Goal: Task Accomplishment & Management: Complete application form

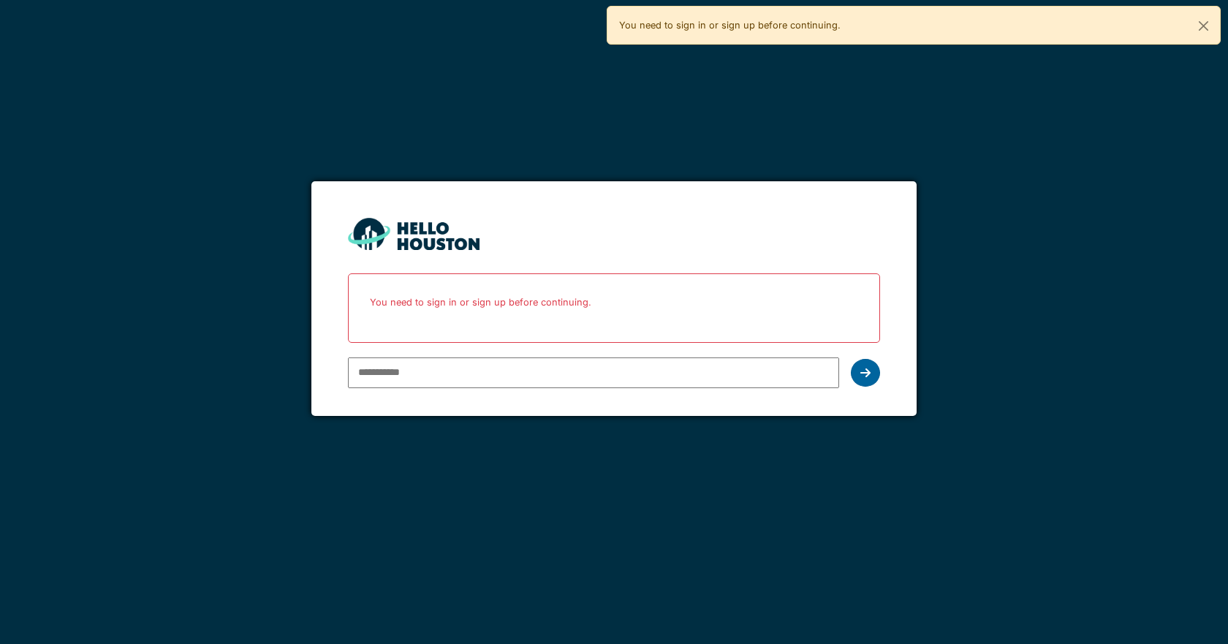
type input "**********"
click at [866, 370] on icon at bounding box center [866, 373] width 10 height 12
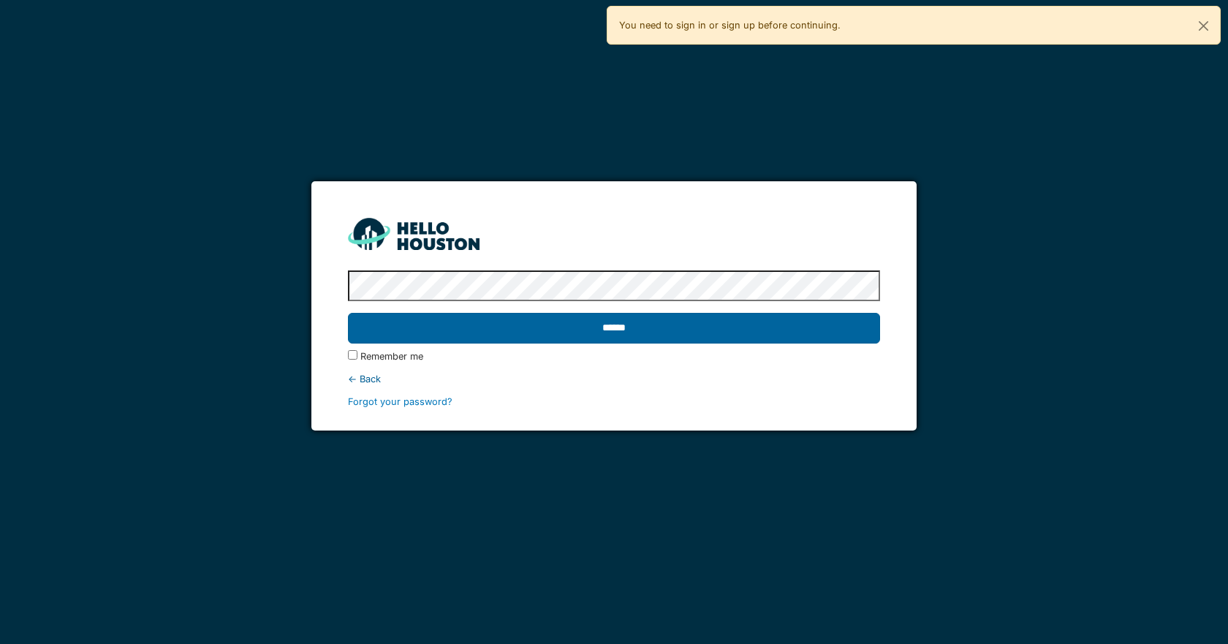
click at [614, 322] on input "******" at bounding box center [614, 328] width 532 height 31
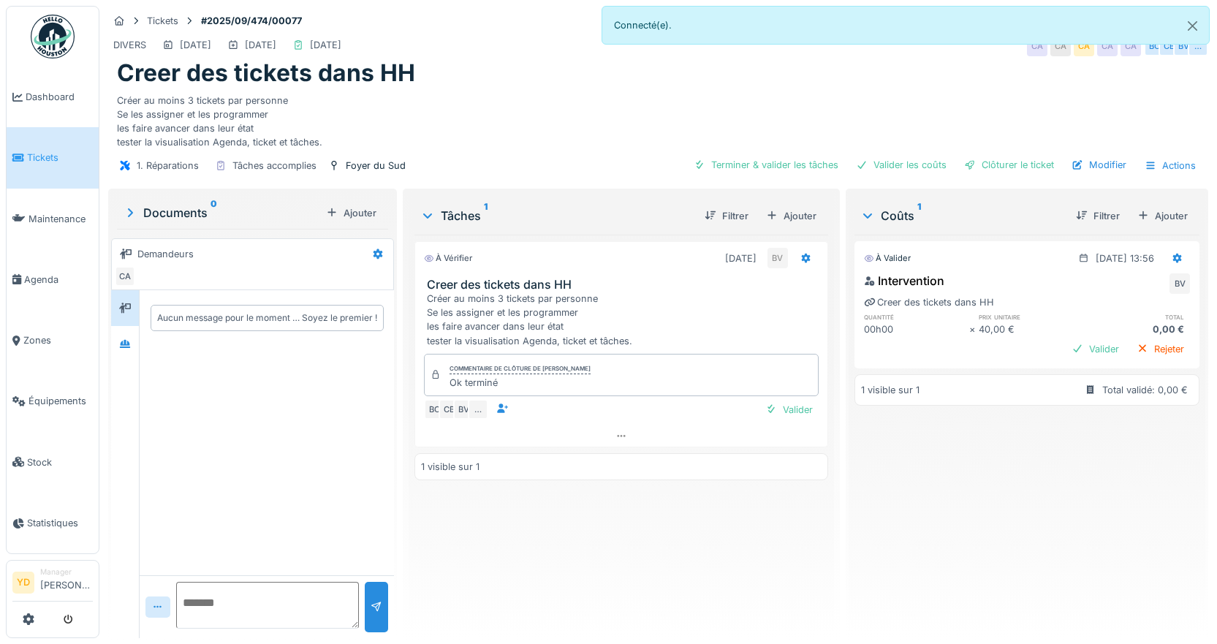
click at [502, 331] on div "Créer au moins 3 tickets par personne Se les assigner et les programmer les fai…" at bounding box center [624, 320] width 394 height 56
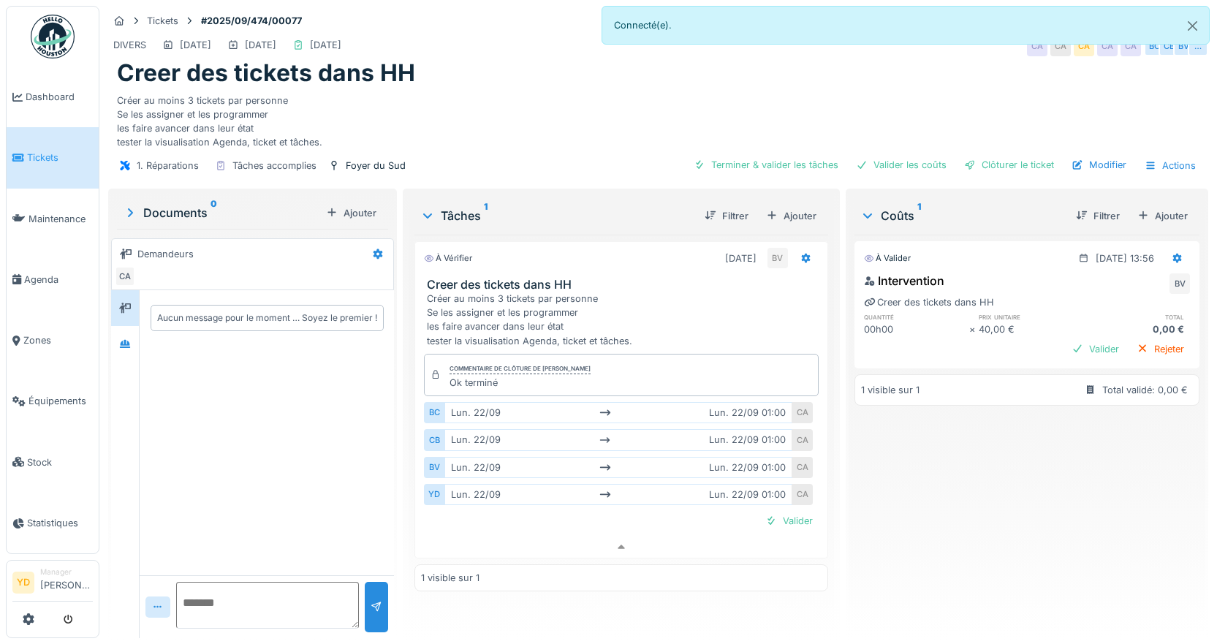
click at [864, 322] on div "00h00" at bounding box center [917, 329] width 106 height 14
click at [1138, 206] on div "Ajouter" at bounding box center [1163, 216] width 62 height 20
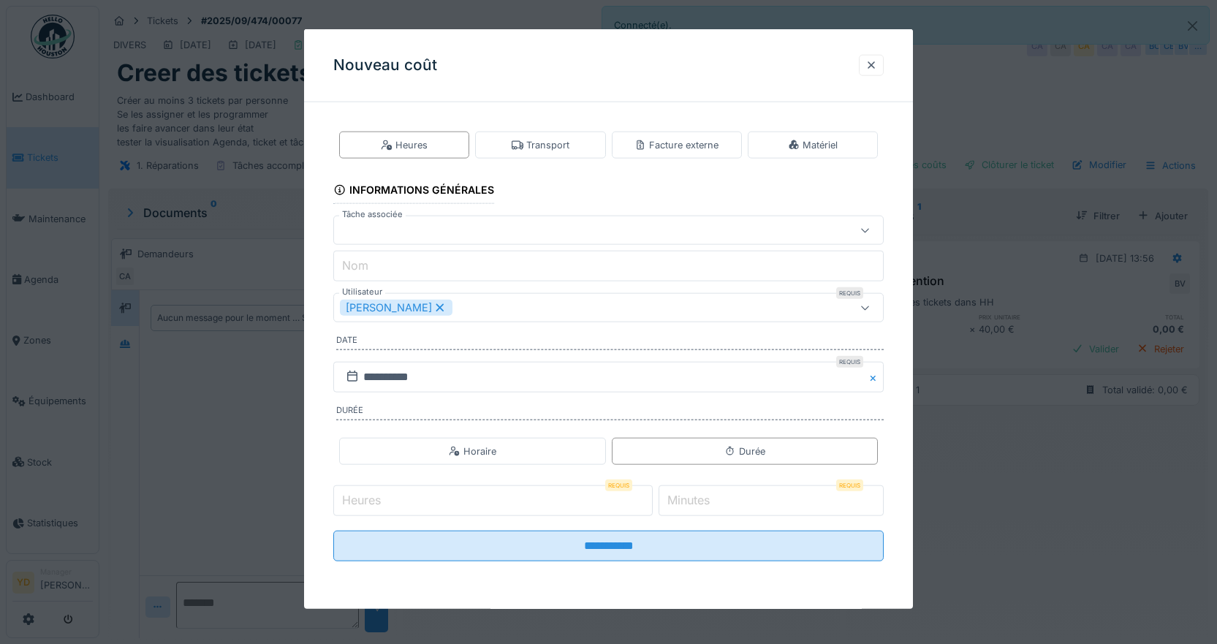
click at [407, 235] on div at bounding box center [576, 230] width 472 height 16
click at [409, 227] on div at bounding box center [576, 230] width 472 height 16
click at [424, 222] on div at bounding box center [576, 230] width 472 height 16
click at [411, 236] on div at bounding box center [576, 230] width 472 height 16
click at [388, 227] on div at bounding box center [576, 230] width 472 height 16
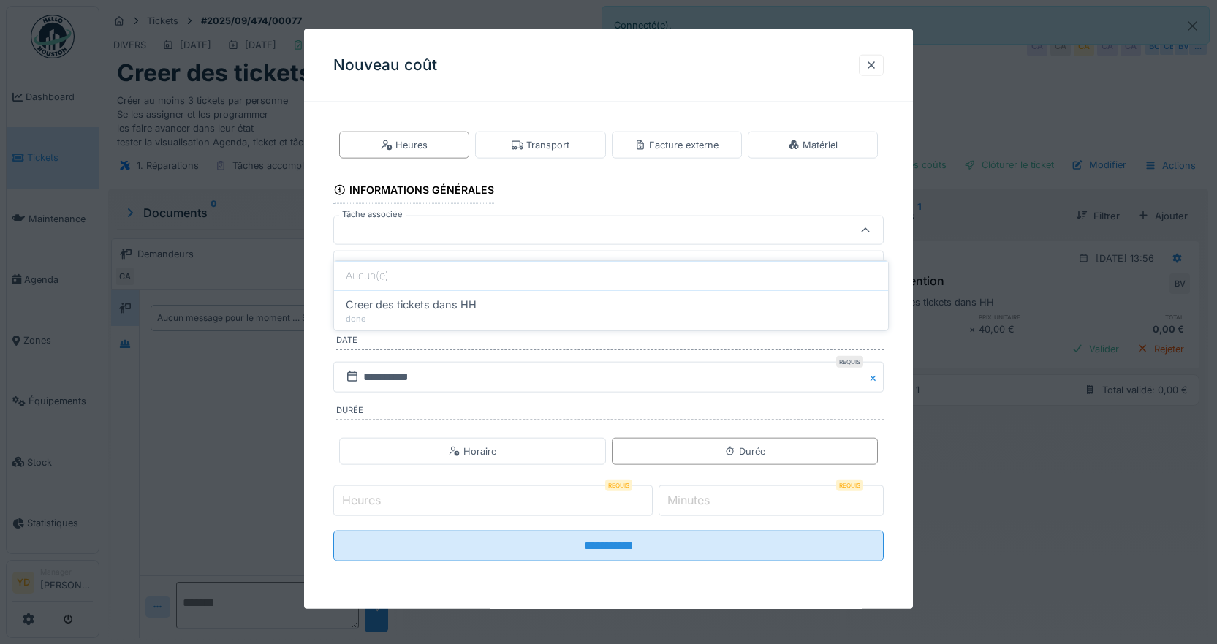
click at [436, 233] on div at bounding box center [576, 230] width 472 height 16
click at [398, 269] on input "Nom" at bounding box center [608, 266] width 551 height 31
type input "**********"
click at [809, 145] on div "Matériel" at bounding box center [813, 145] width 50 height 14
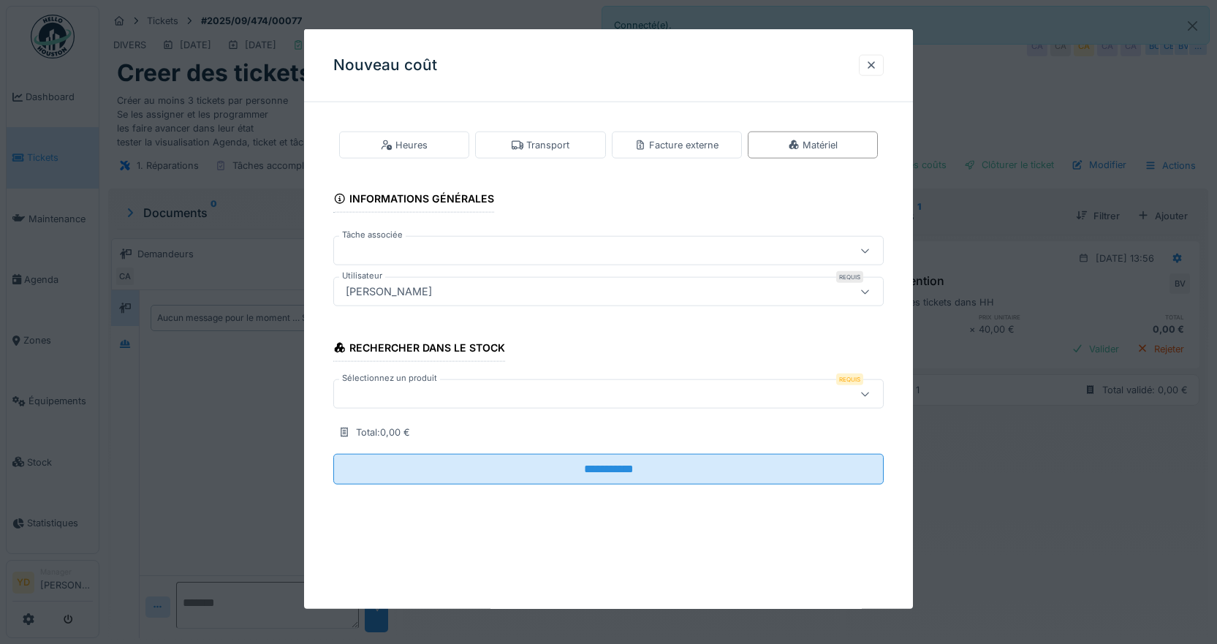
click at [422, 257] on div at bounding box center [576, 251] width 472 height 16
click at [400, 387] on div at bounding box center [576, 394] width 472 height 16
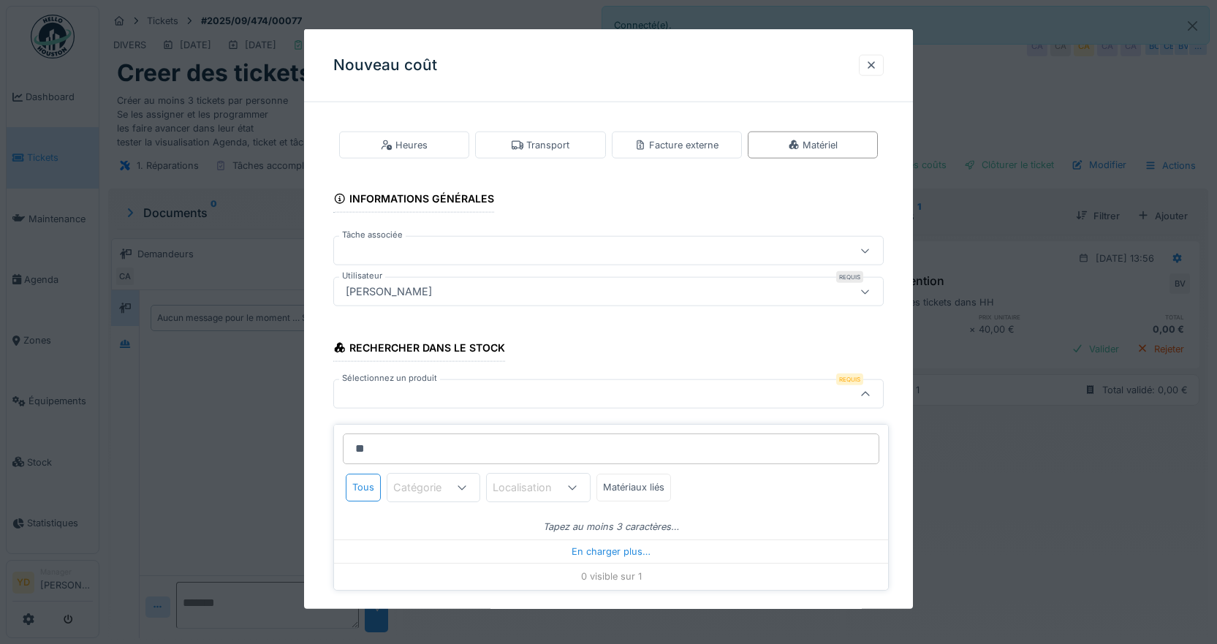
type input "*"
click at [643, 474] on div "Matériaux liés" at bounding box center [634, 487] width 75 height 27
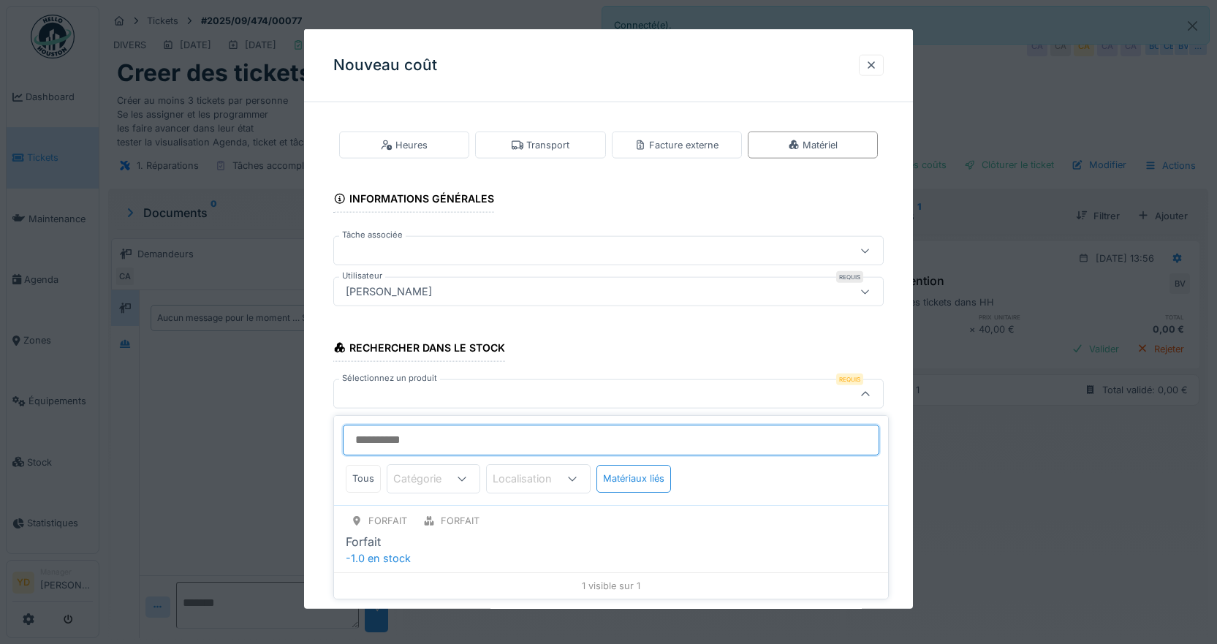
scroll to position [0, 0]
click at [598, 408] on div "Sélectionnez un produit Requis" at bounding box center [608, 393] width 551 height 29
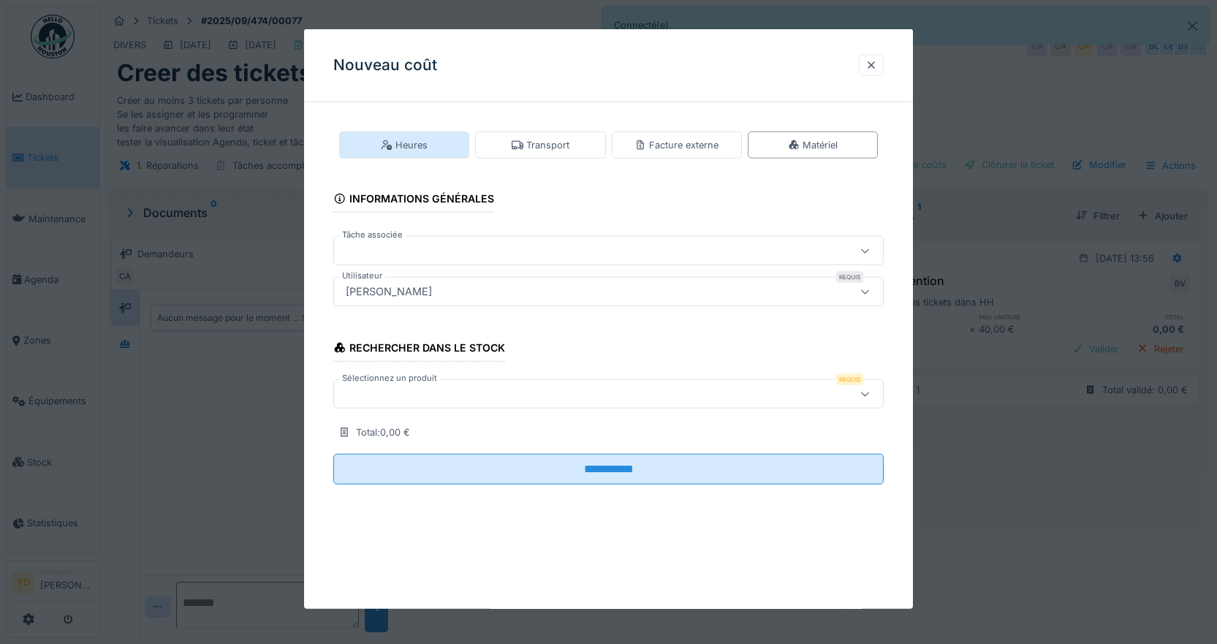
click at [392, 150] on div "Heures" at bounding box center [404, 145] width 47 height 14
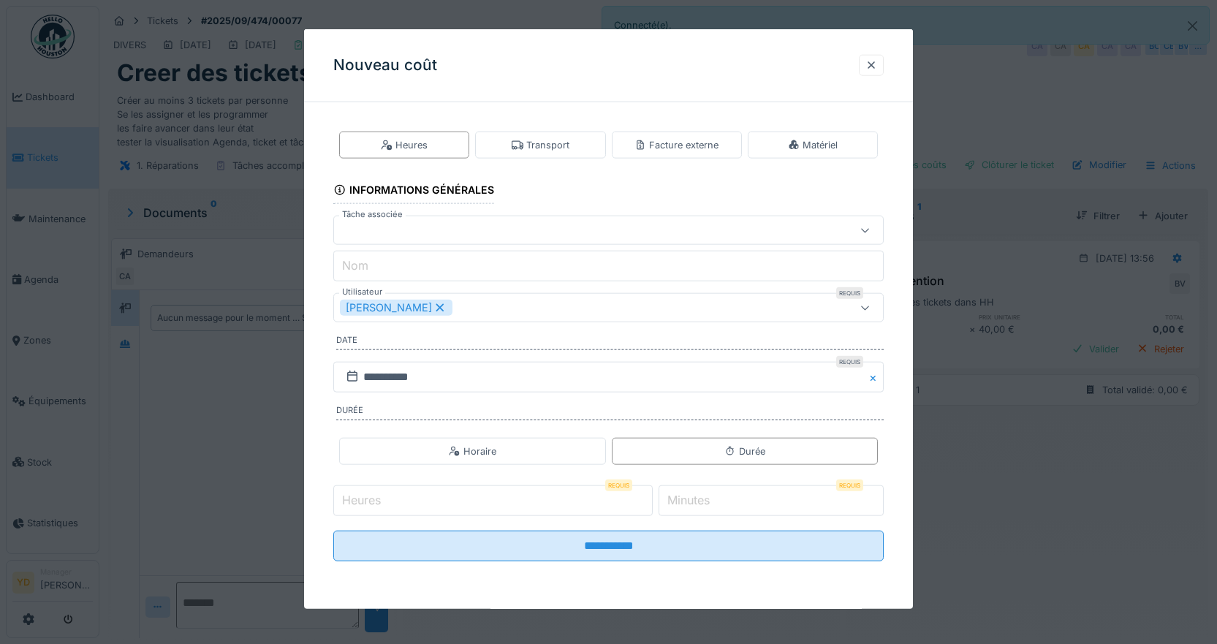
click at [580, 502] on input "Heures" at bounding box center [493, 500] width 320 height 31
type input "*"
click at [713, 497] on label "Minutes" at bounding box center [689, 500] width 48 height 18
click at [721, 497] on input "*" at bounding box center [771, 500] width 225 height 31
type input "*"
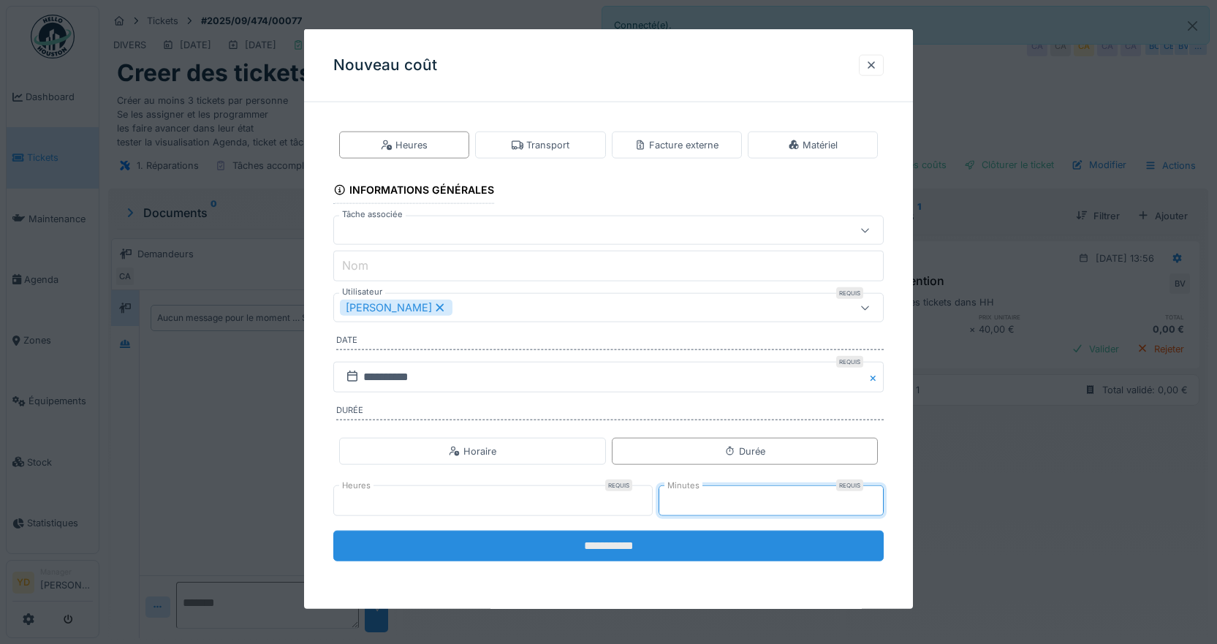
type input "**"
click at [640, 548] on input "**********" at bounding box center [608, 546] width 551 height 31
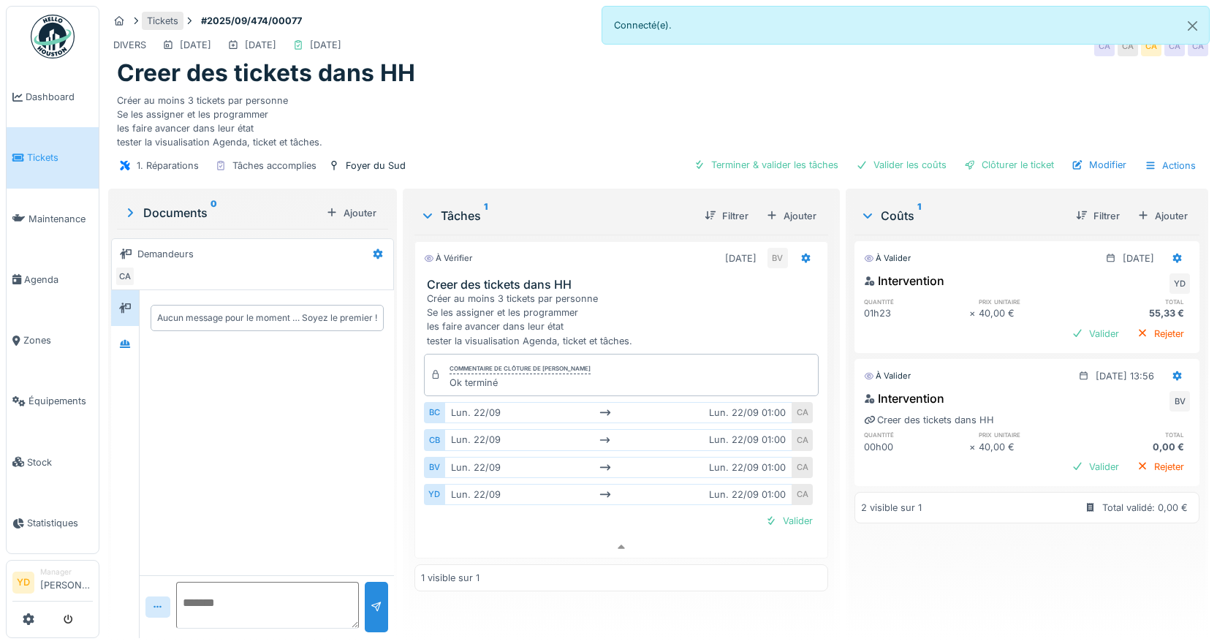
click at [168, 20] on div "Tickets" at bounding box center [162, 21] width 31 height 14
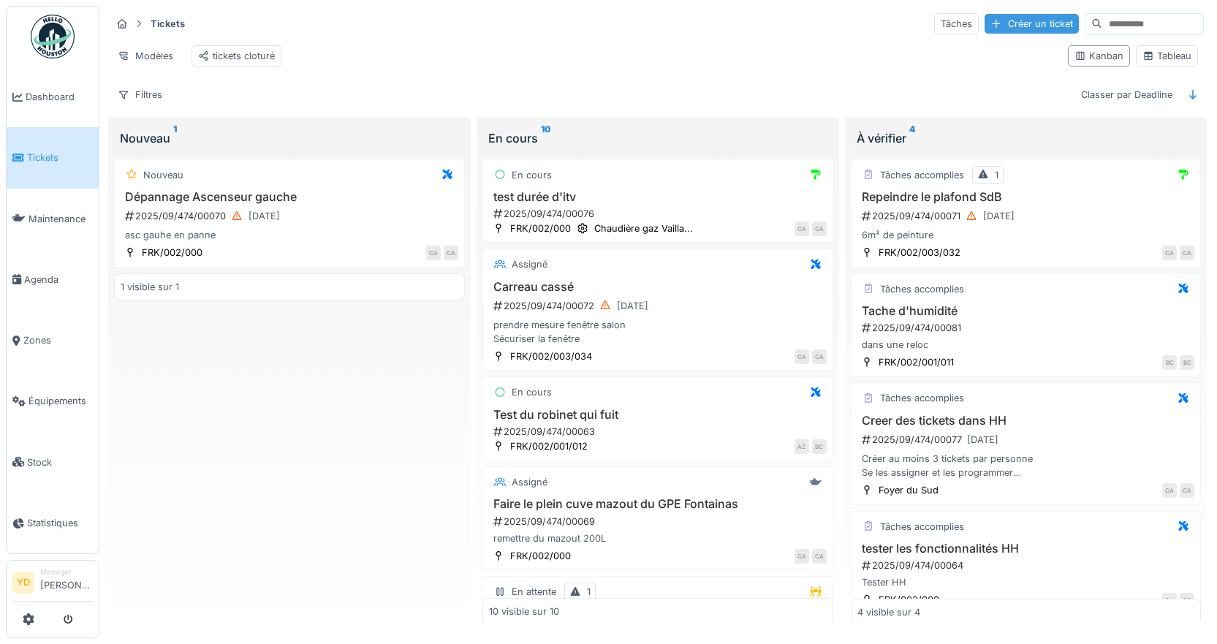
click at [997, 23] on div "Créer un ticket" at bounding box center [1032, 24] width 94 height 20
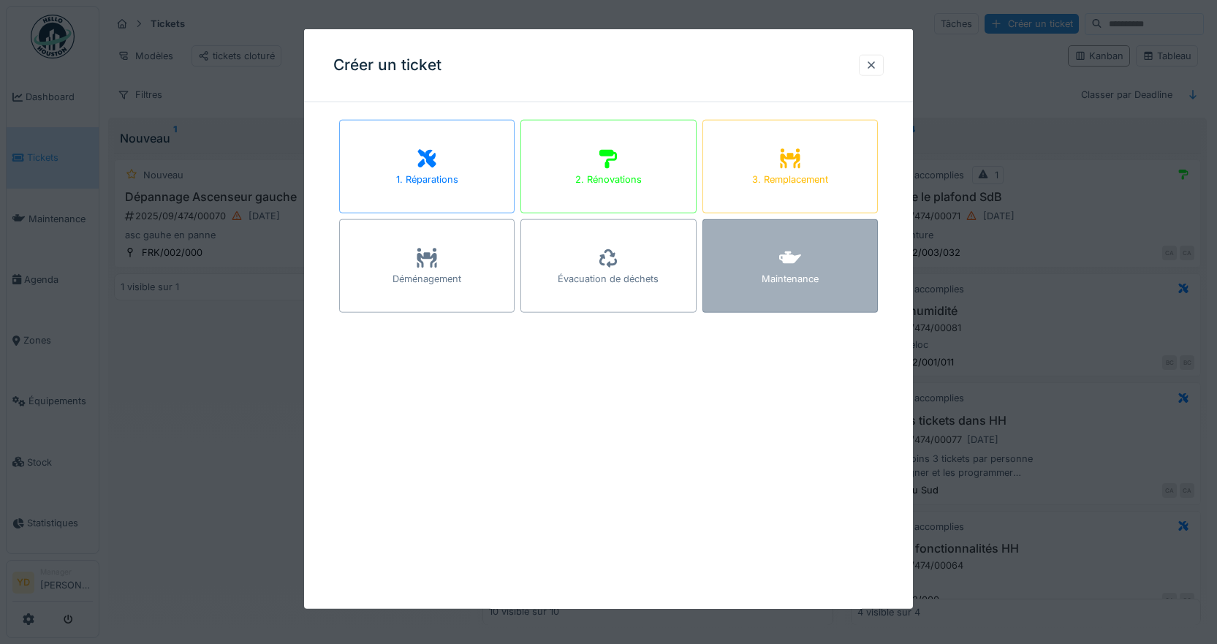
click at [791, 255] on icon at bounding box center [790, 258] width 22 height 12
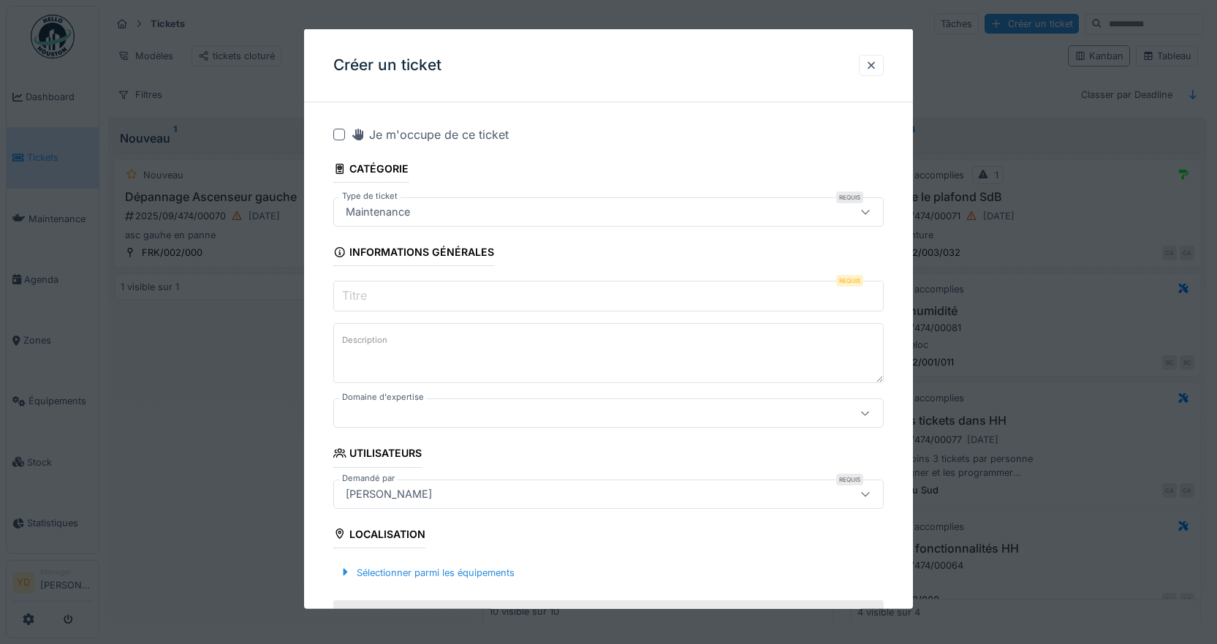
click at [392, 301] on input "Titre" at bounding box center [608, 296] width 551 height 31
type input "*"
click at [393, 288] on input "Titre" at bounding box center [608, 296] width 551 height 31
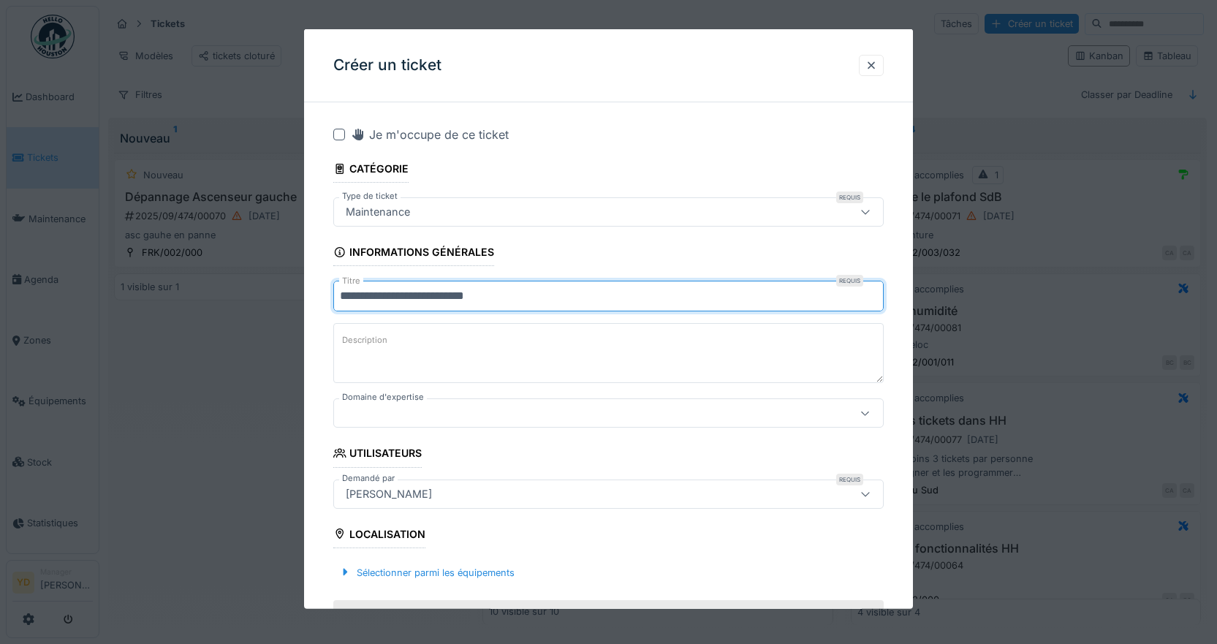
type input "**********"
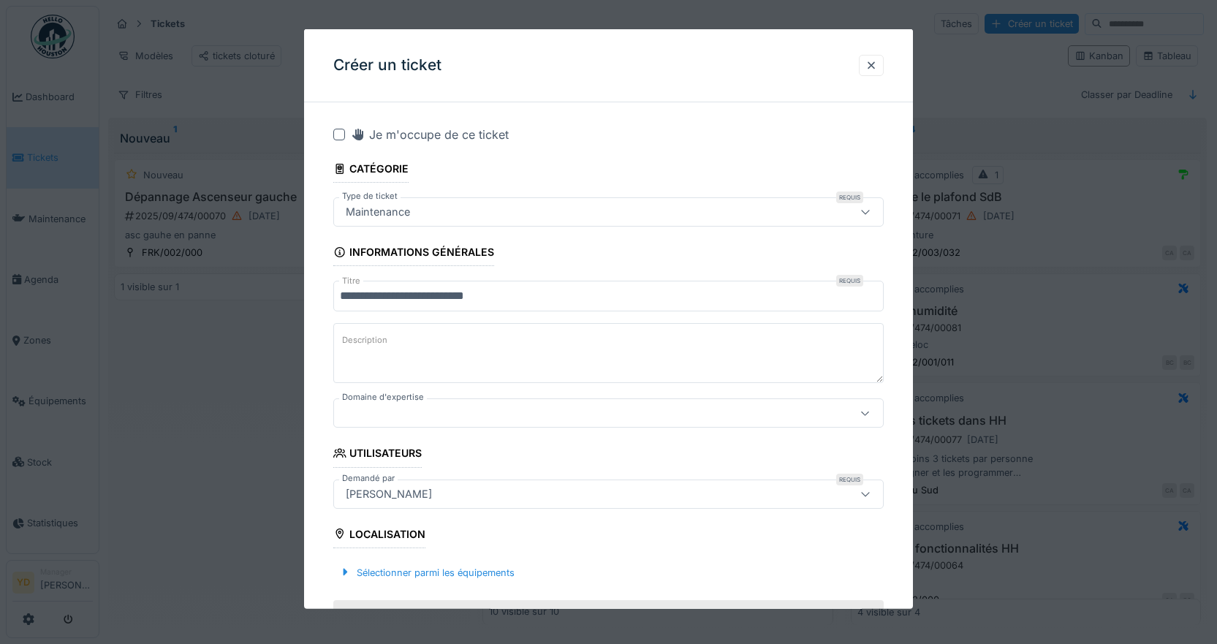
click at [412, 350] on textarea "Description" at bounding box center [608, 353] width 551 height 60
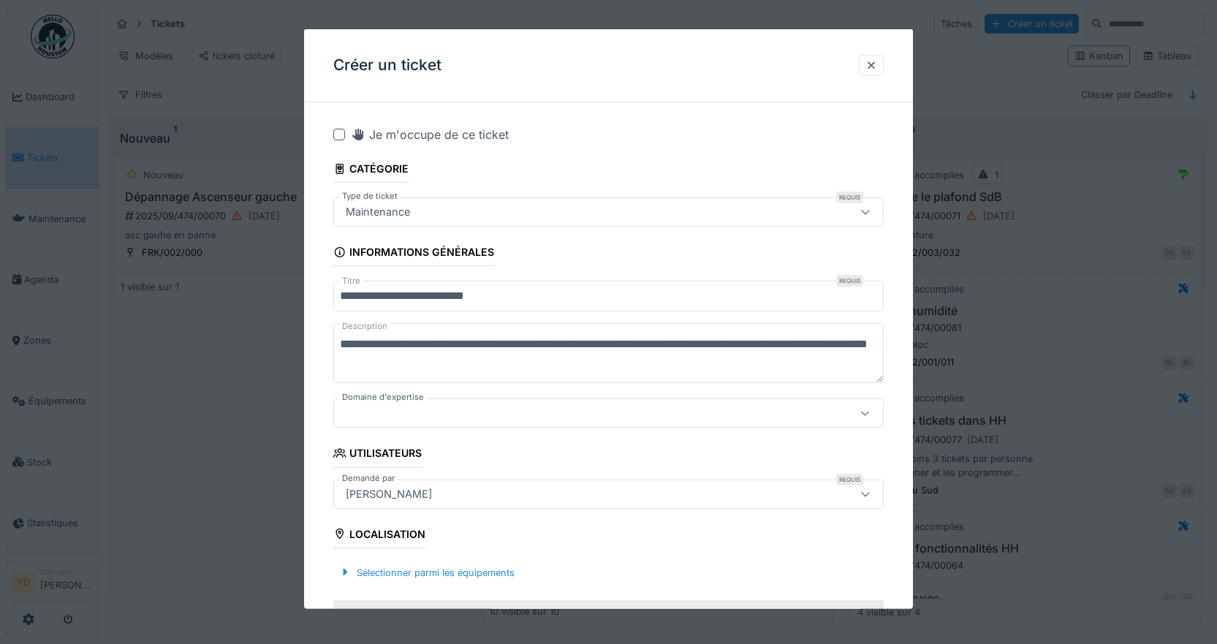
type textarea "**********"
click at [437, 407] on div at bounding box center [576, 413] width 472 height 16
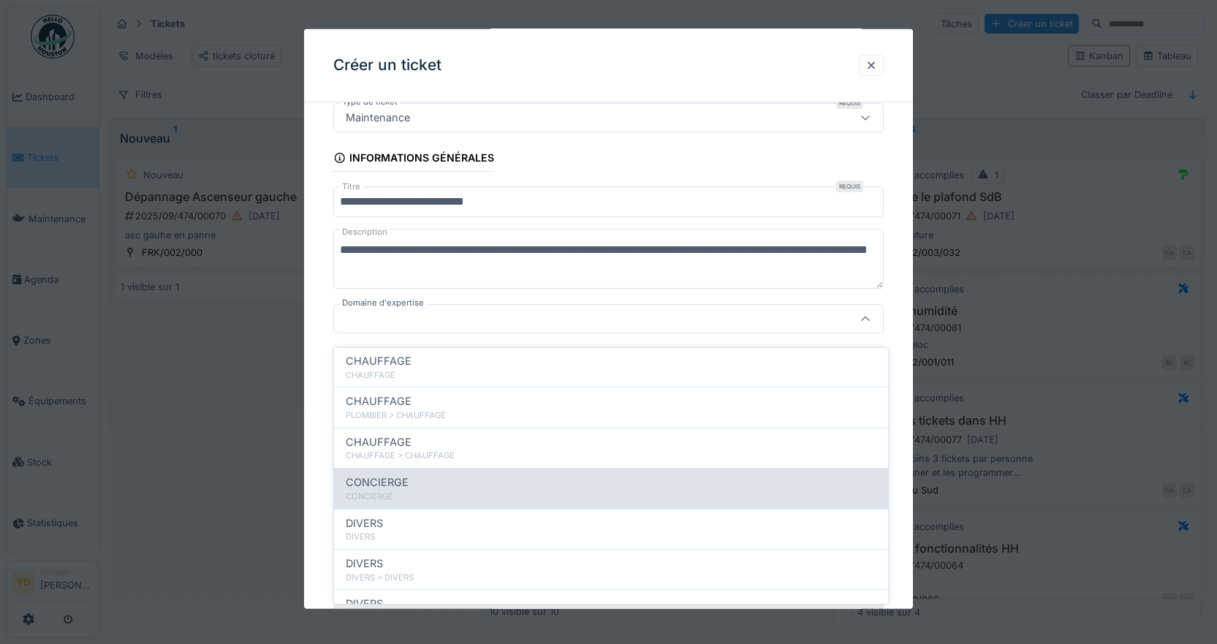
scroll to position [292, 0]
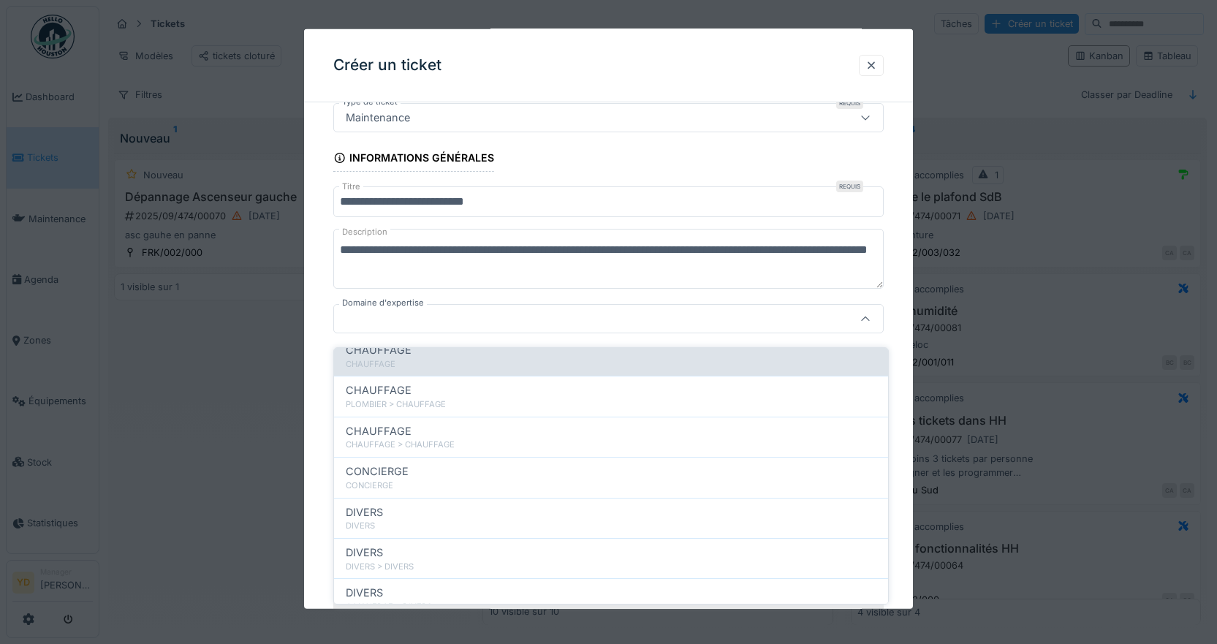
click at [396, 358] on div "CHAUFFAGE" at bounding box center [611, 364] width 531 height 12
type input "****"
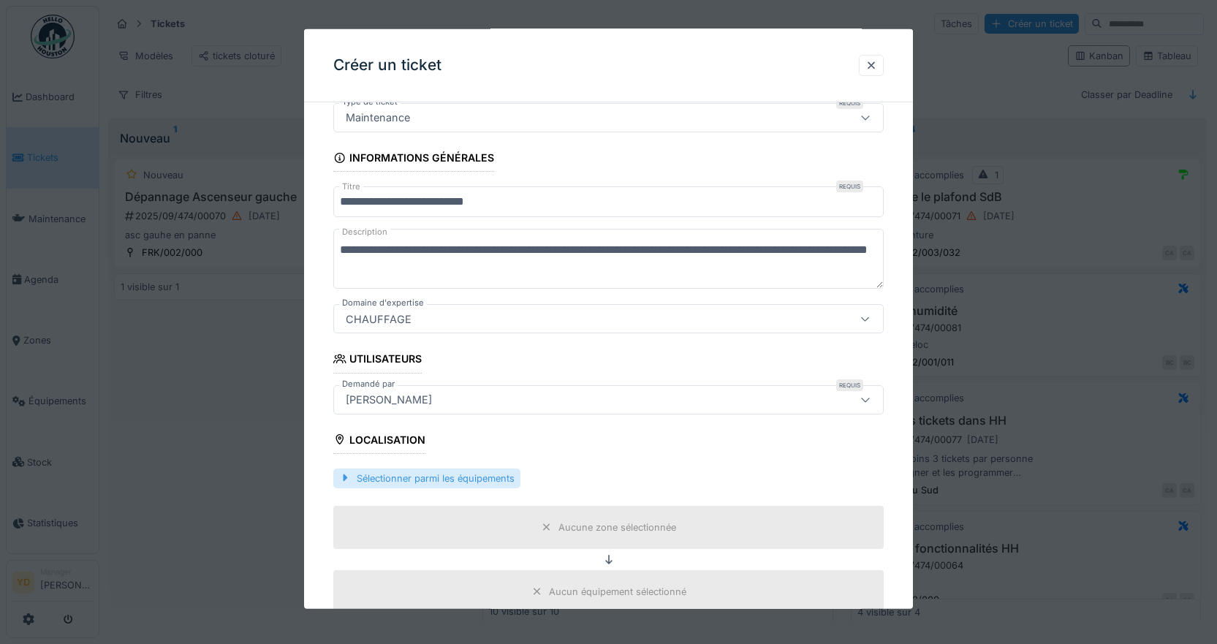
click at [410, 478] on div "Sélectionner parmi les équipements" at bounding box center [426, 478] width 187 height 20
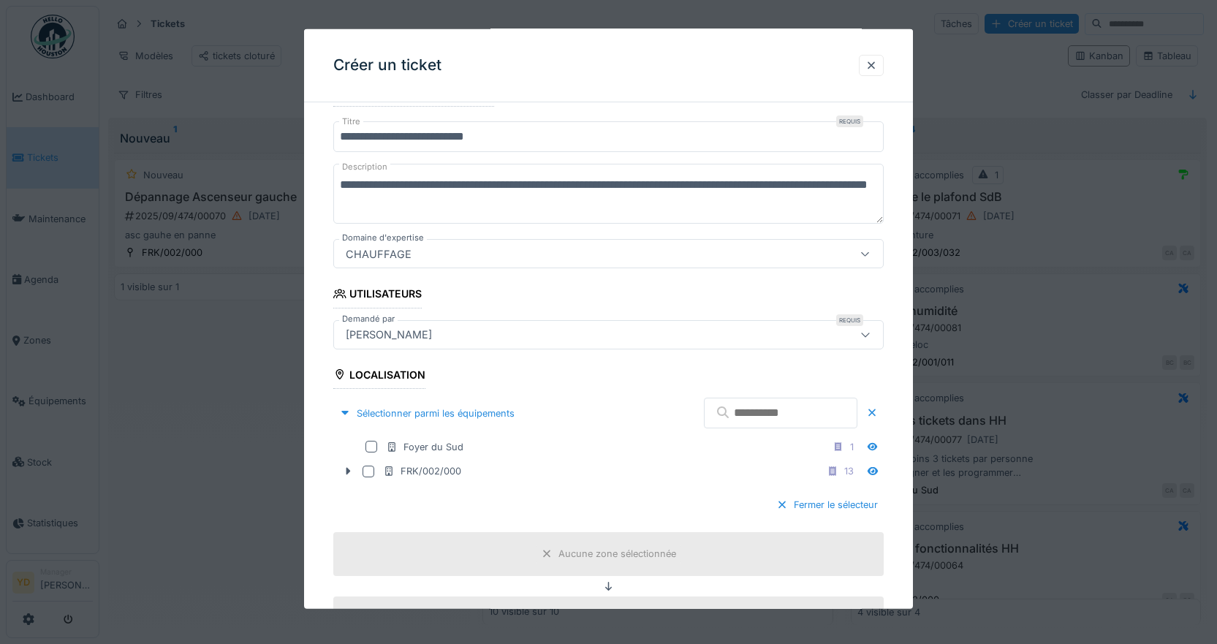
scroll to position [241, 0]
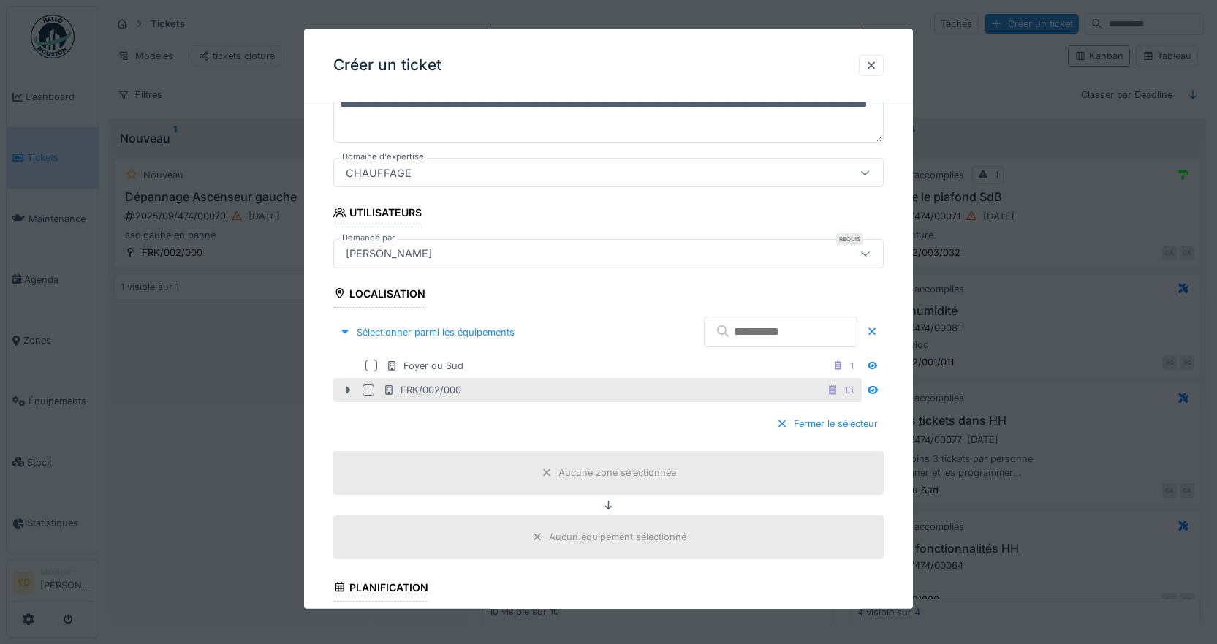
click at [349, 388] on icon at bounding box center [348, 390] width 12 height 10
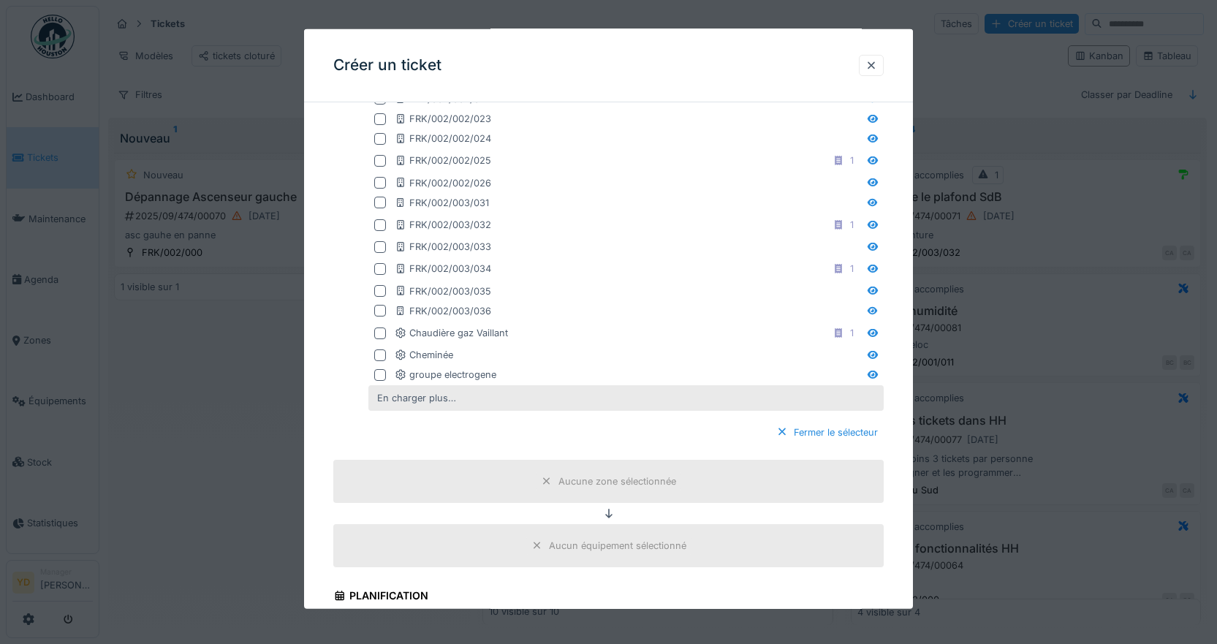
scroll to position [752, 0]
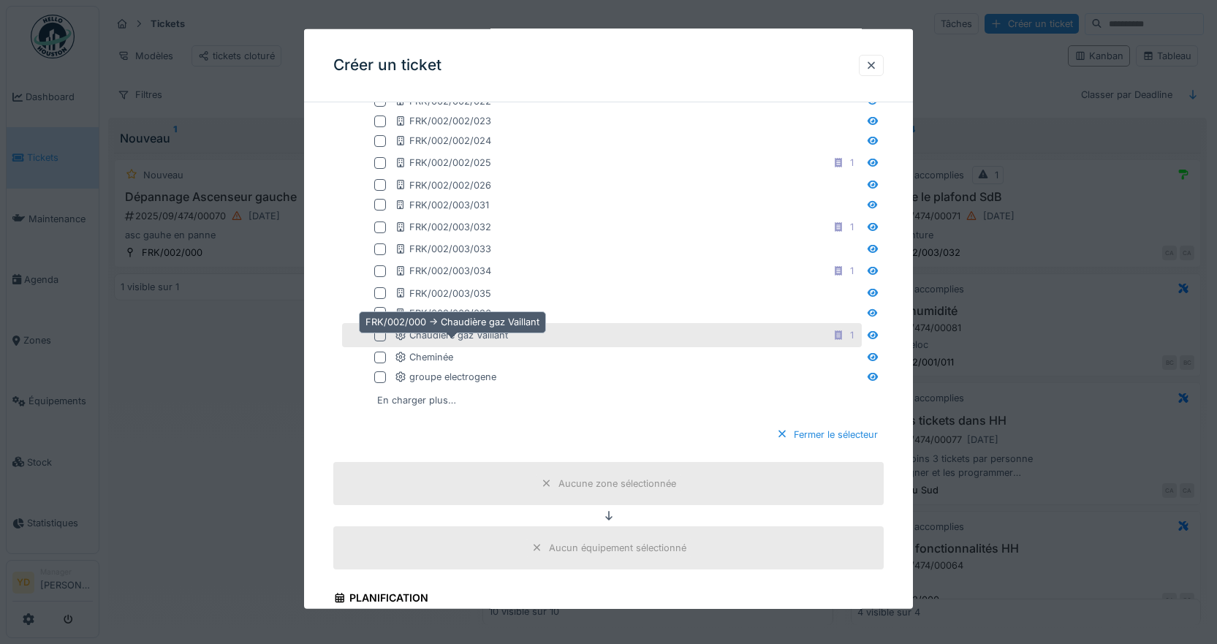
click at [442, 336] on div "Chaudière gaz Vaillant" at bounding box center [451, 335] width 113 height 14
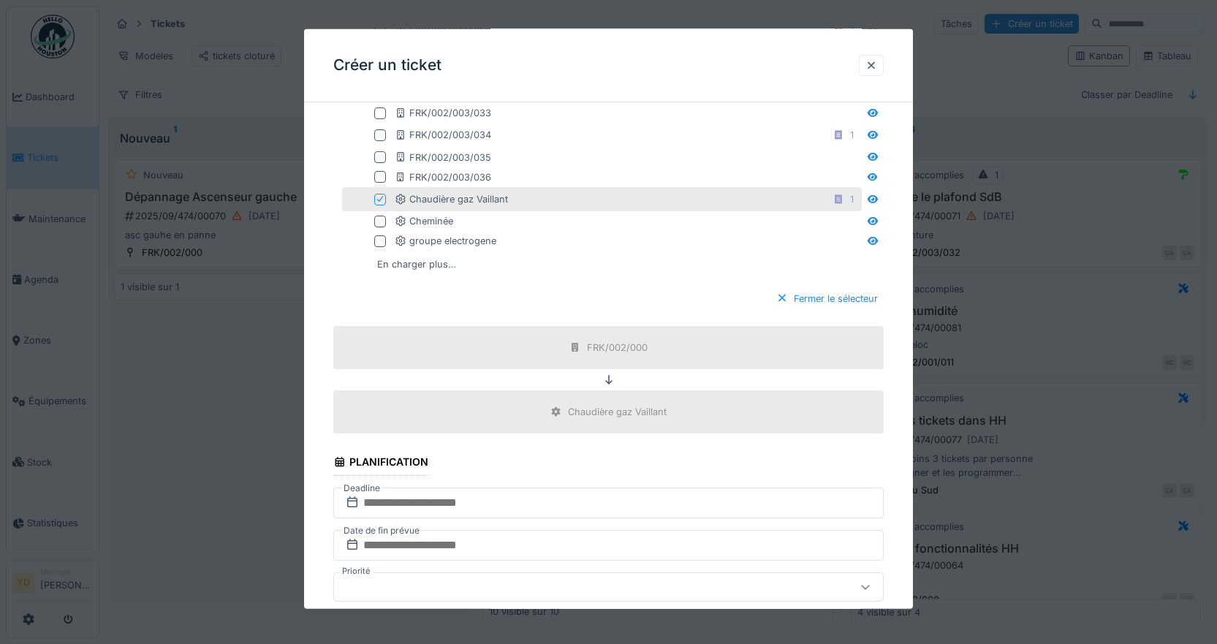
scroll to position [899, 0]
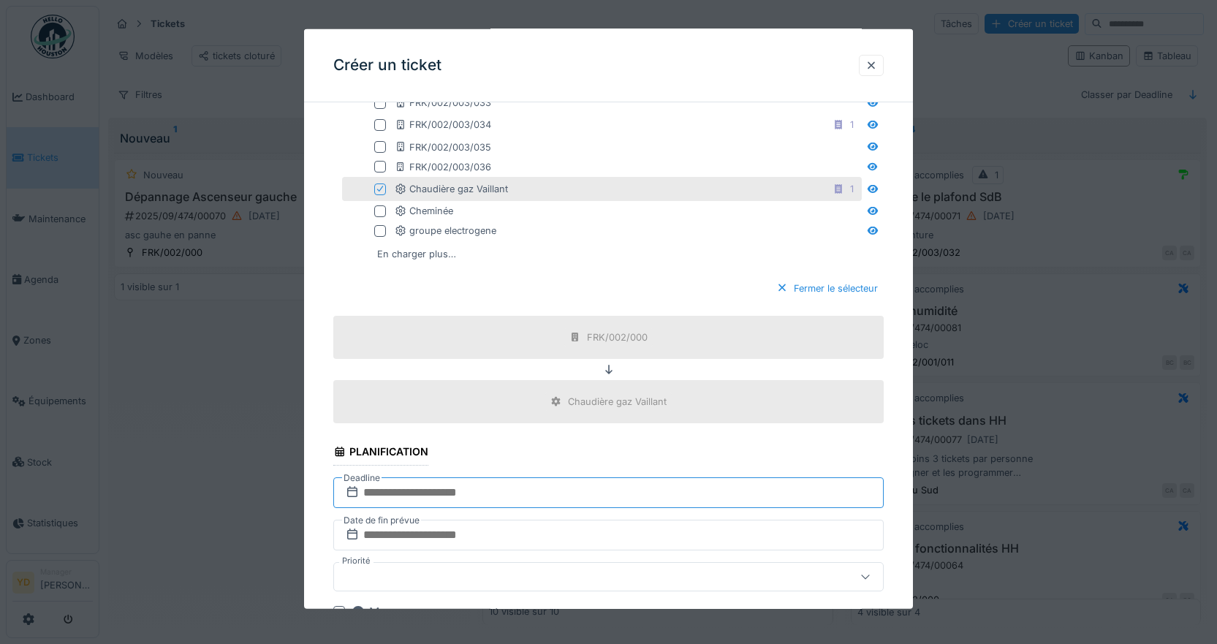
click at [409, 493] on input "text" at bounding box center [608, 492] width 551 height 31
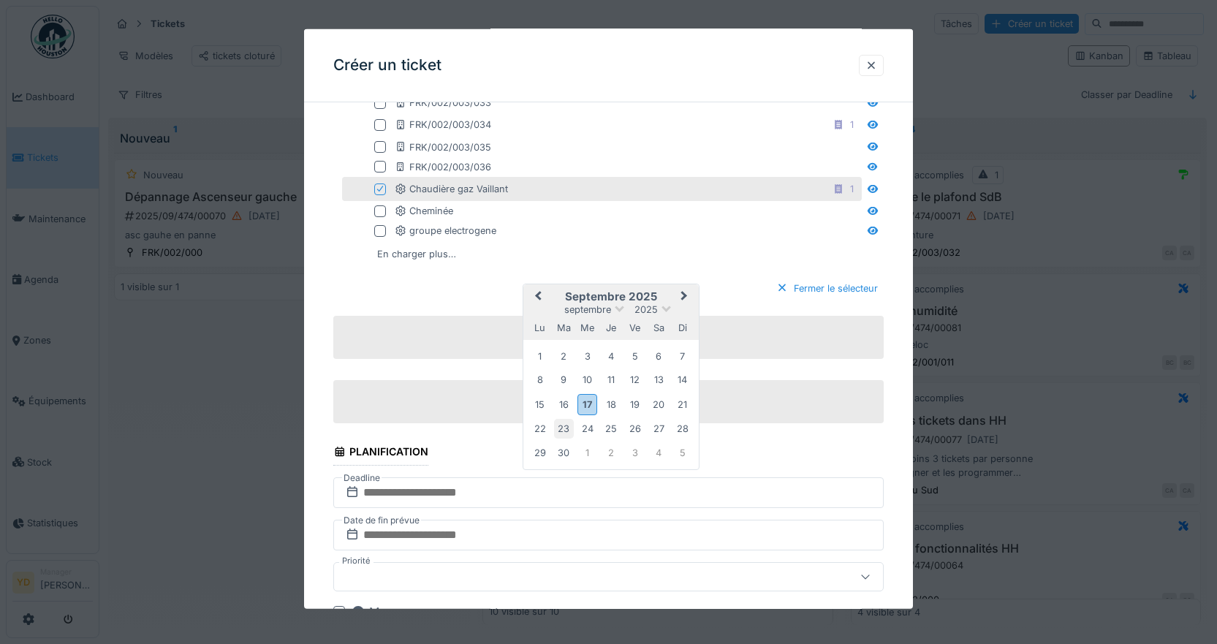
click at [568, 425] on div "23" at bounding box center [564, 429] width 20 height 20
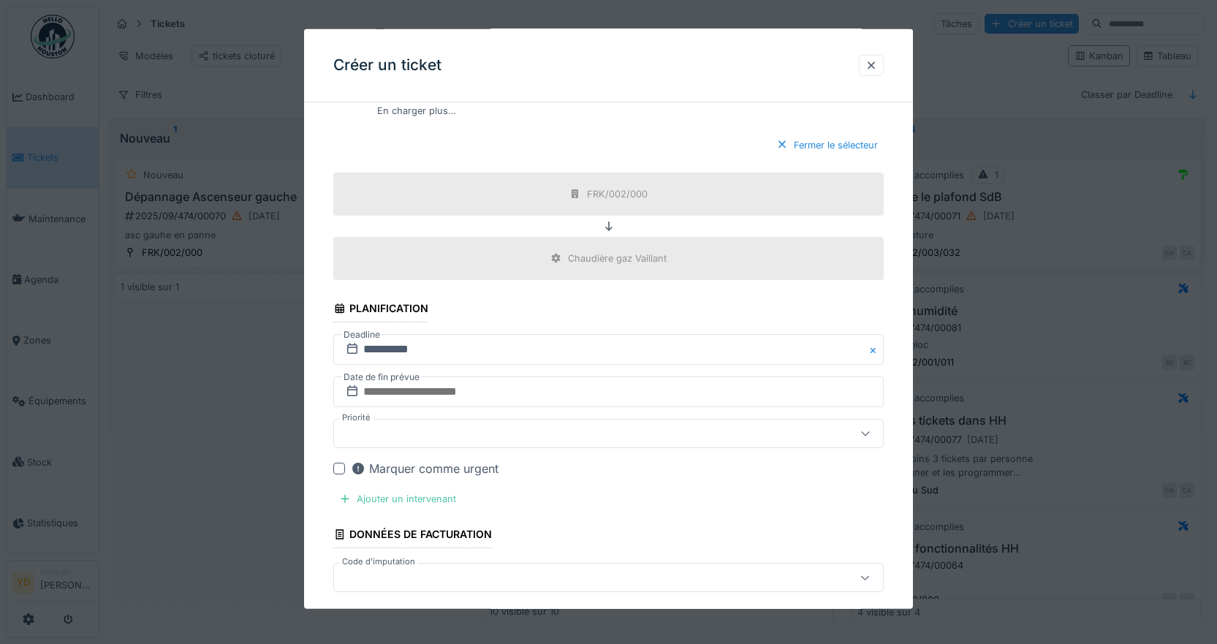
scroll to position [1045, 0]
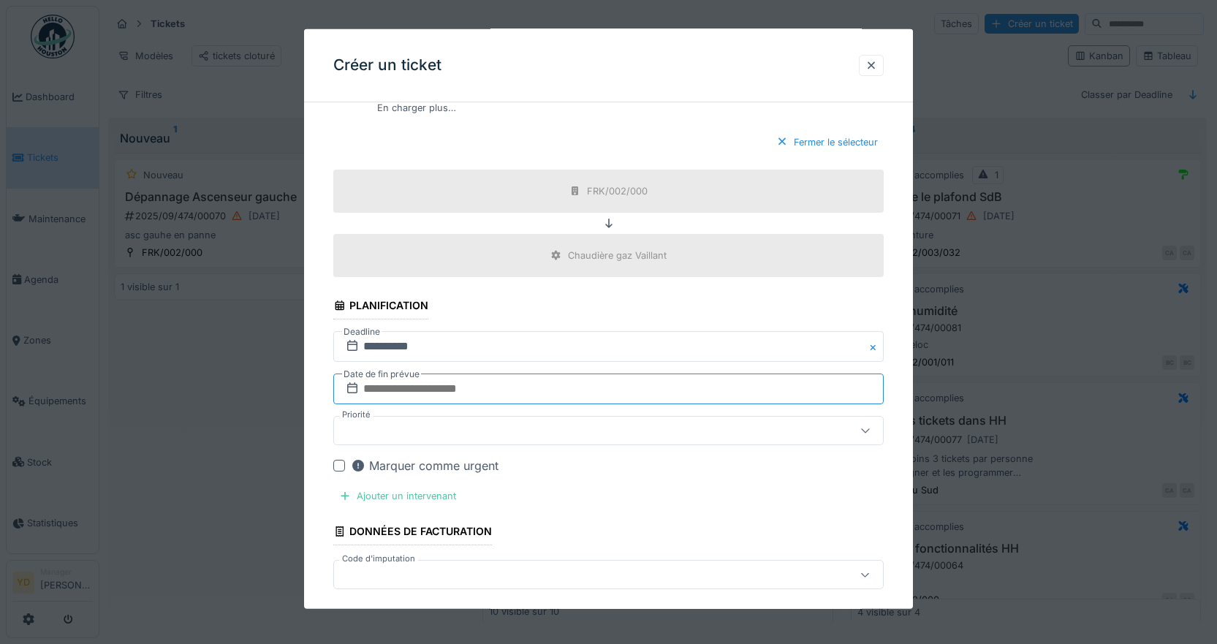
click at [432, 385] on input "text" at bounding box center [608, 389] width 551 height 31
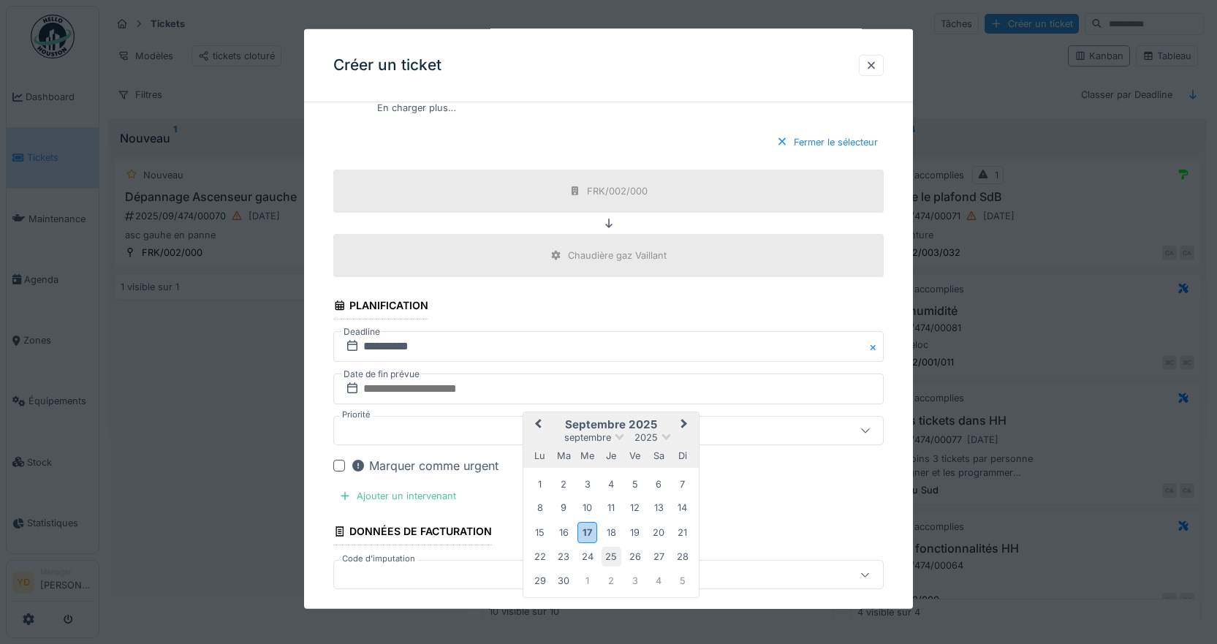
click at [616, 551] on div "25" at bounding box center [612, 557] width 20 height 20
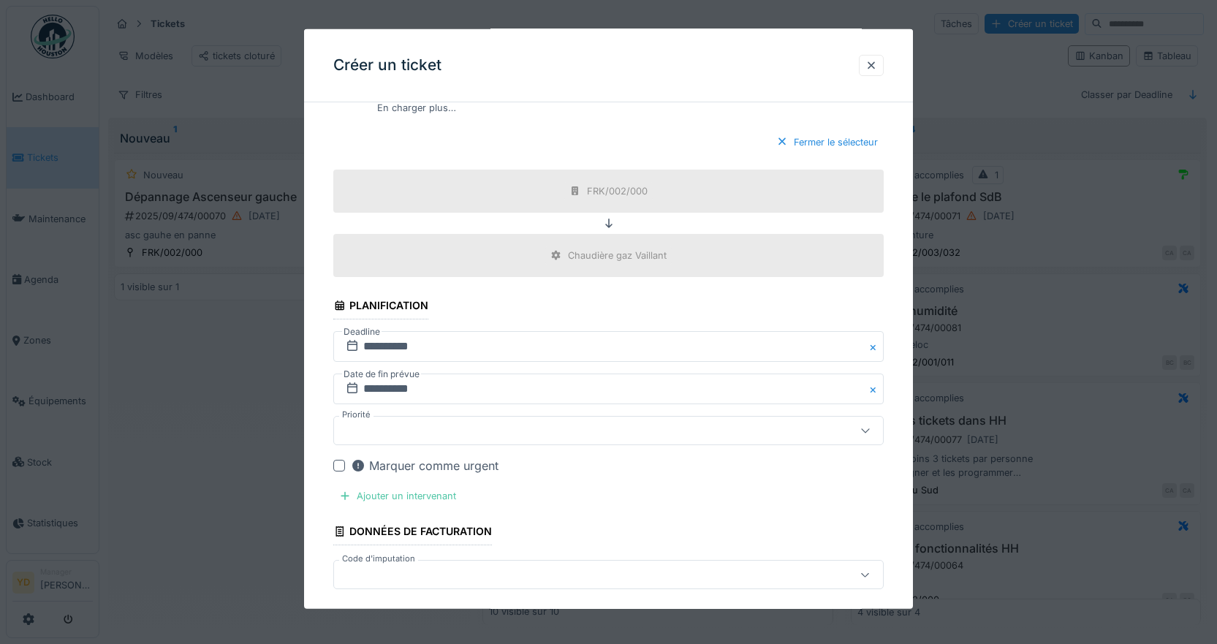
click at [404, 431] on div at bounding box center [576, 431] width 472 height 16
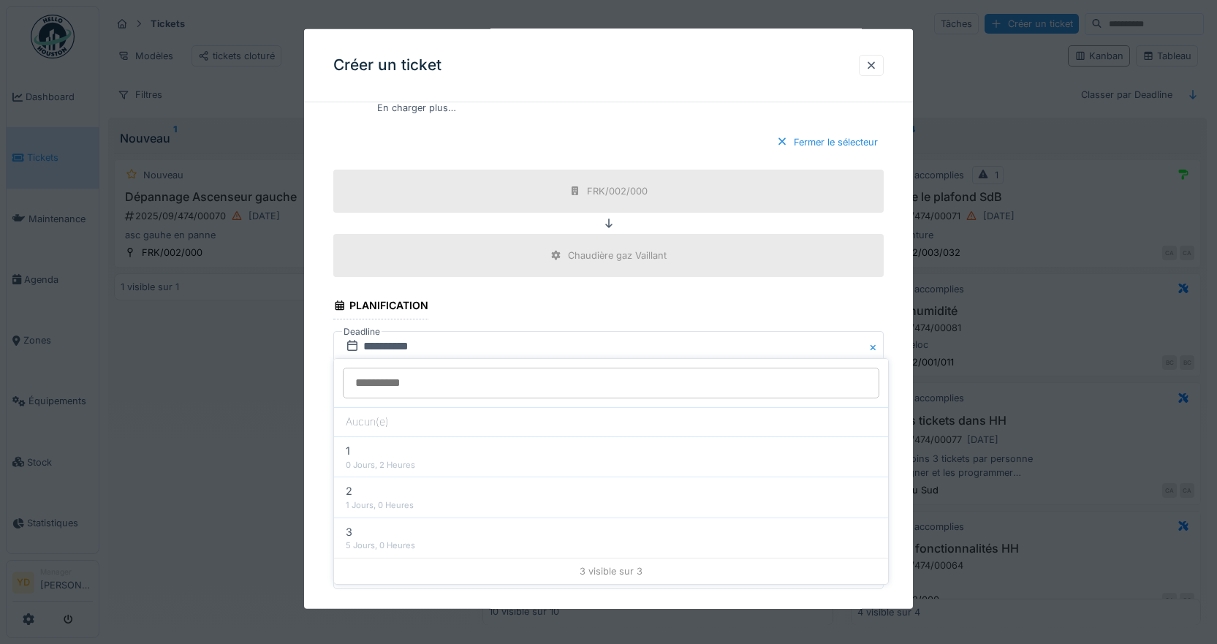
scroll to position [1157, 0]
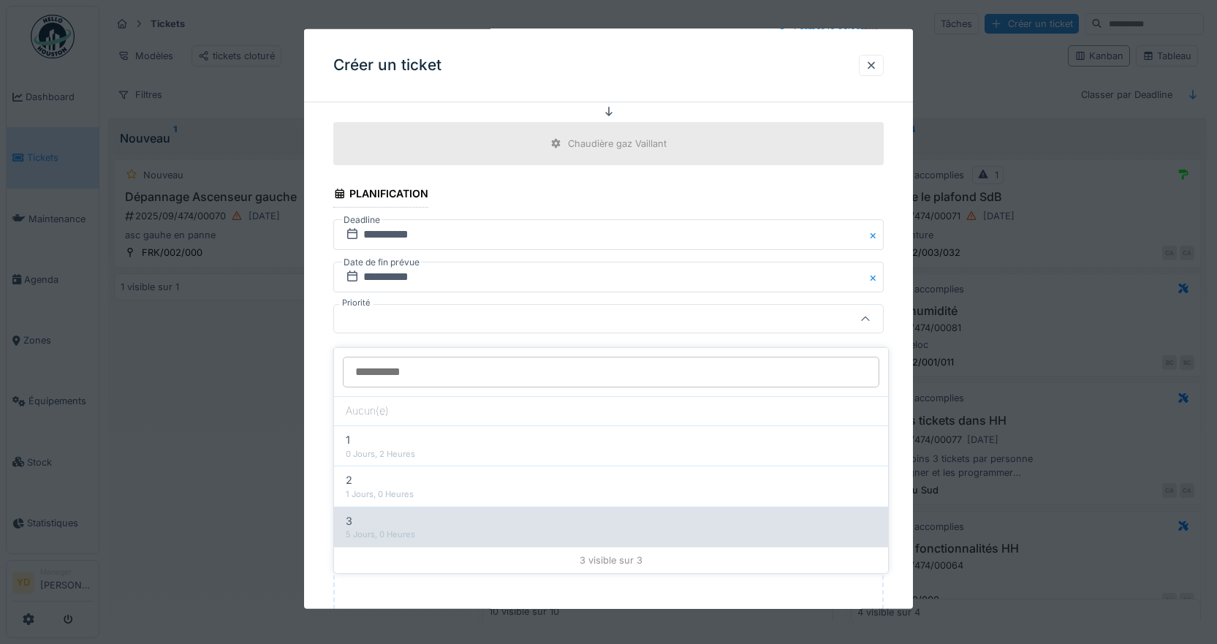
click at [397, 514] on div "3" at bounding box center [611, 521] width 531 height 16
type input "***"
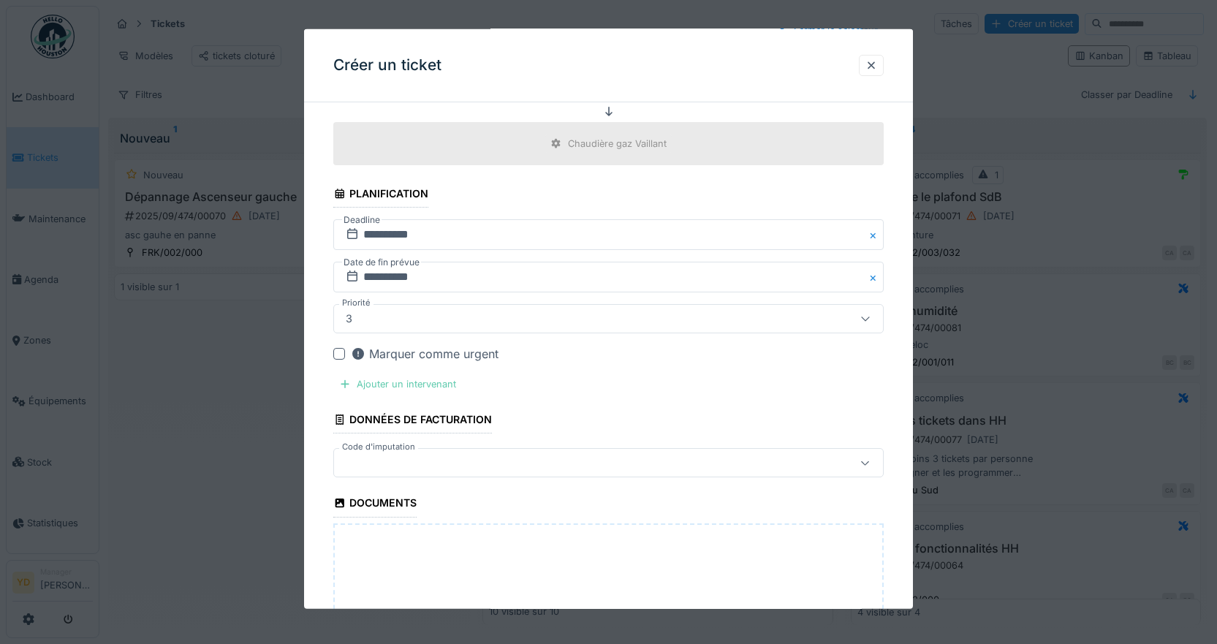
click at [371, 381] on div "Ajouter un intervenant" at bounding box center [397, 384] width 129 height 20
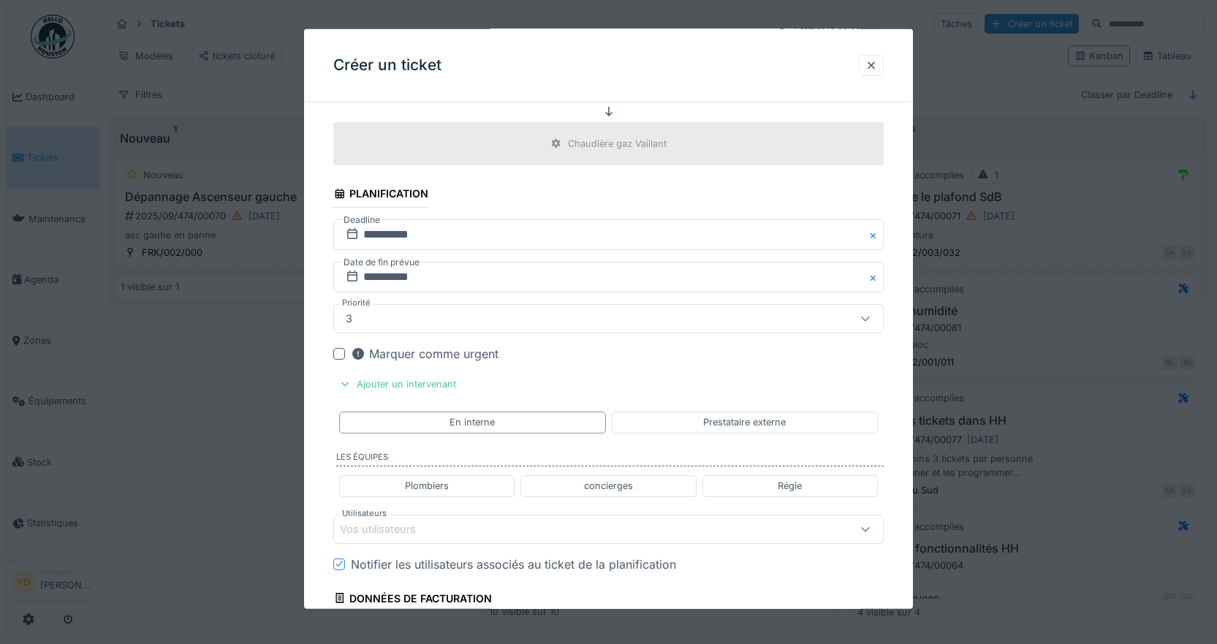
click at [417, 532] on div "Vos utilisateurs" at bounding box center [388, 529] width 97 height 16
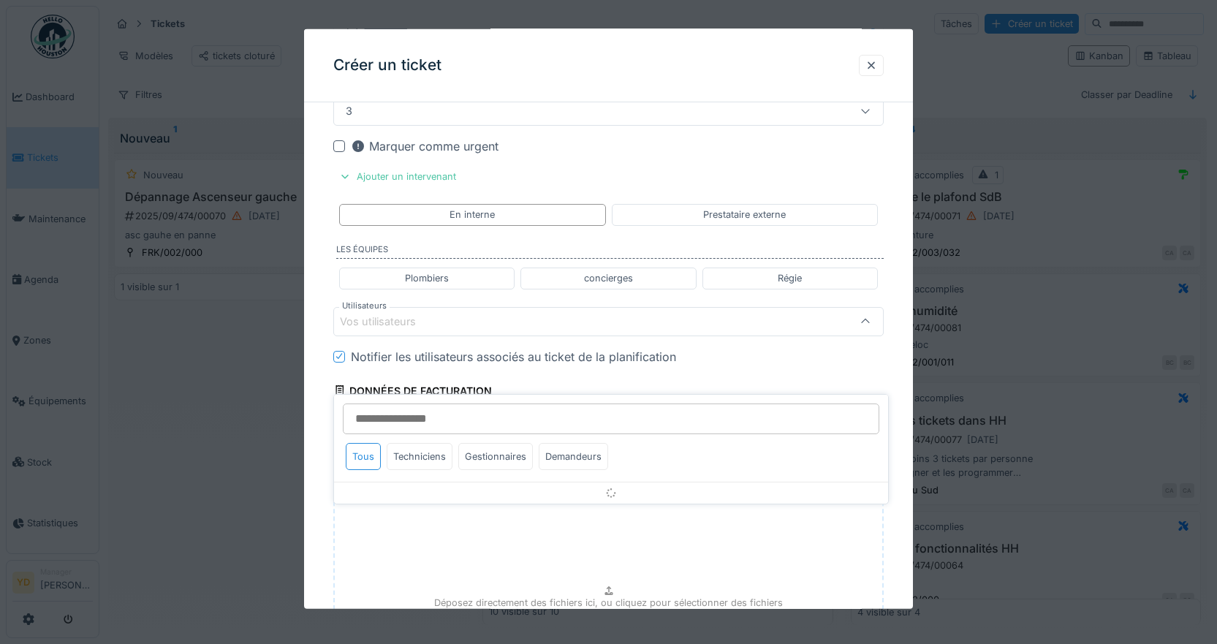
scroll to position [1367, 0]
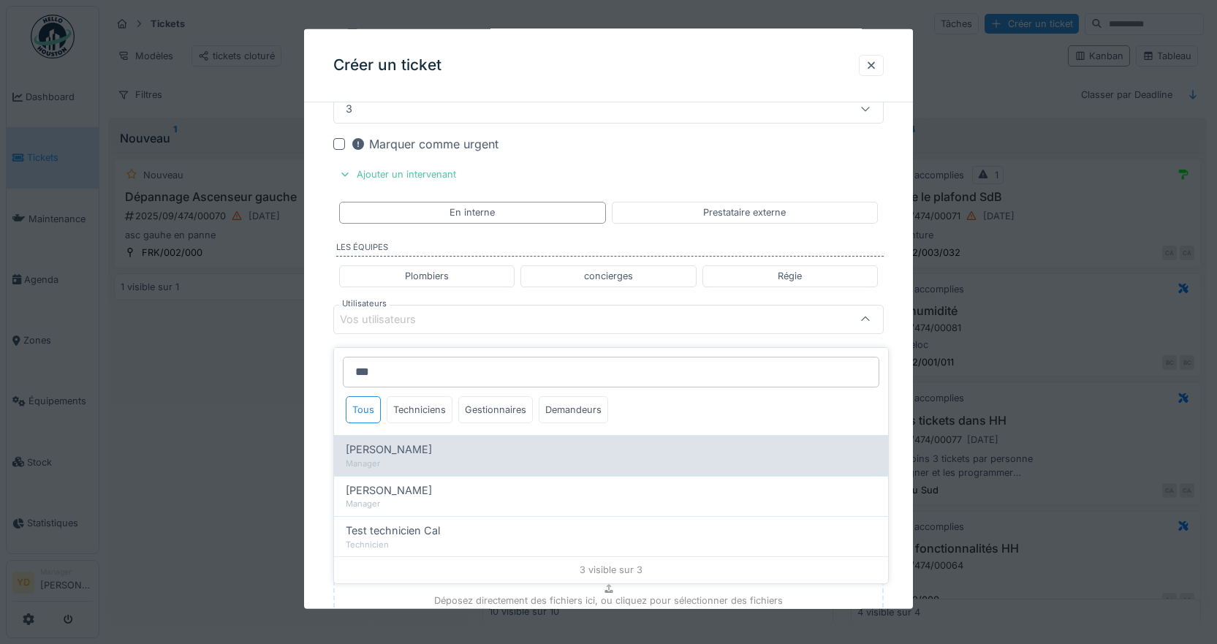
type input "***"
click at [380, 458] on div "Manager" at bounding box center [611, 464] width 531 height 12
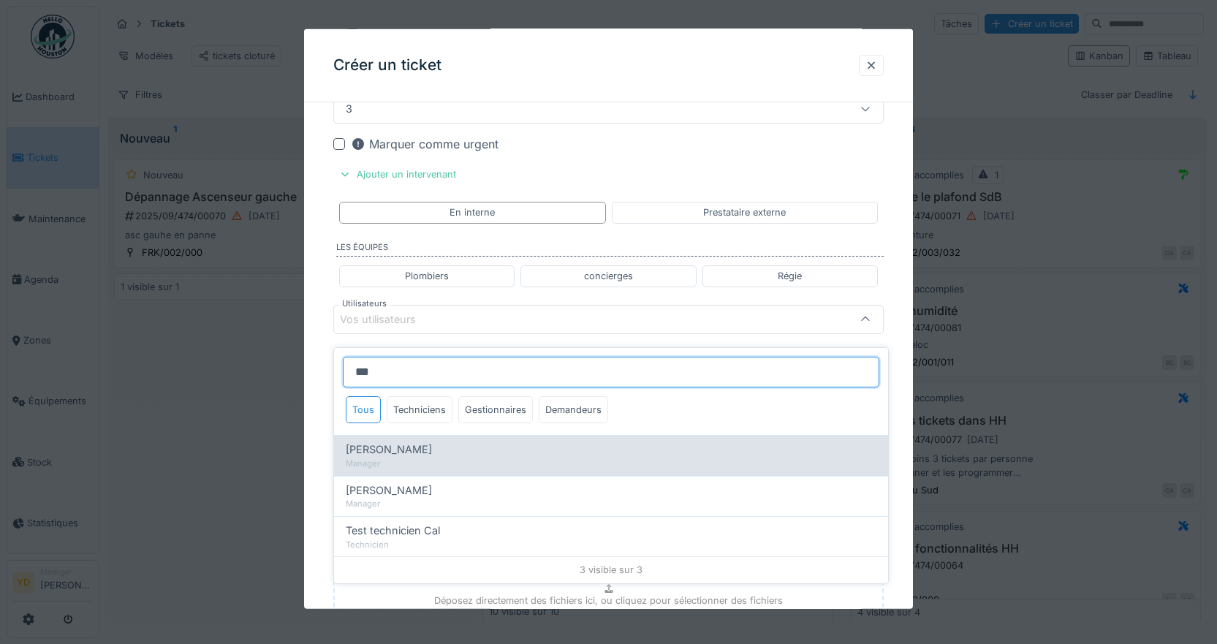
type input "*****"
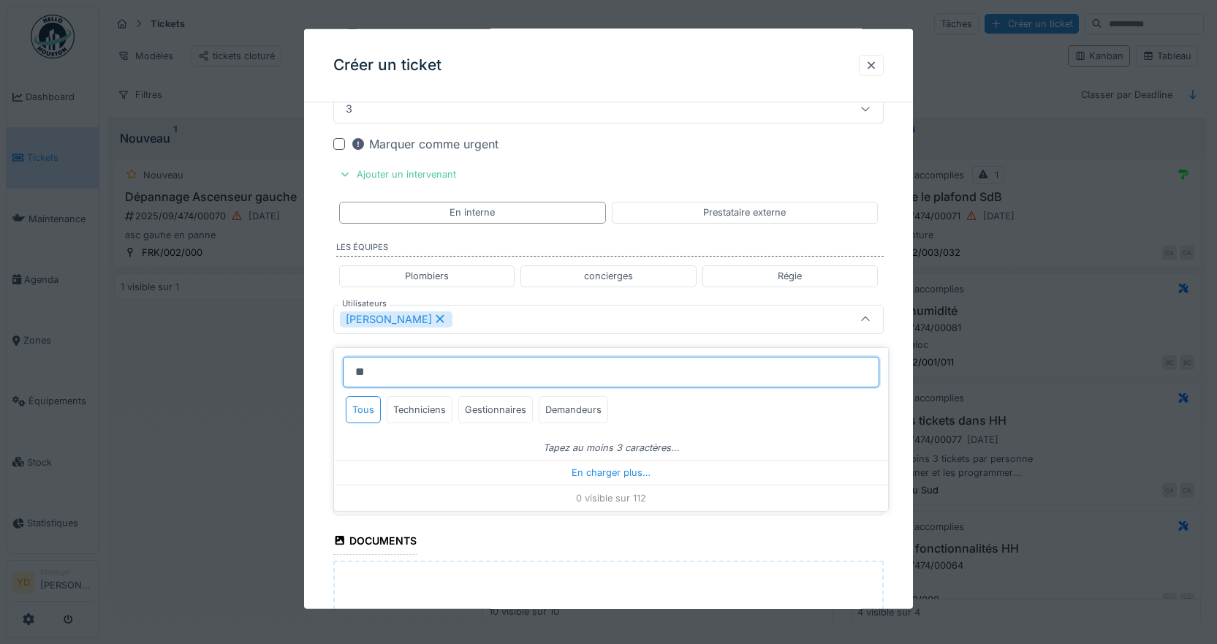
type input "*"
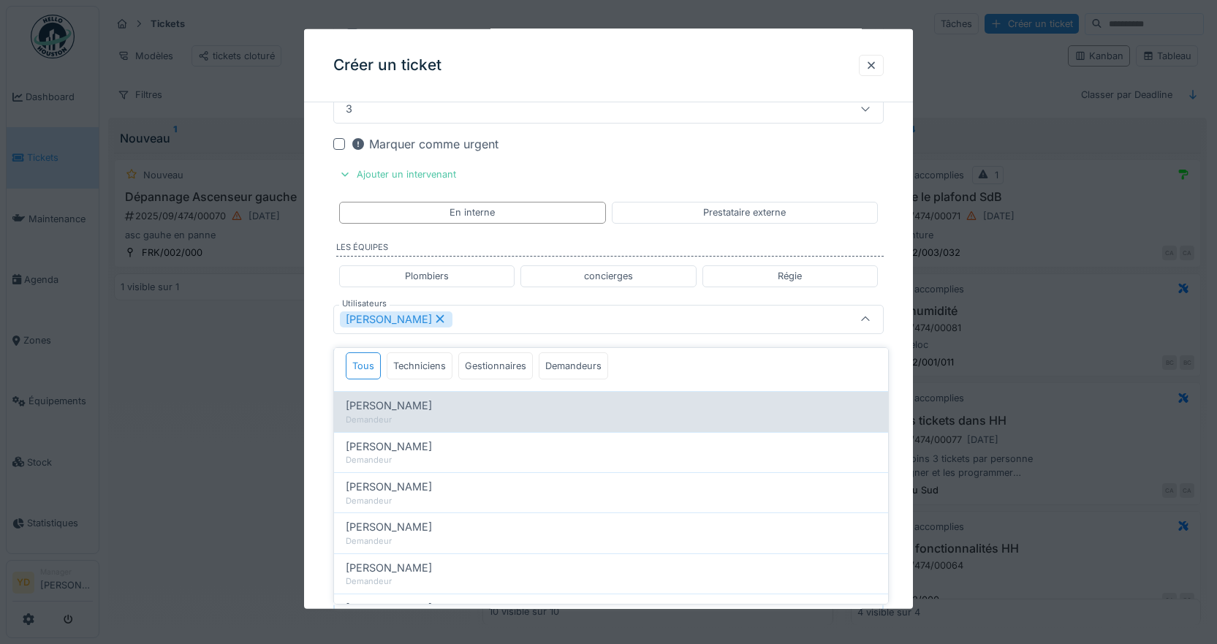
scroll to position [0, 0]
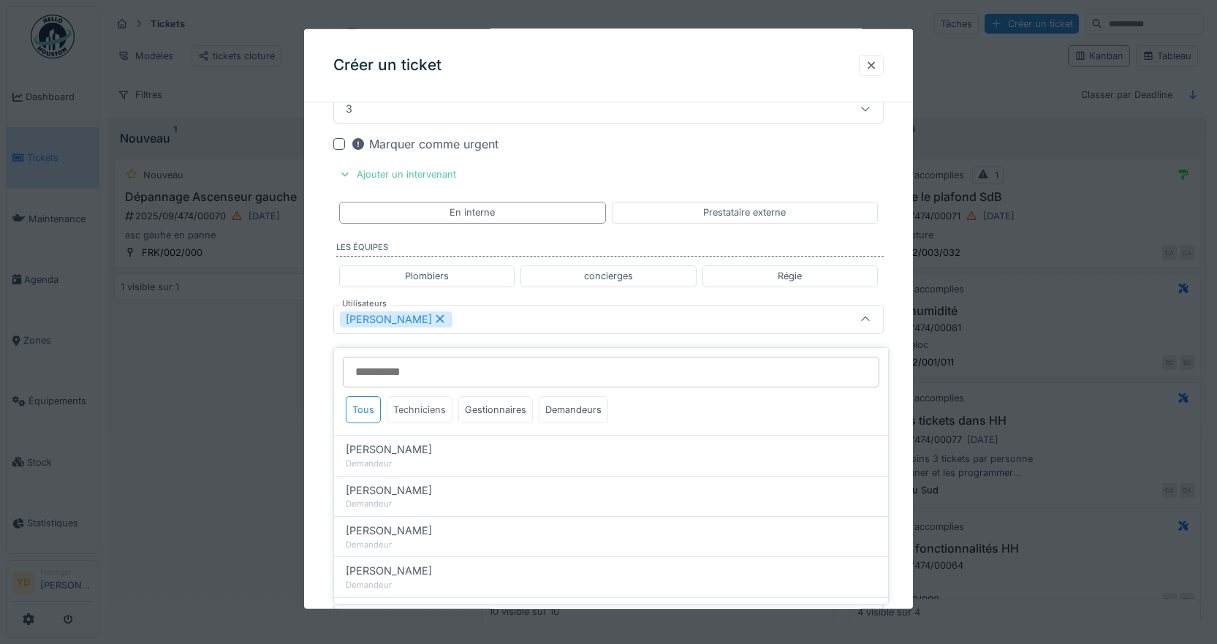
click at [407, 400] on div "Techniciens" at bounding box center [420, 409] width 66 height 27
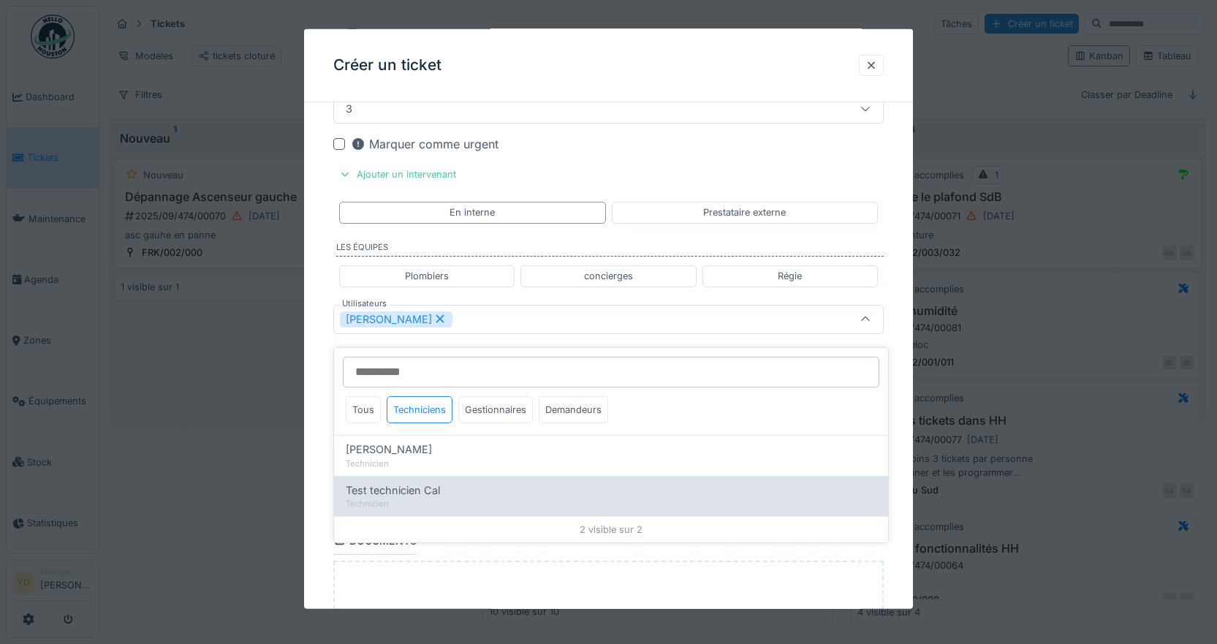
click at [436, 485] on span "Test technicien Cal" at bounding box center [393, 491] width 94 height 16
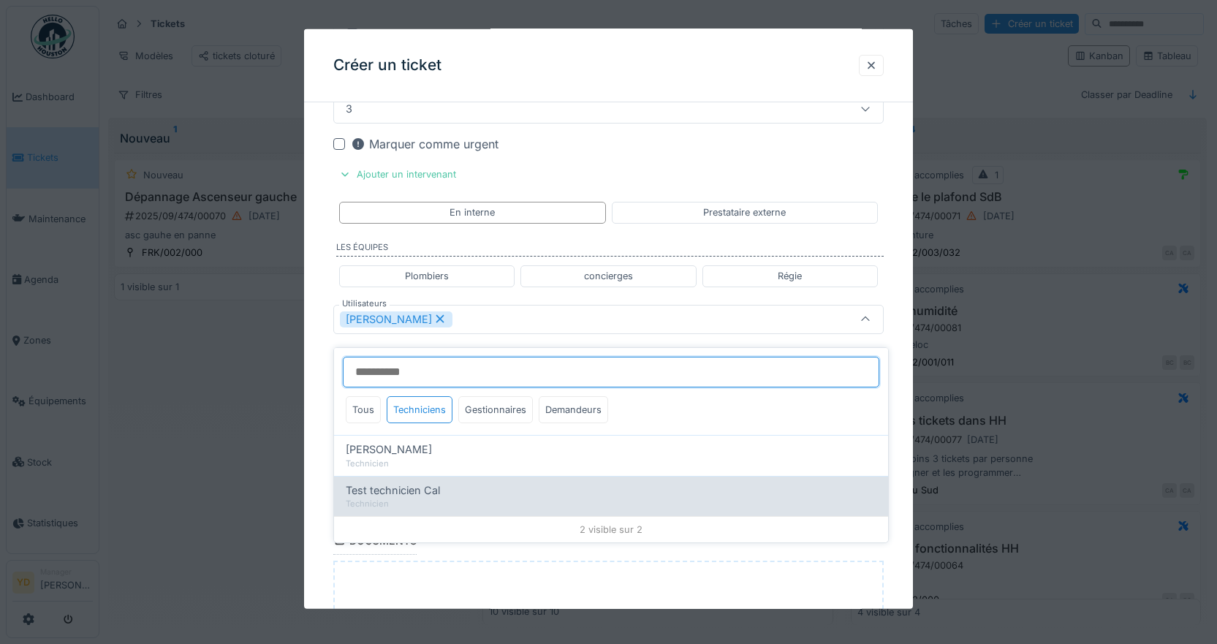
type input "**********"
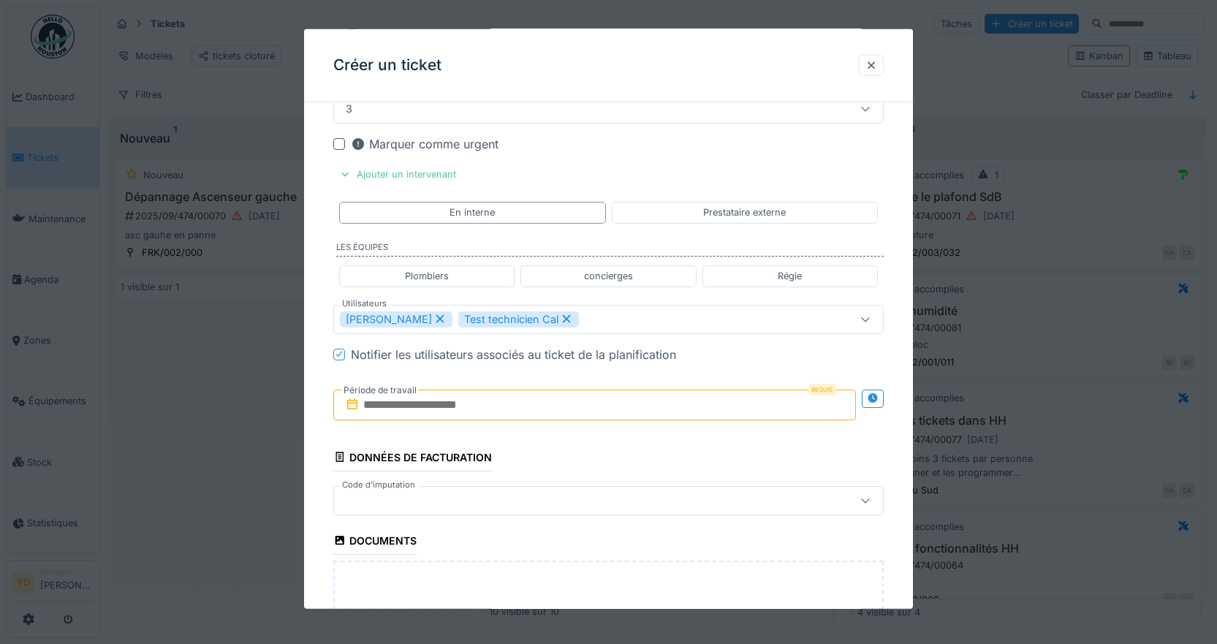
click at [464, 402] on input "text" at bounding box center [594, 404] width 523 height 31
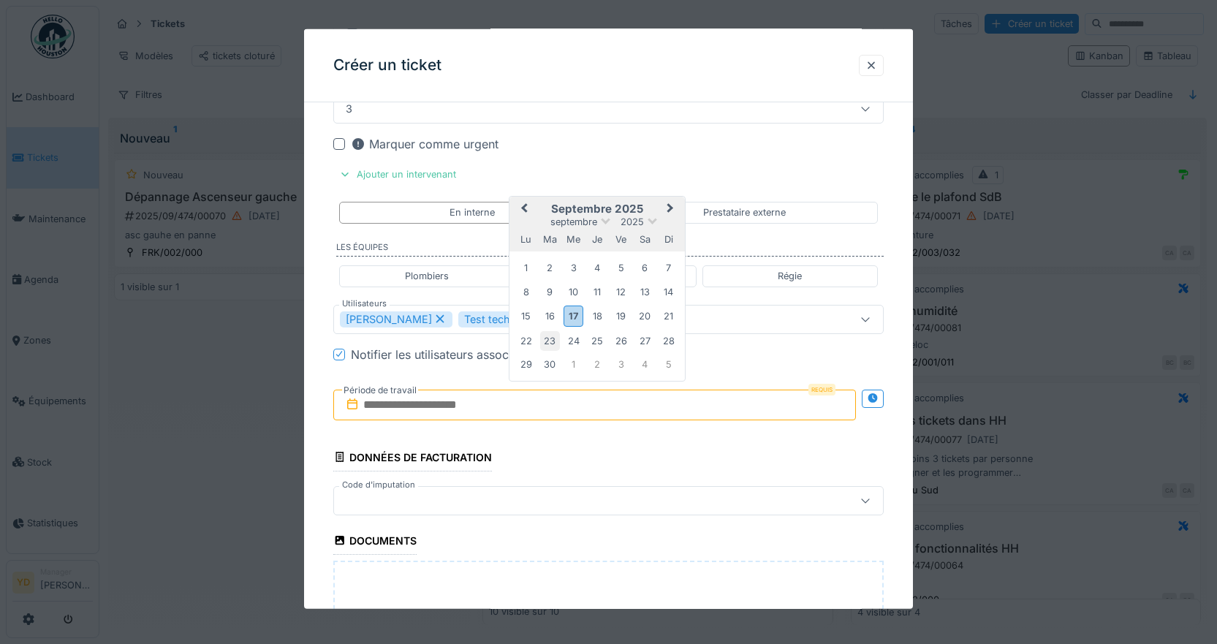
click at [553, 341] on div "23" at bounding box center [550, 340] width 20 height 20
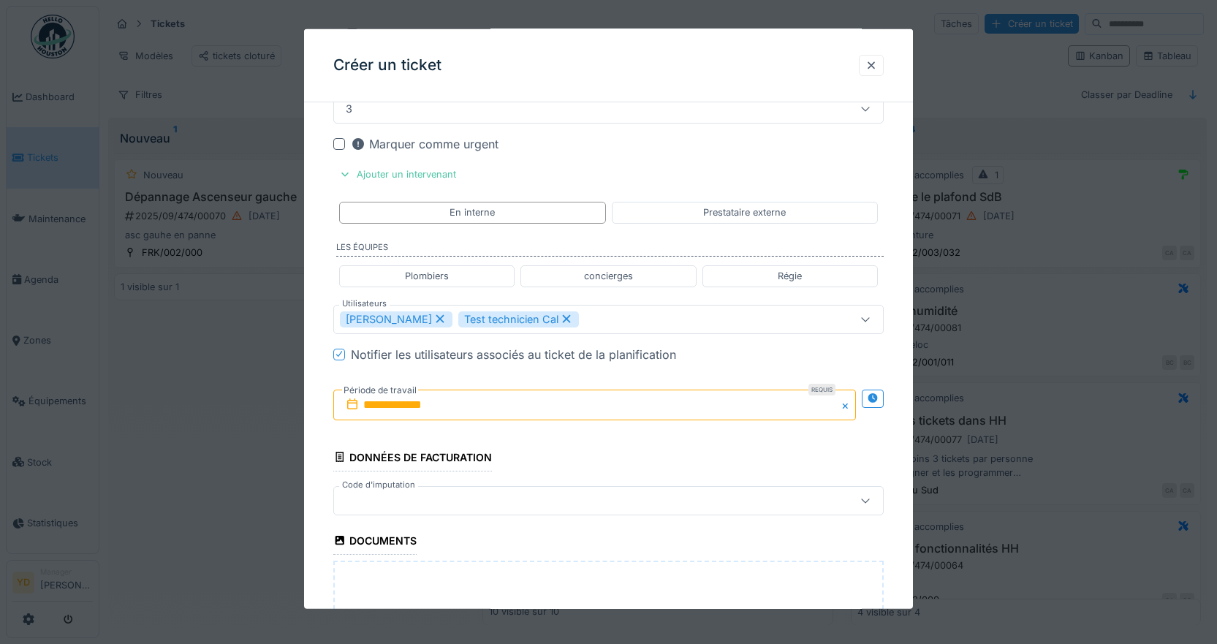
click at [443, 499] on div at bounding box center [576, 500] width 472 height 16
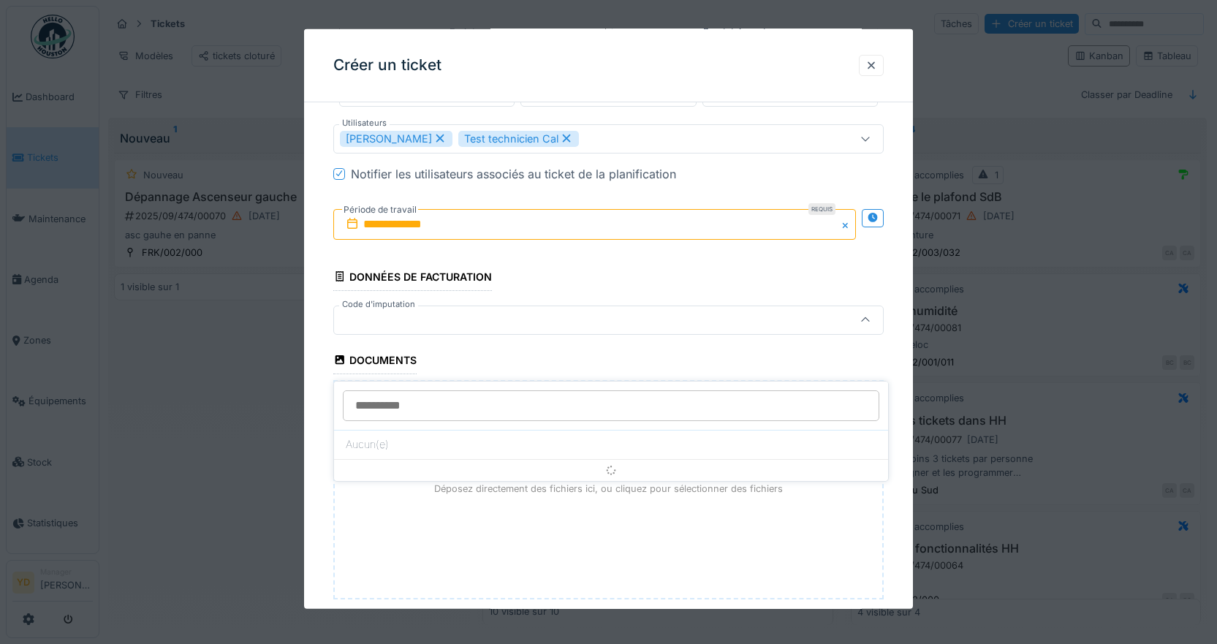
scroll to position [1548, 0]
click at [482, 366] on input "Code d'imputation" at bounding box center [611, 372] width 537 height 31
click at [436, 428] on div "0 résultats" at bounding box center [611, 439] width 554 height 26
click at [391, 485] on div "Déposez directement des fichiers ici, ou cliquez pour sélectionner des fichiers" at bounding box center [608, 488] width 551 height 219
type input "**********"
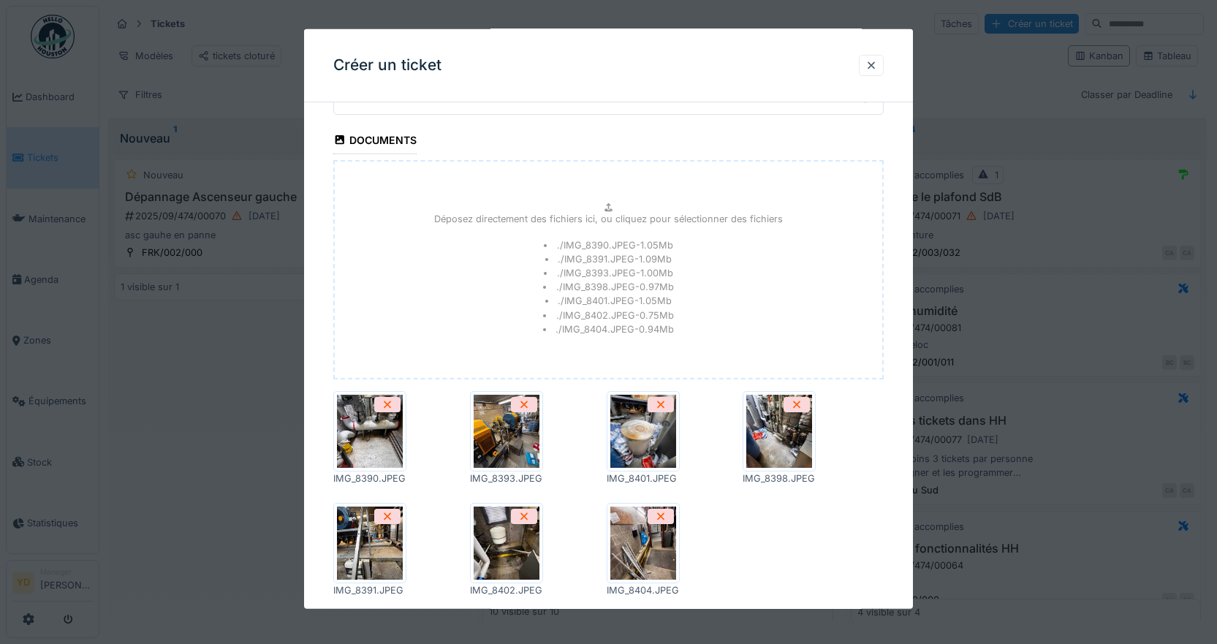
scroll to position [1851, 0]
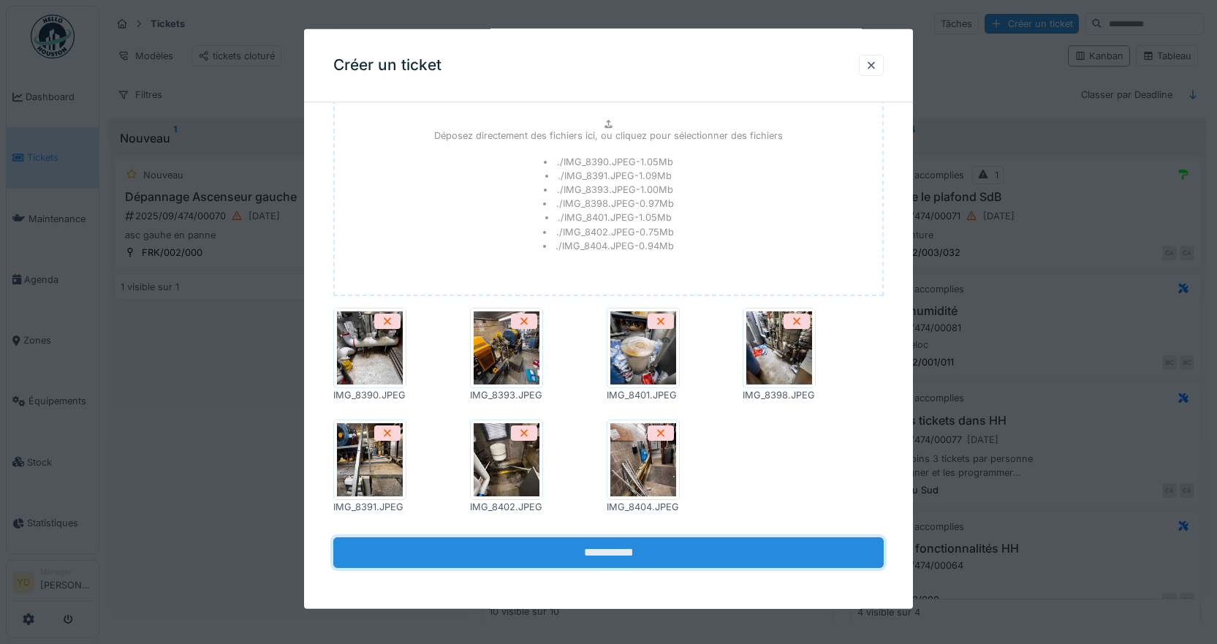
click at [616, 551] on input "**********" at bounding box center [608, 552] width 551 height 31
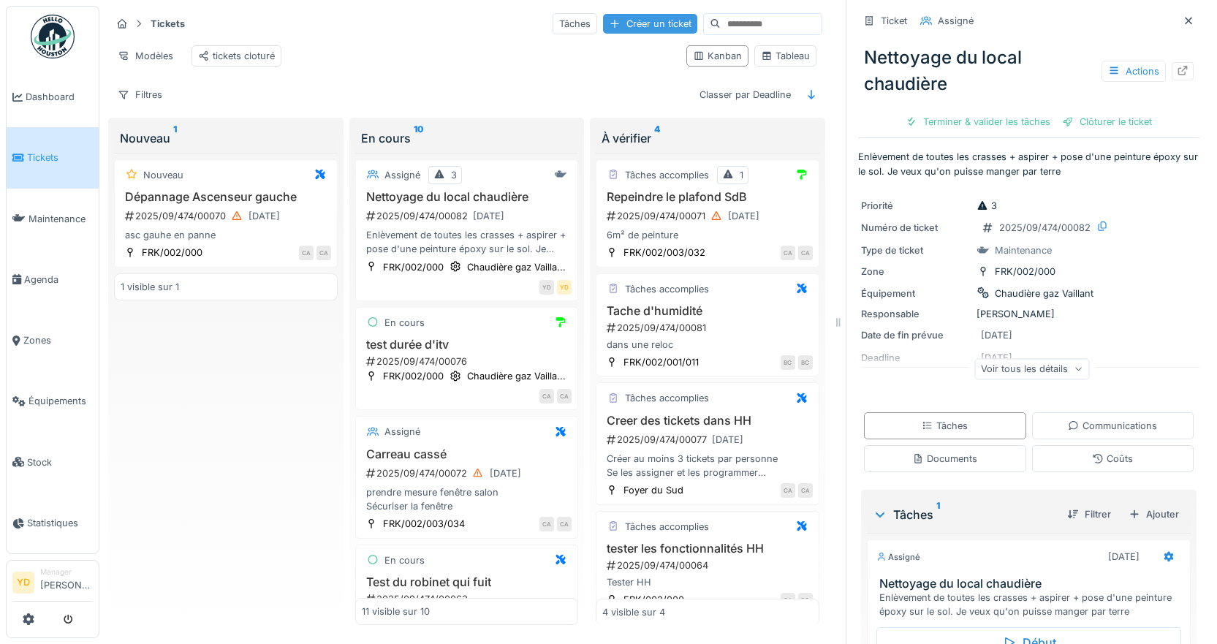
click at [605, 25] on div "Créer un ticket" at bounding box center [650, 24] width 94 height 20
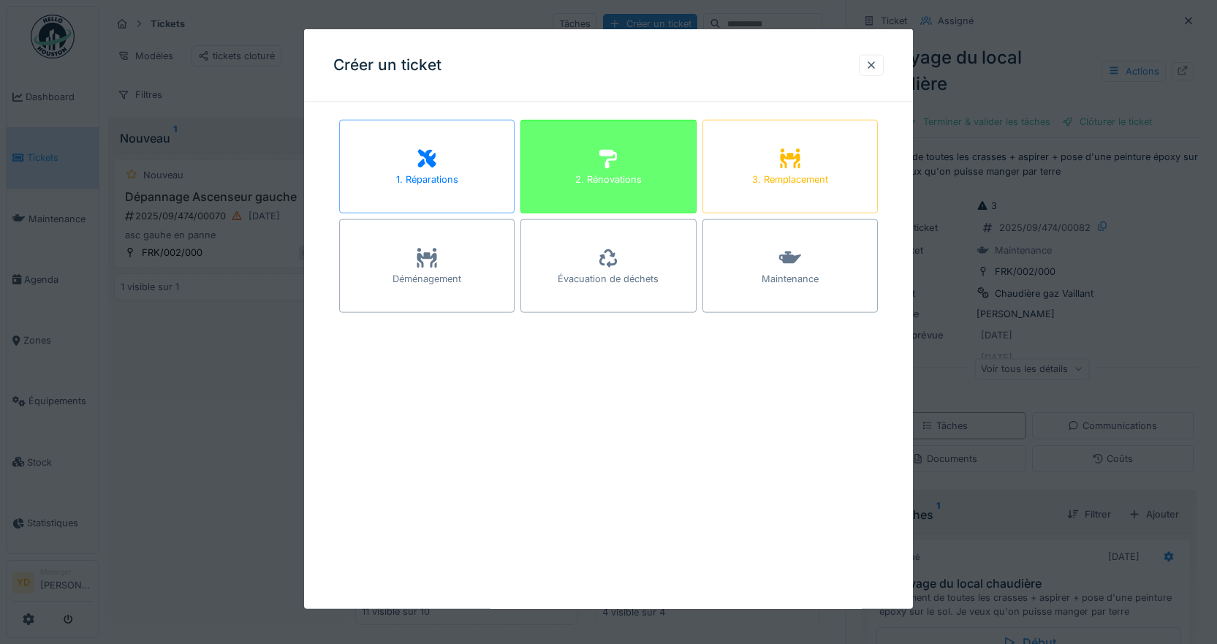
click at [615, 167] on icon at bounding box center [608, 159] width 22 height 18
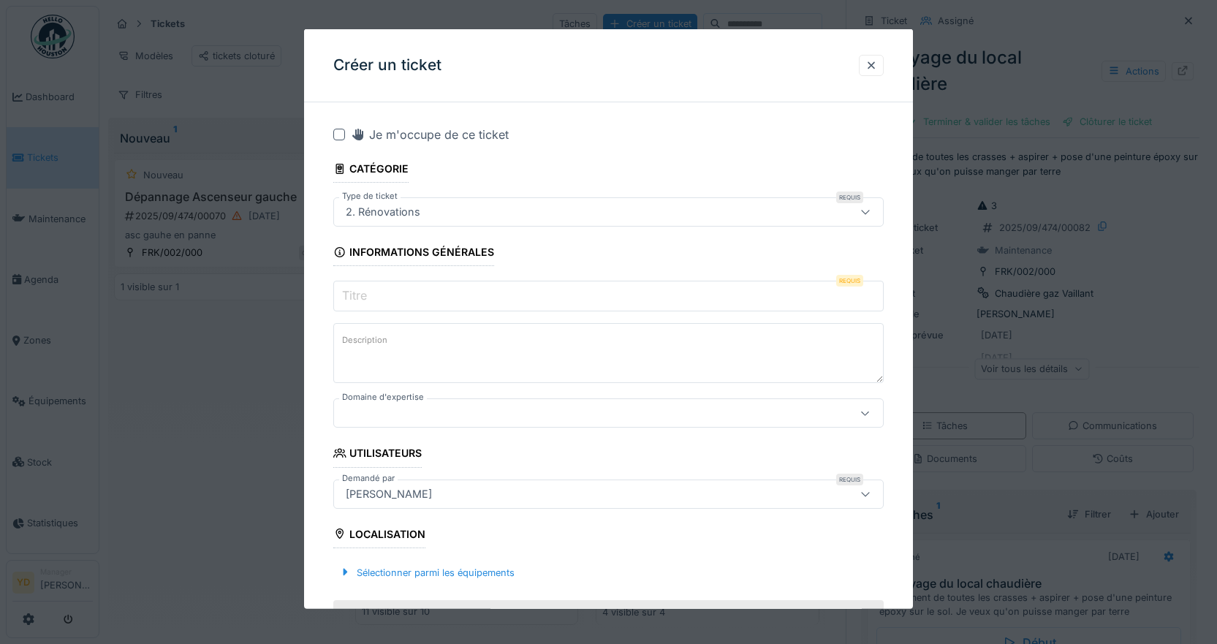
click at [428, 296] on input "Titre" at bounding box center [608, 296] width 551 height 31
click at [339, 135] on div at bounding box center [339, 135] width 12 height 12
click at [377, 301] on input "Titre" at bounding box center [608, 296] width 551 height 31
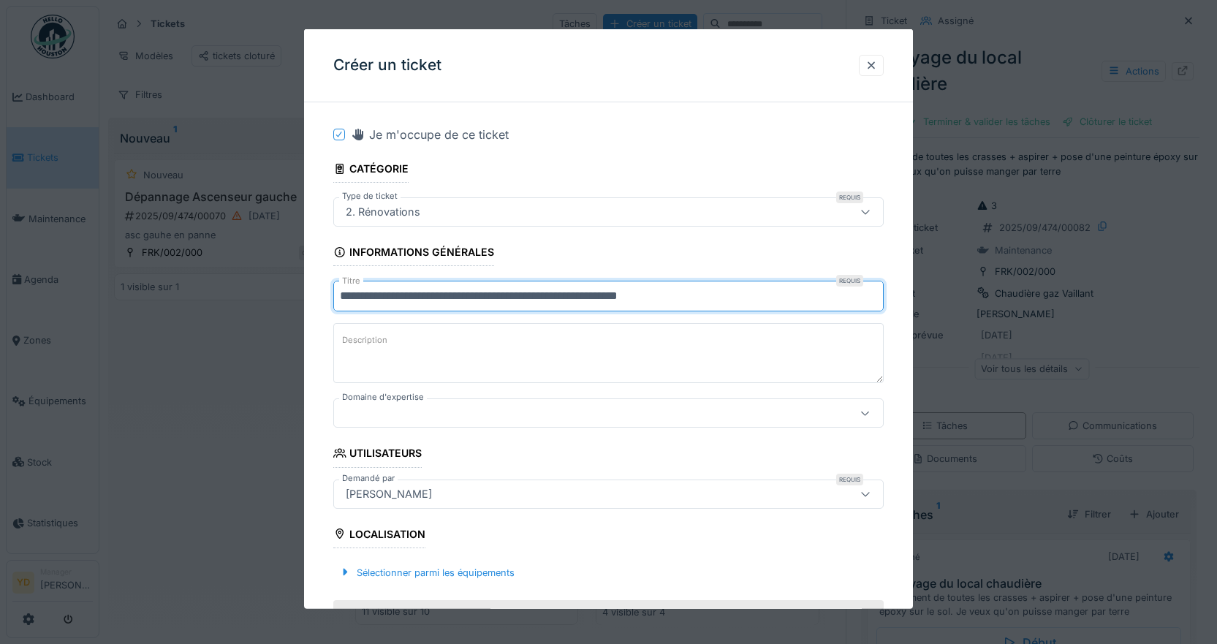
type input "**********"
click at [426, 350] on textarea "Description" at bounding box center [608, 353] width 551 height 60
drag, startPoint x: 644, startPoint y: 299, endPoint x: 330, endPoint y: 358, distance: 319.8
click at [511, 341] on textarea "Description" at bounding box center [608, 353] width 551 height 60
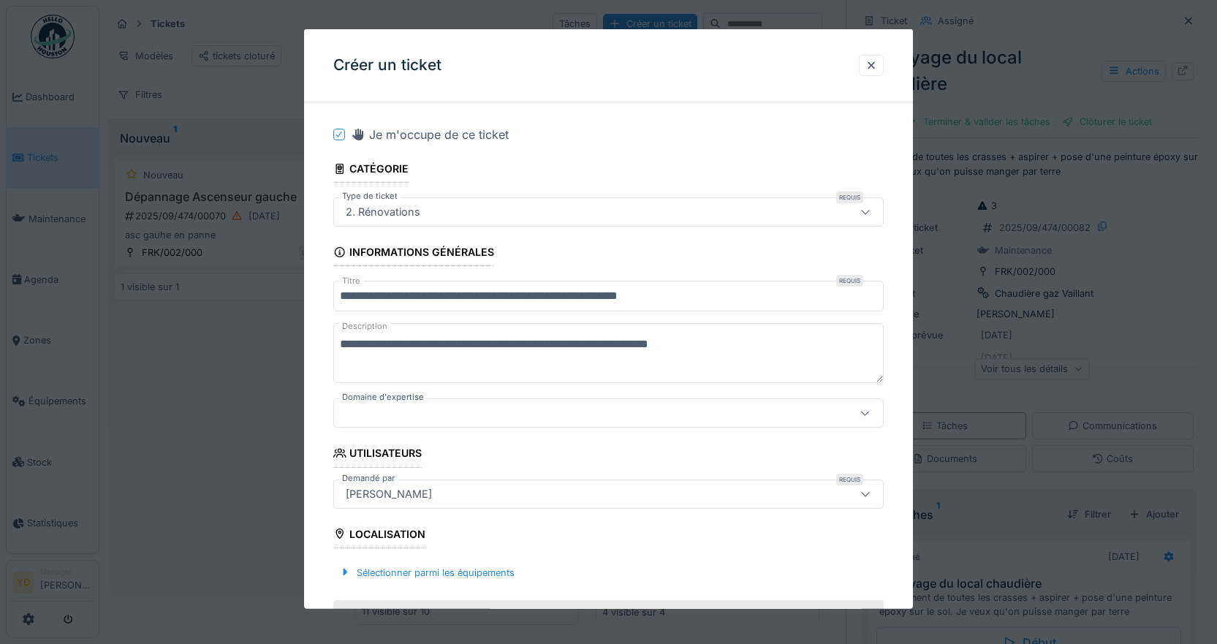
type textarea "**********"
click at [693, 412] on div at bounding box center [576, 413] width 472 height 16
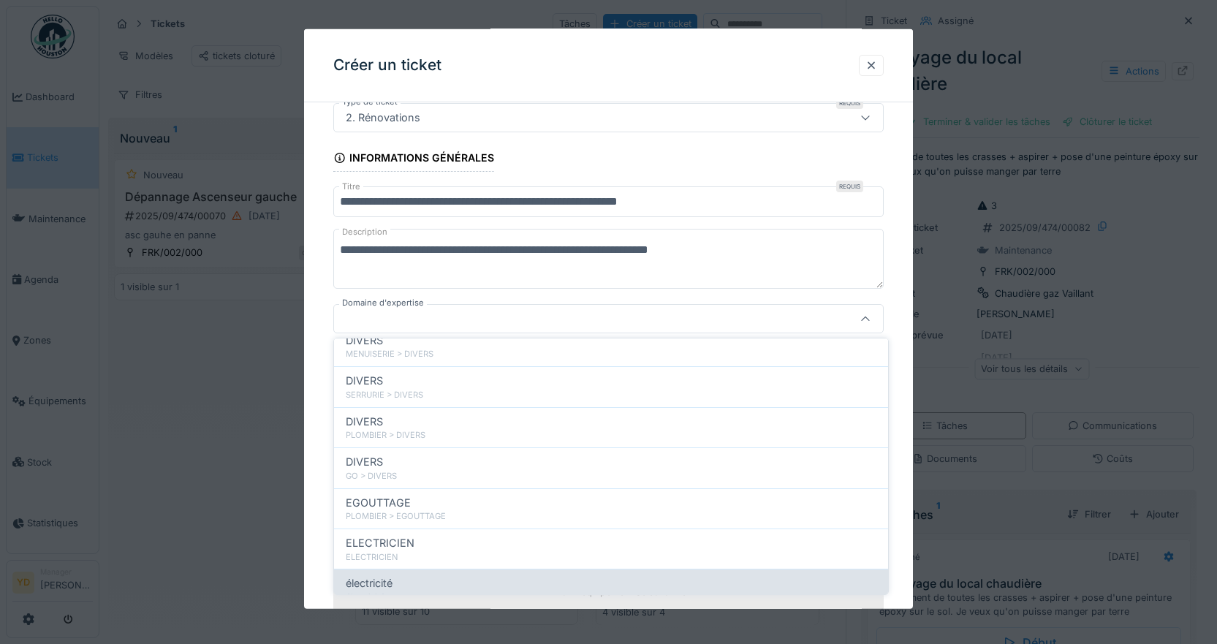
scroll to position [682, 0]
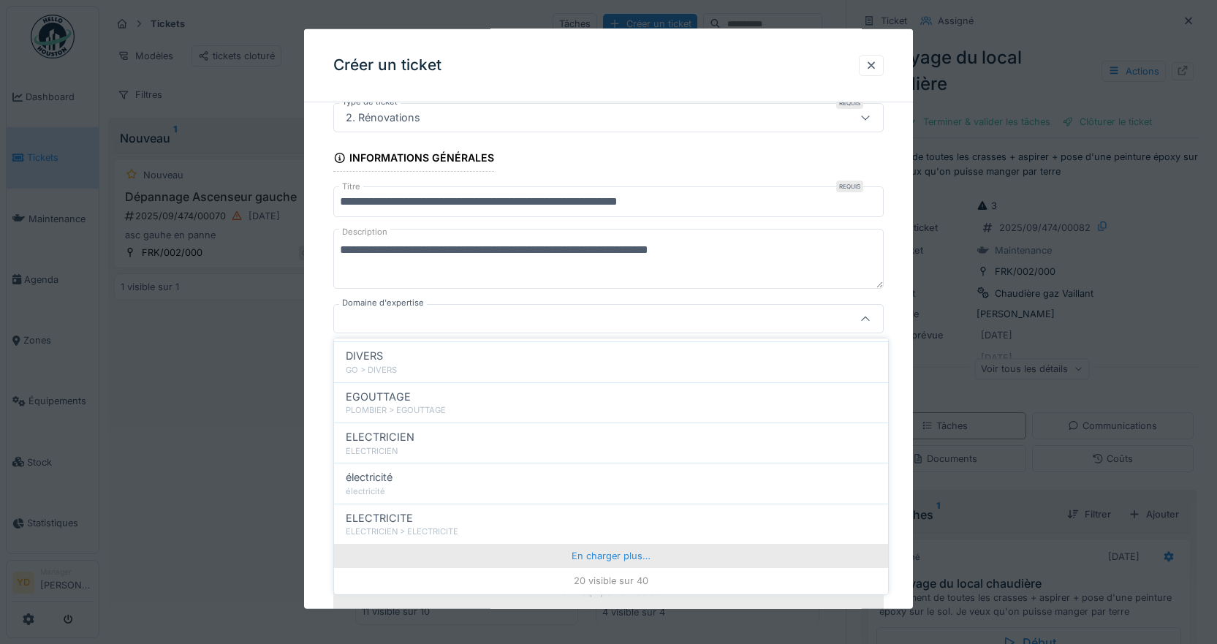
click at [606, 552] on div "En charger plus…" at bounding box center [611, 555] width 554 height 23
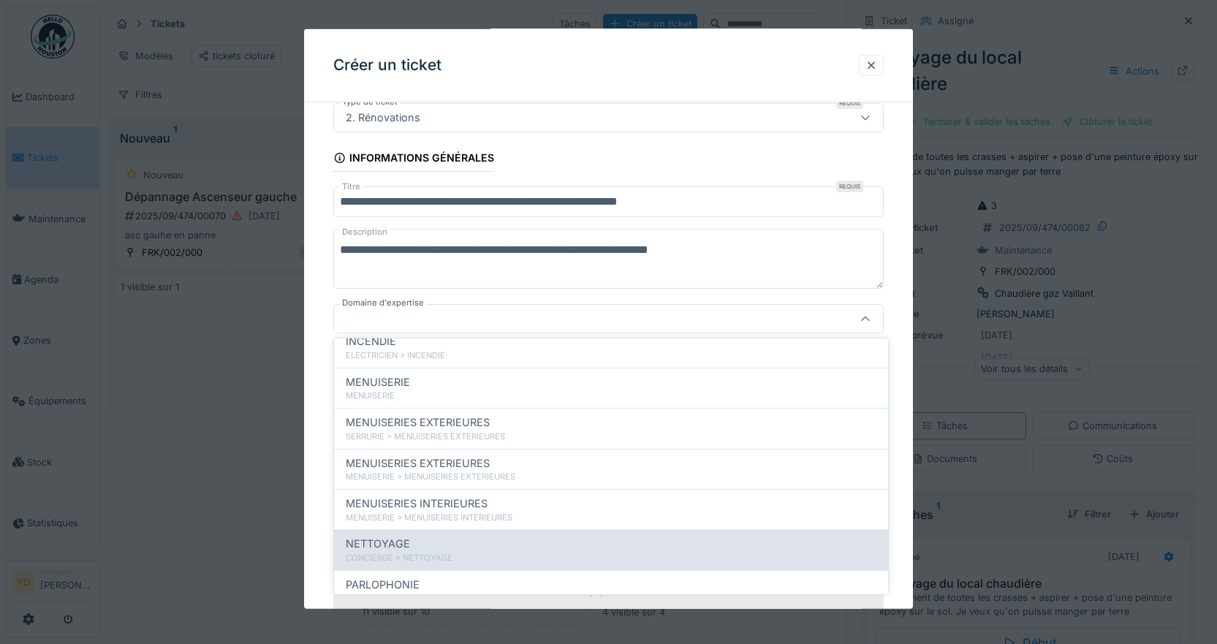
scroll to position [1194, 0]
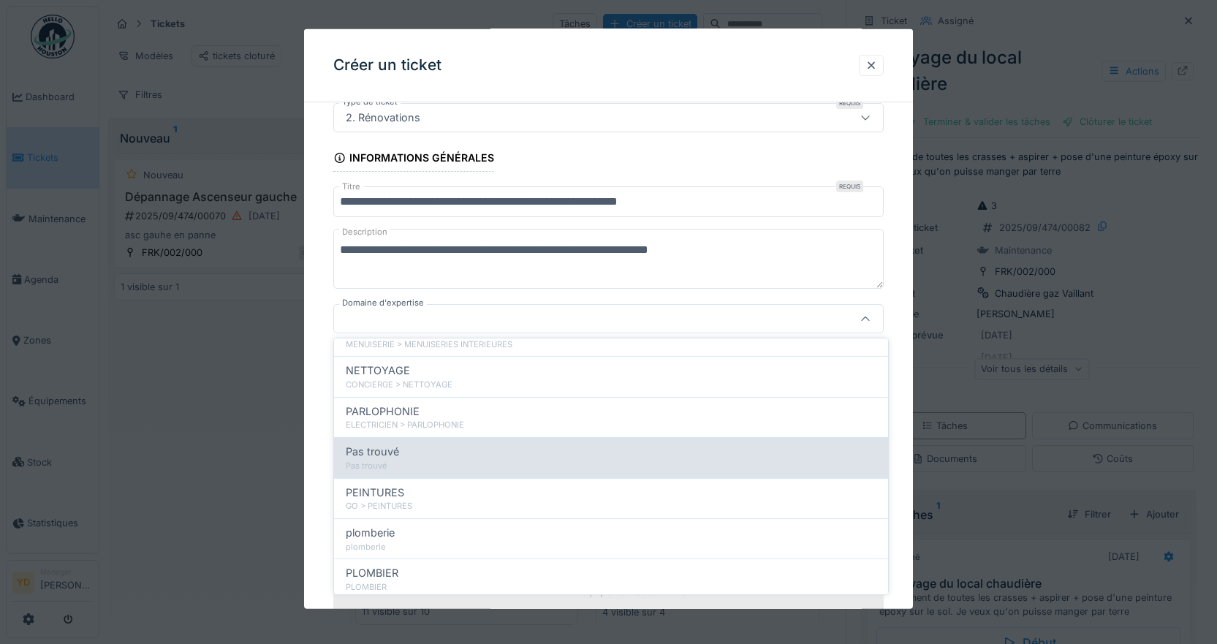
click at [380, 460] on div "Pas trouvé" at bounding box center [611, 466] width 531 height 12
type input "****"
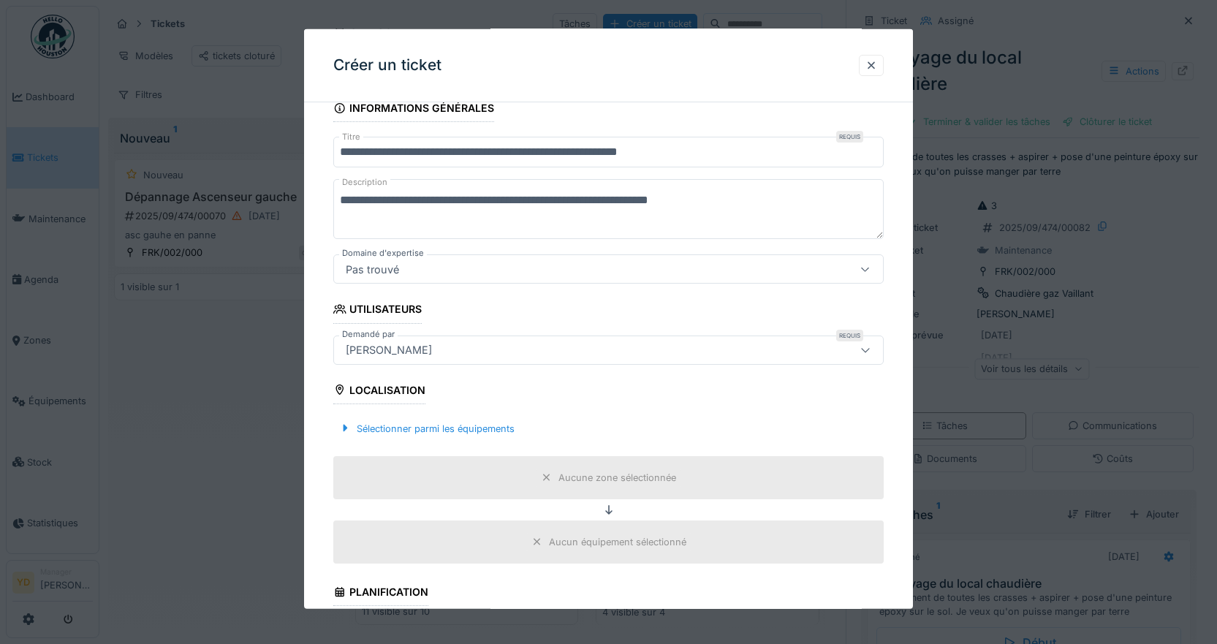
scroll to position [167, 0]
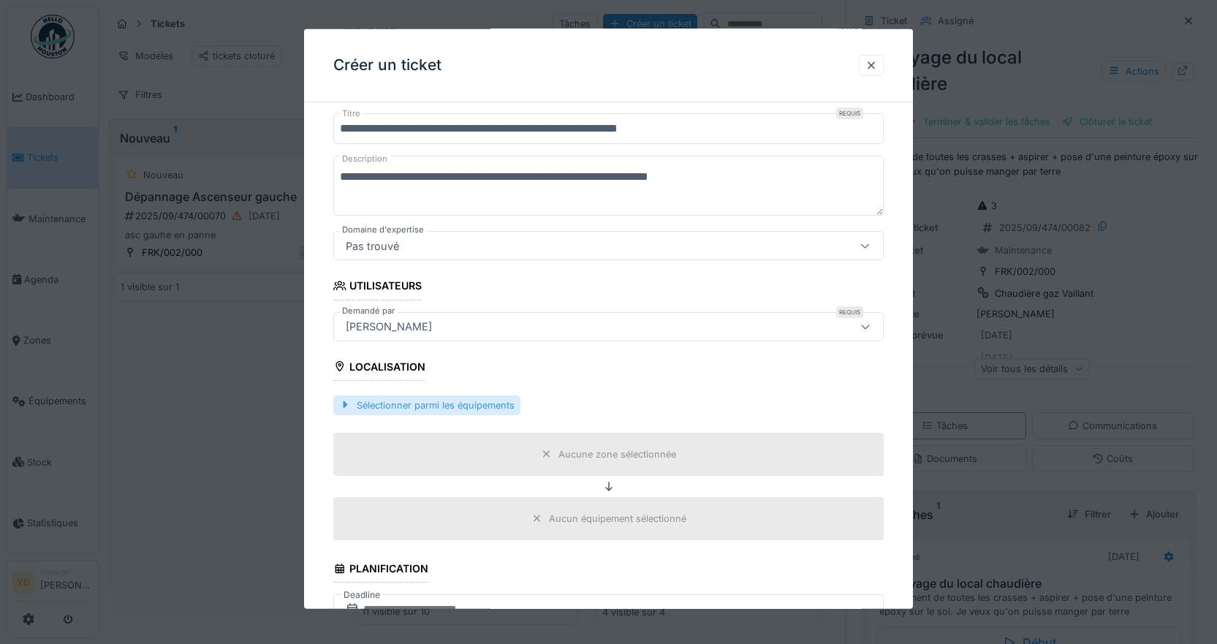
click at [398, 406] on div "Sélectionner parmi les équipements" at bounding box center [426, 405] width 187 height 20
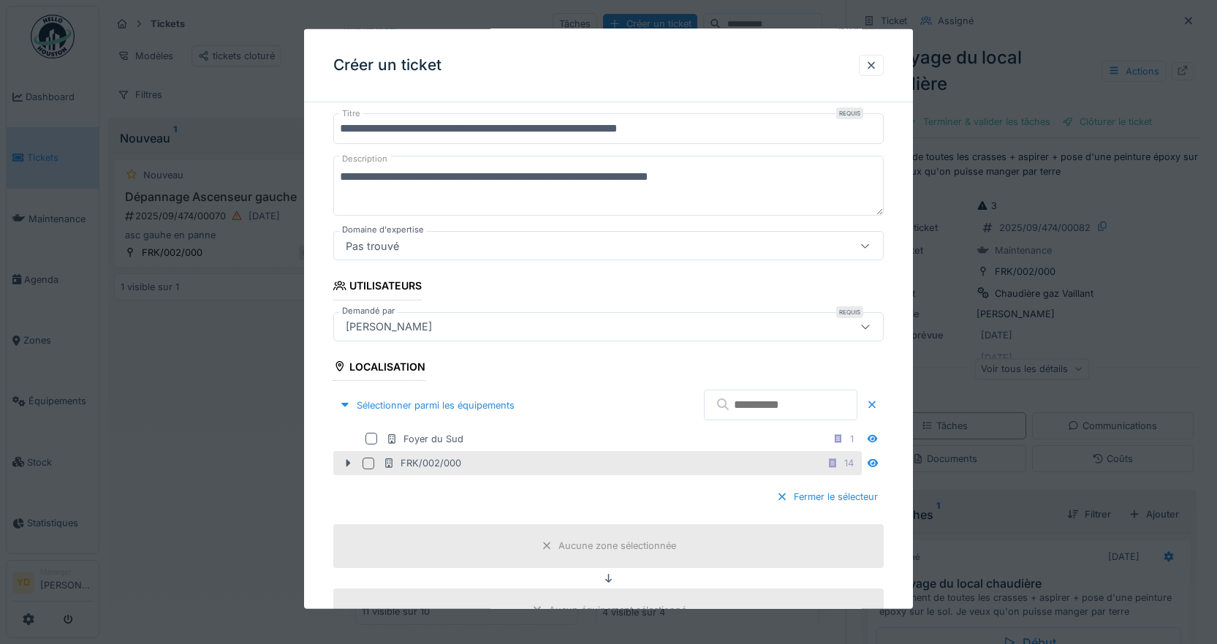
click at [368, 464] on div at bounding box center [369, 463] width 12 height 12
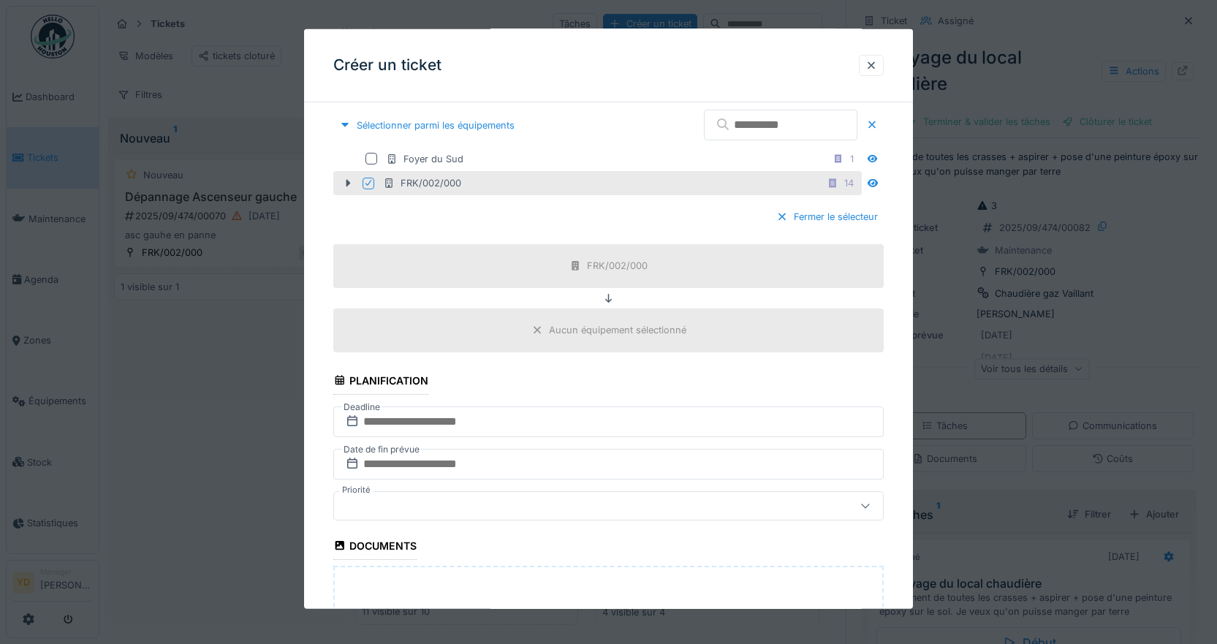
scroll to position [460, 0]
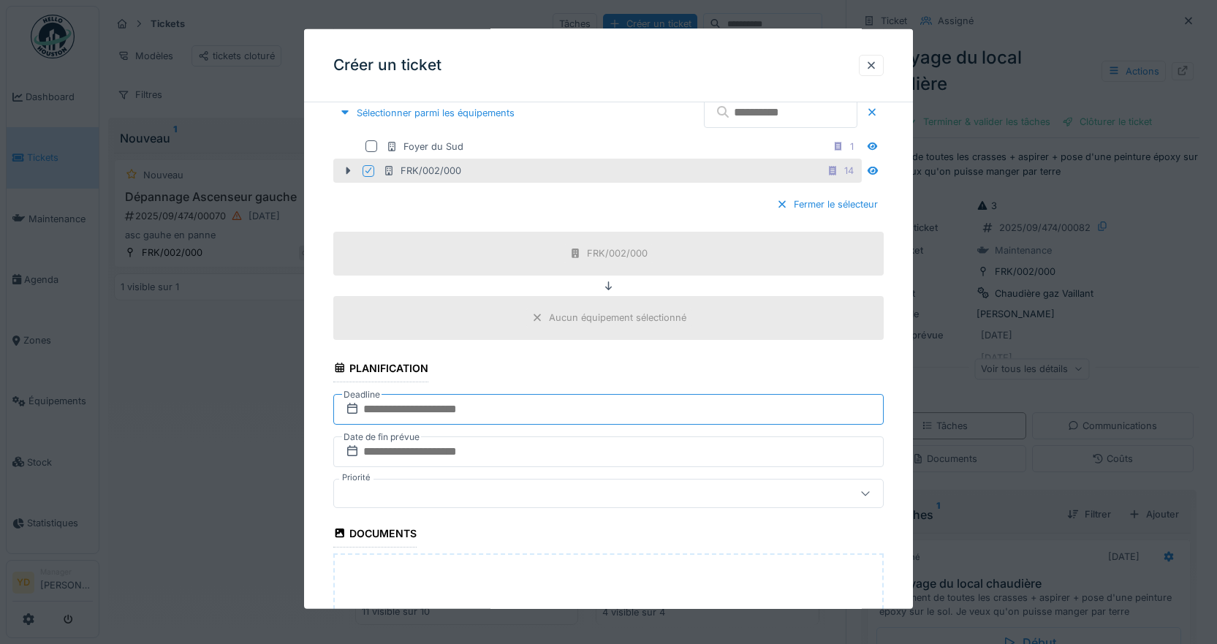
click at [396, 409] on input "text" at bounding box center [608, 408] width 551 height 31
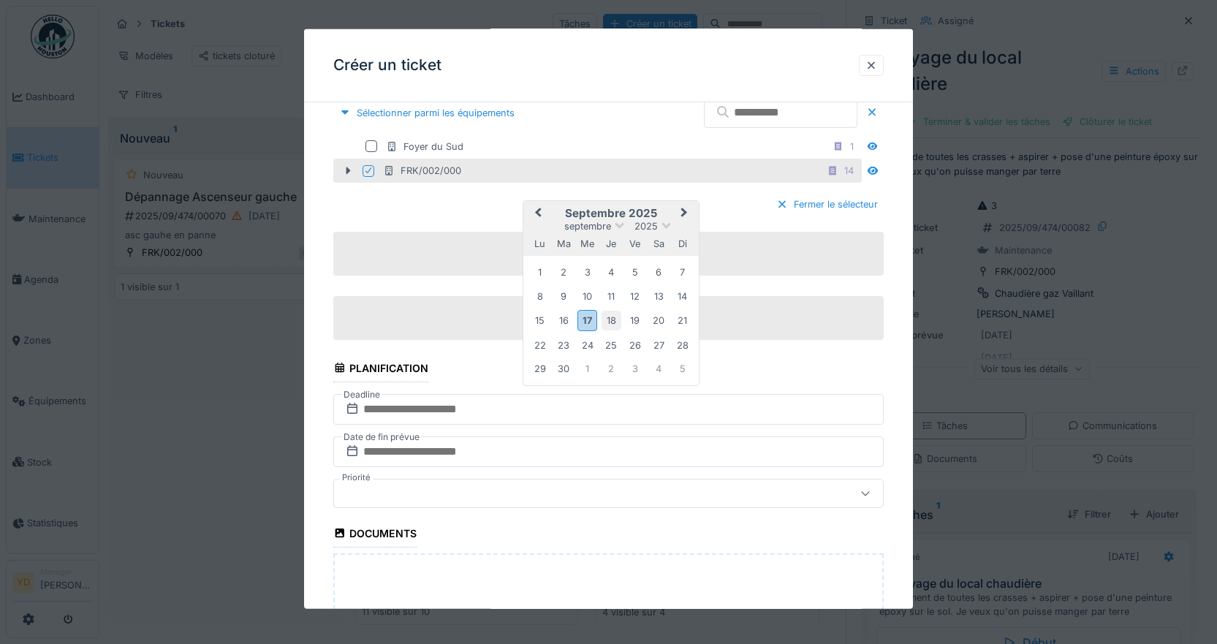
click at [610, 322] on div "18" at bounding box center [612, 321] width 20 height 20
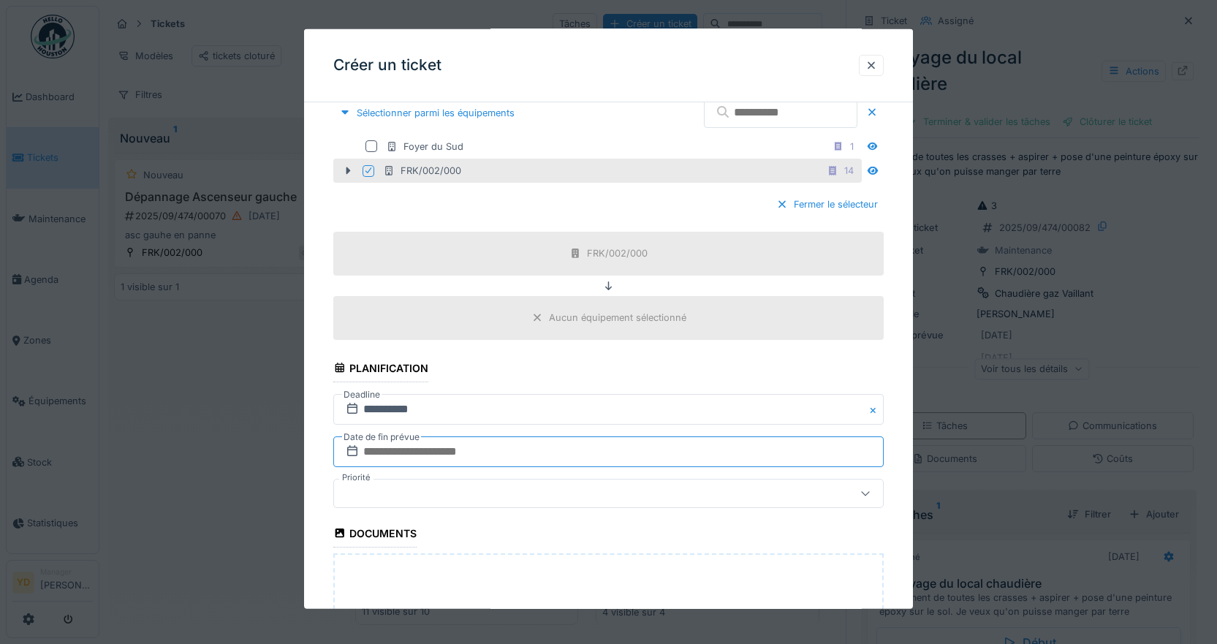
click at [441, 446] on input "text" at bounding box center [608, 451] width 551 height 31
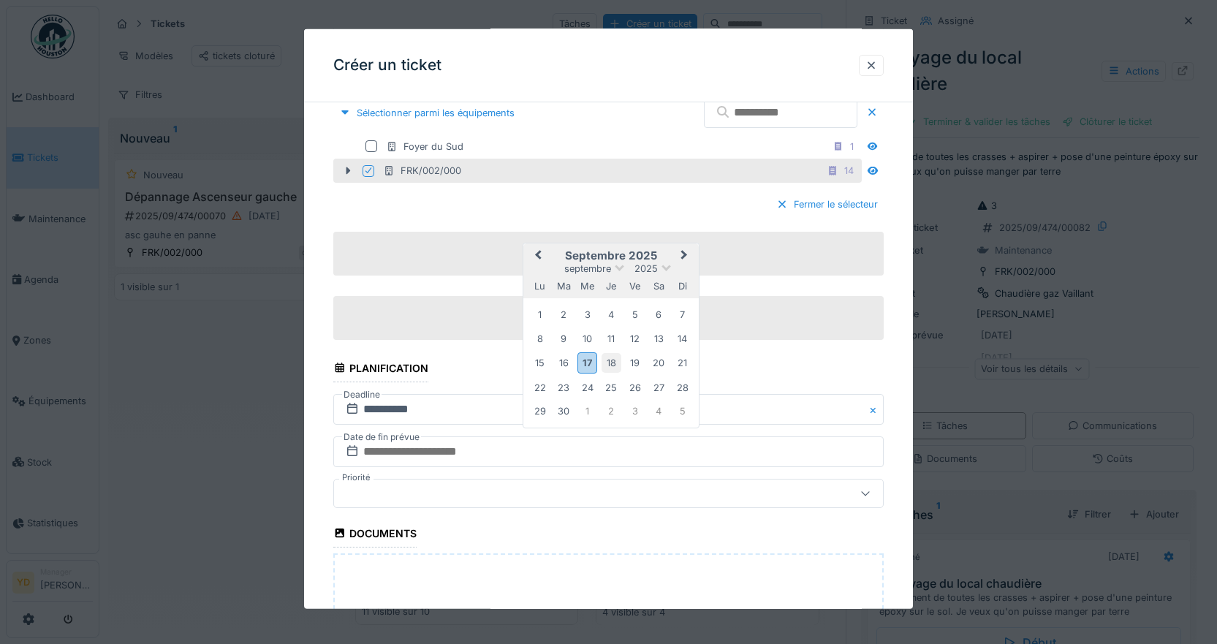
click at [611, 356] on div "18" at bounding box center [612, 363] width 20 height 20
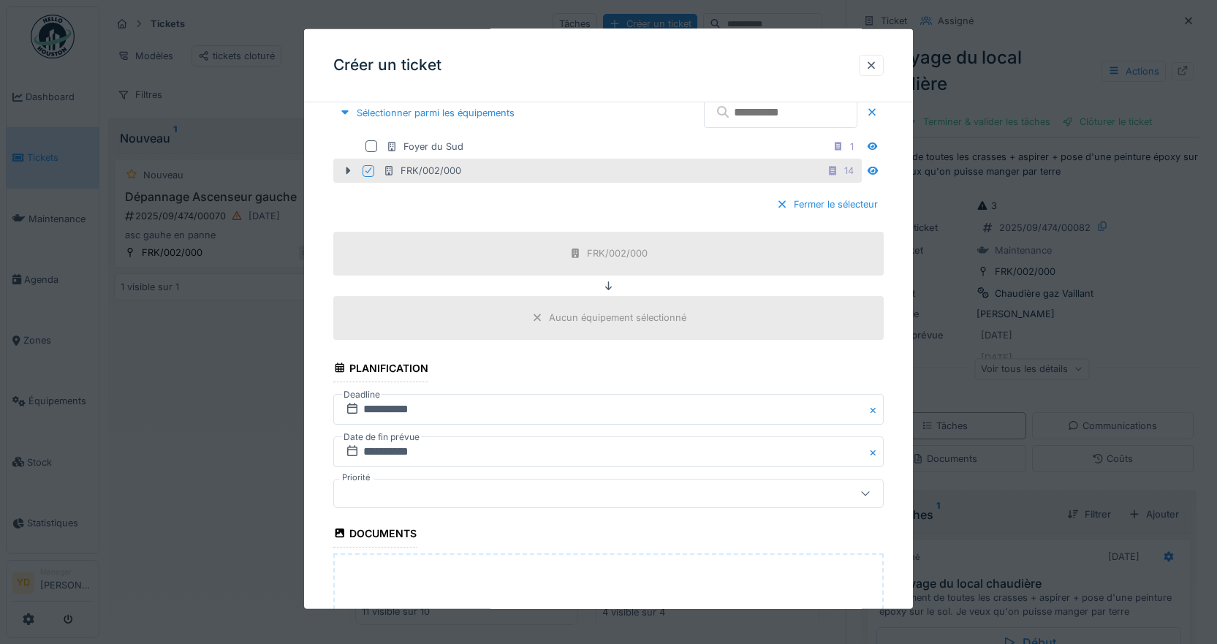
click at [450, 496] on div at bounding box center [576, 493] width 472 height 16
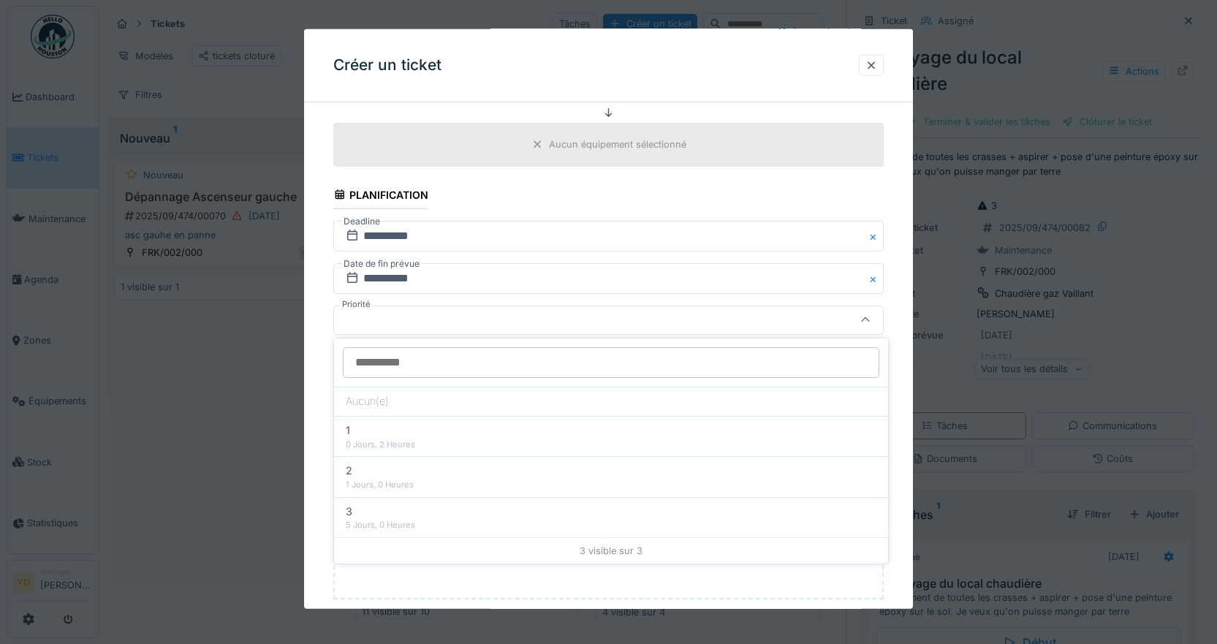
scroll to position [634, 0]
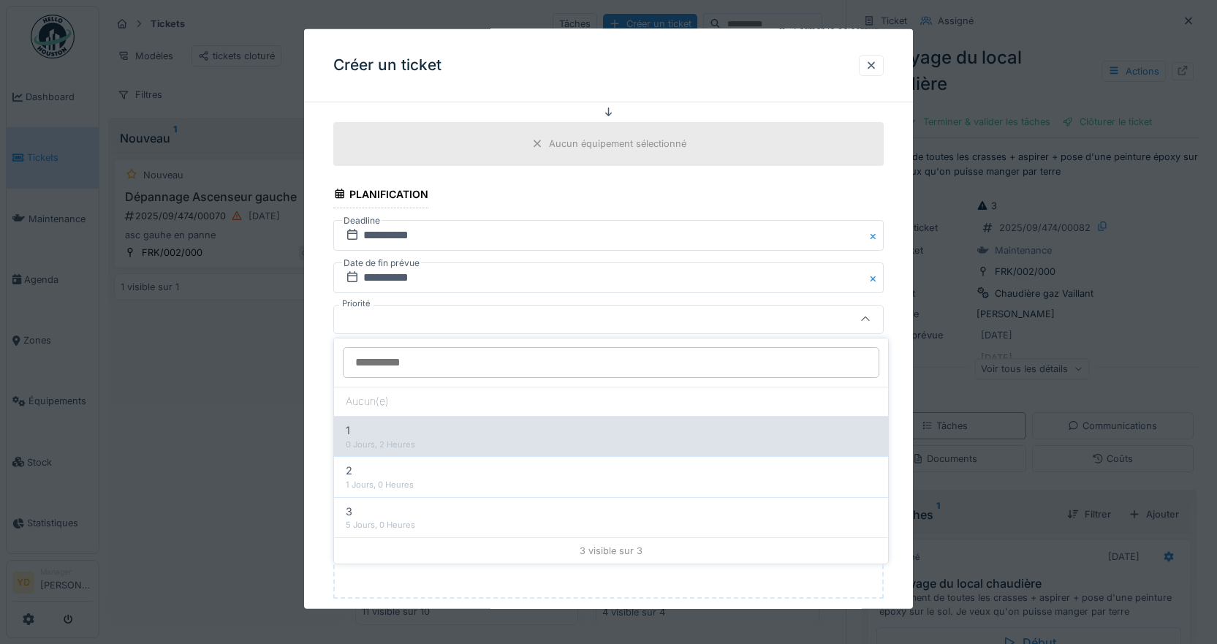
click at [370, 439] on div "0 Jours, 2 Heures" at bounding box center [611, 445] width 531 height 12
type input "***"
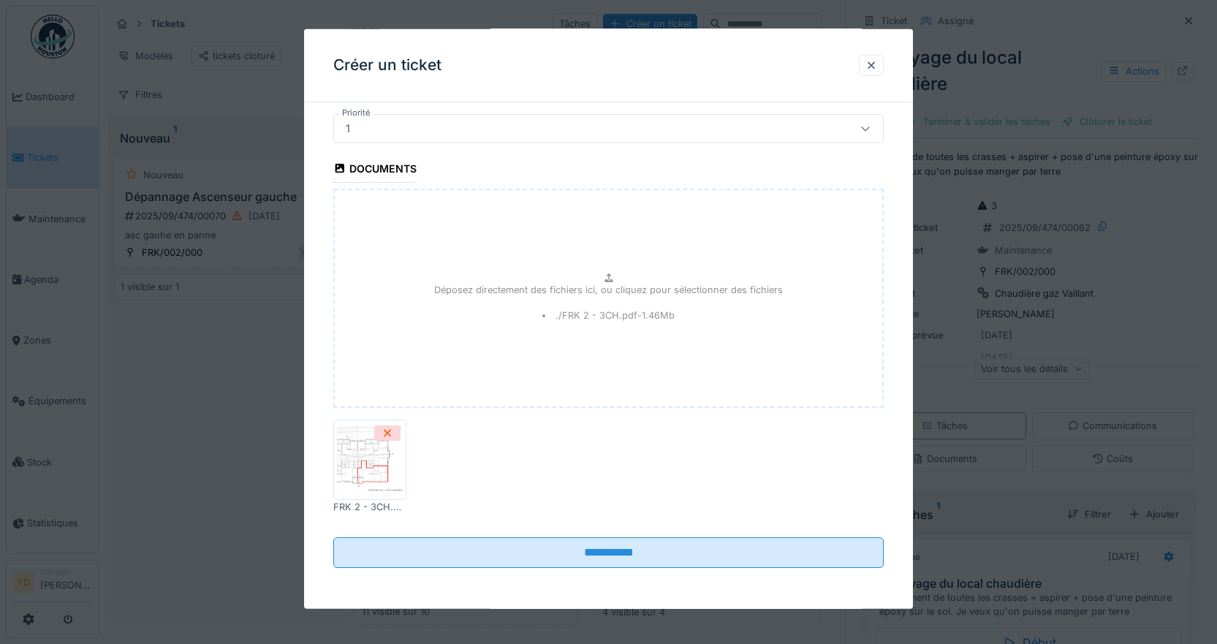
scroll to position [11, 0]
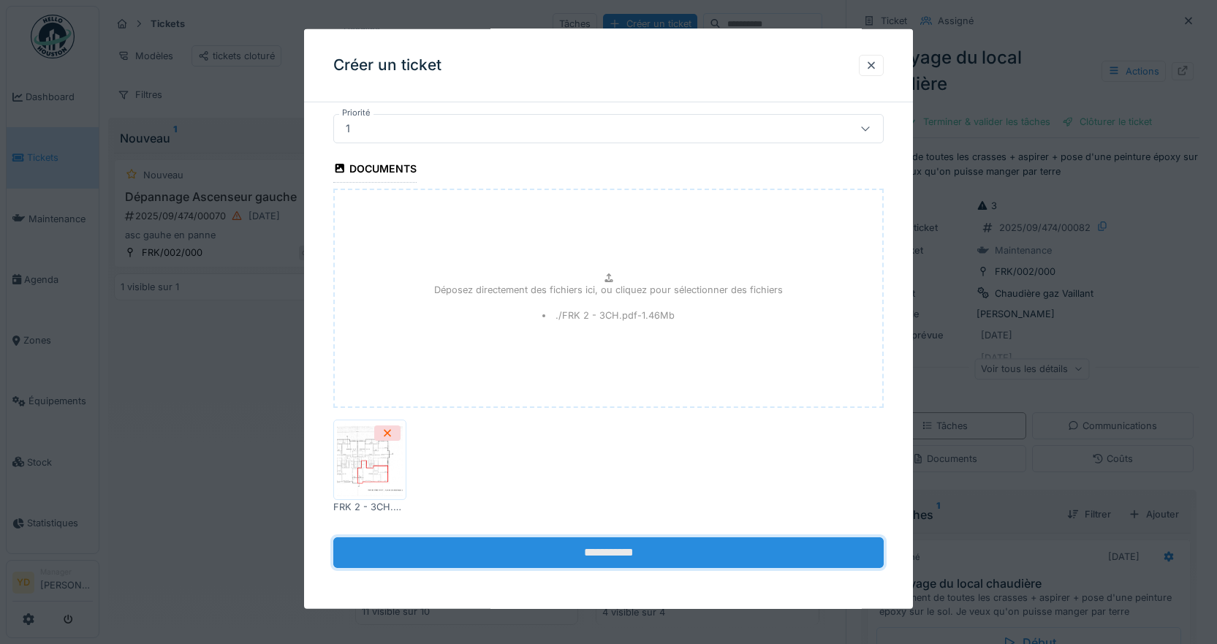
click at [638, 548] on input "**********" at bounding box center [608, 552] width 551 height 31
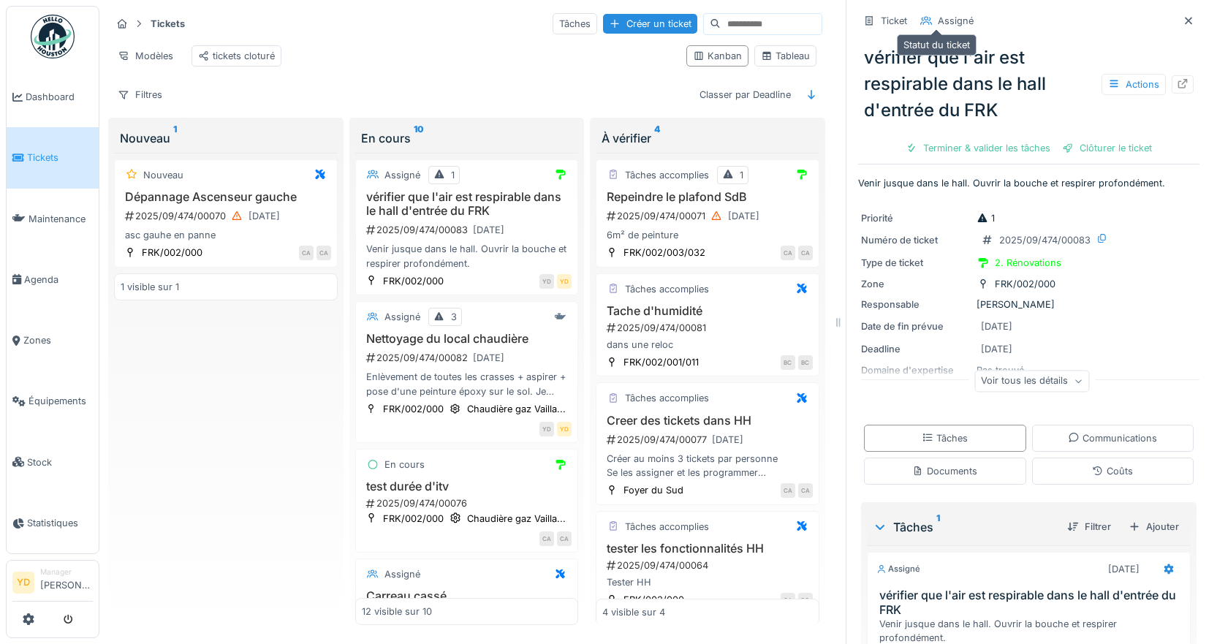
click at [940, 20] on div "Assigné" at bounding box center [956, 21] width 36 height 14
click at [38, 273] on span "Agenda" at bounding box center [58, 280] width 69 height 14
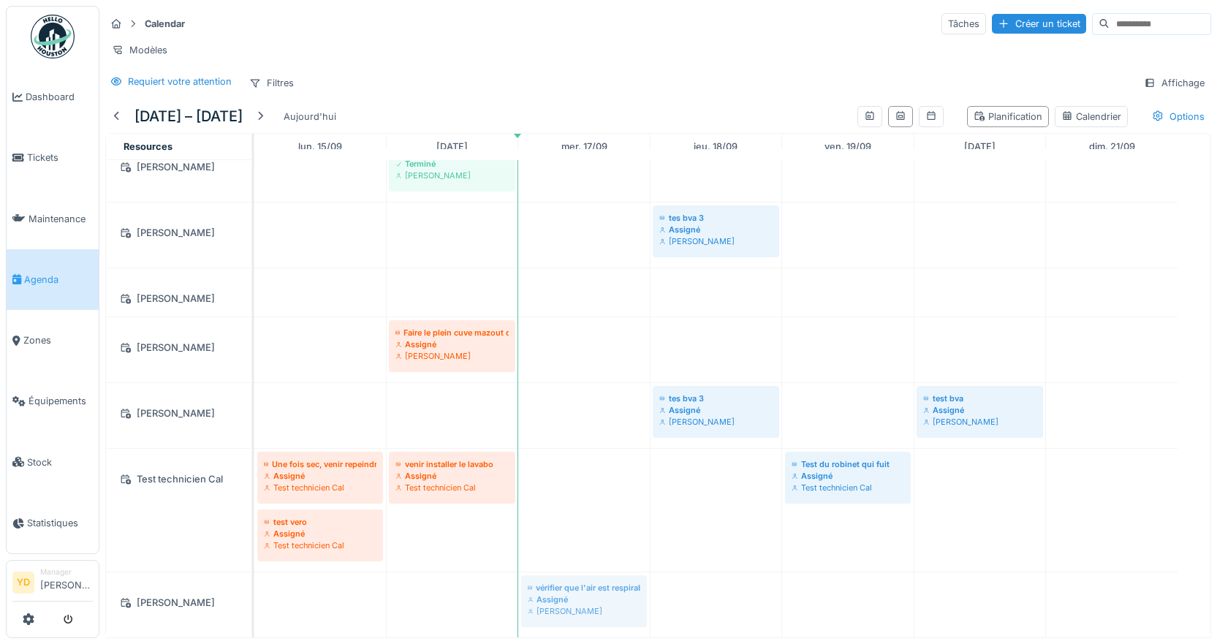
scroll to position [137, 0]
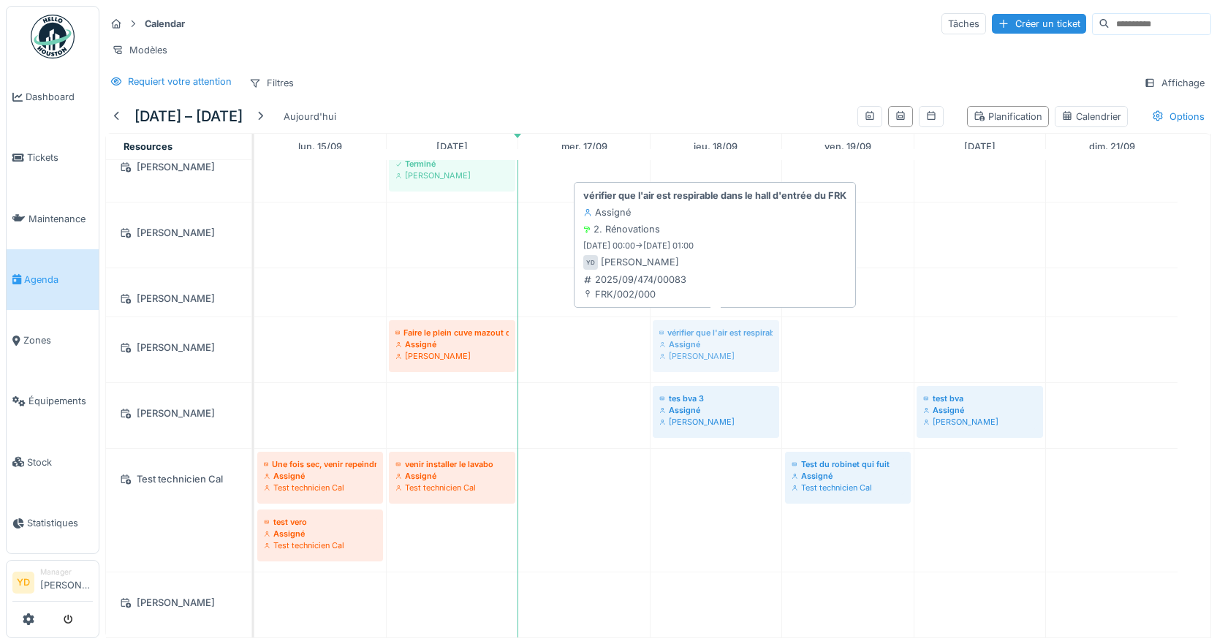
drag, startPoint x: 603, startPoint y: 564, endPoint x: 741, endPoint y: 292, distance: 305.1
click at [737, 322] on tbody "Test Bva Terminé Barbara Van nuffelen Tache d'humidité Terminé Bernard Chaval t…" at bounding box center [715, 341] width 923 height 593
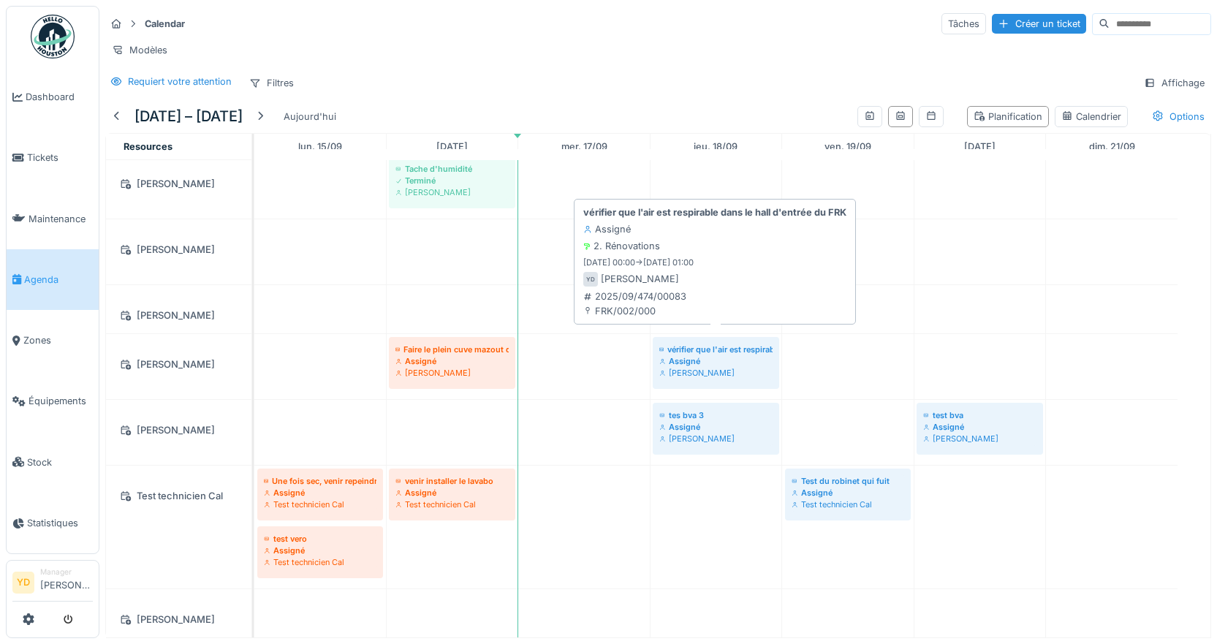
scroll to position [121, 0]
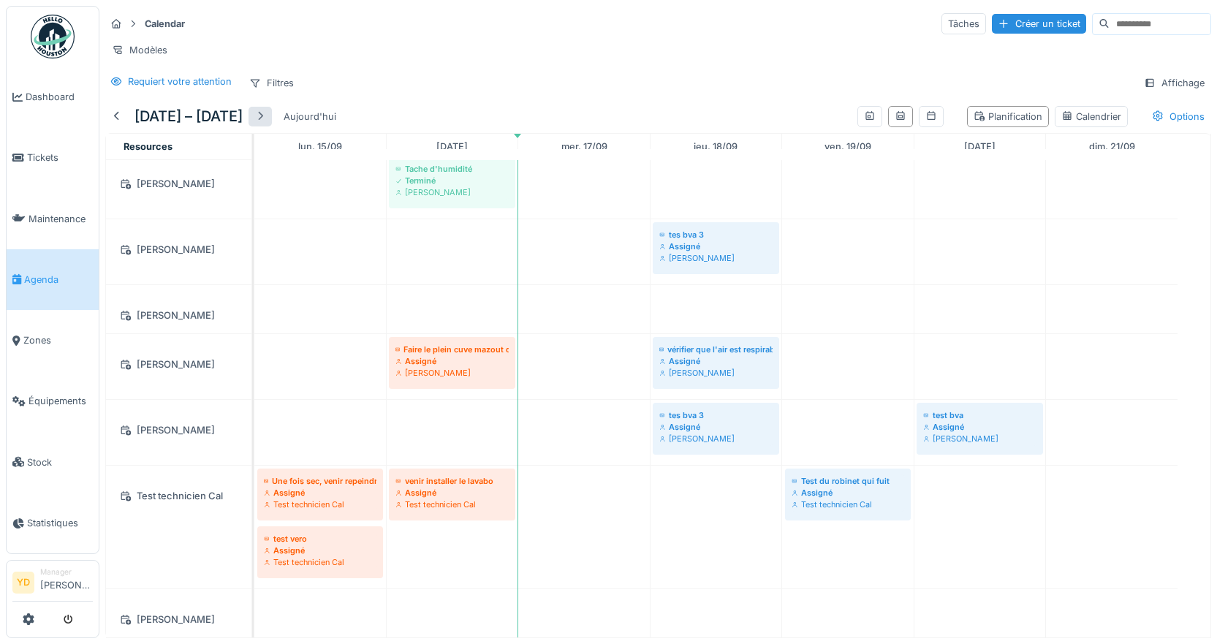
click at [266, 118] on div at bounding box center [260, 117] width 12 height 14
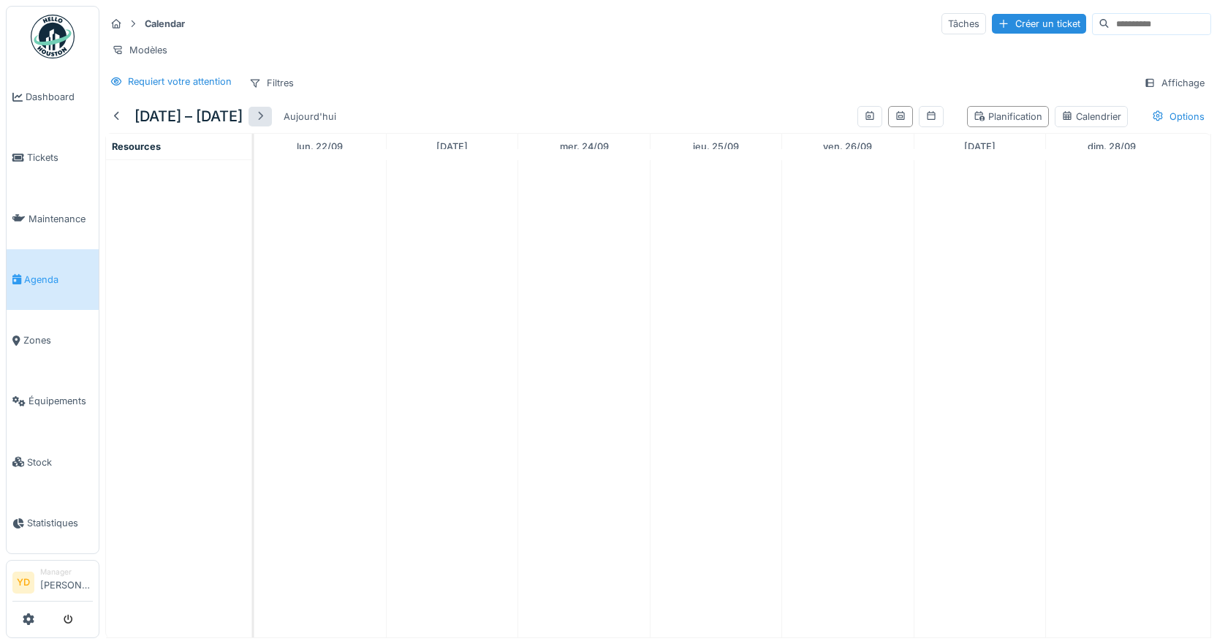
scroll to position [0, 0]
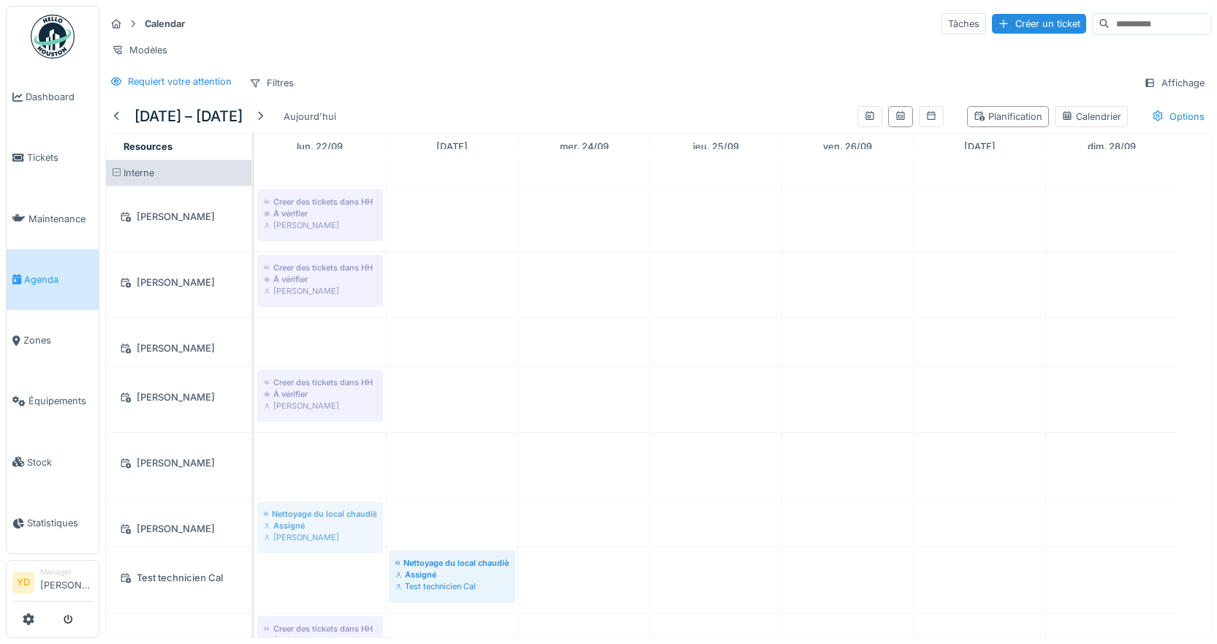
drag, startPoint x: 459, startPoint y: 460, endPoint x: 327, endPoint y: 499, distance: 137.9
click at [327, 499] on tbody "Creer des tickets dans HH À vérifier Barbara Van nuffelen Creer des tickets dan…" at bounding box center [715, 419] width 923 height 518
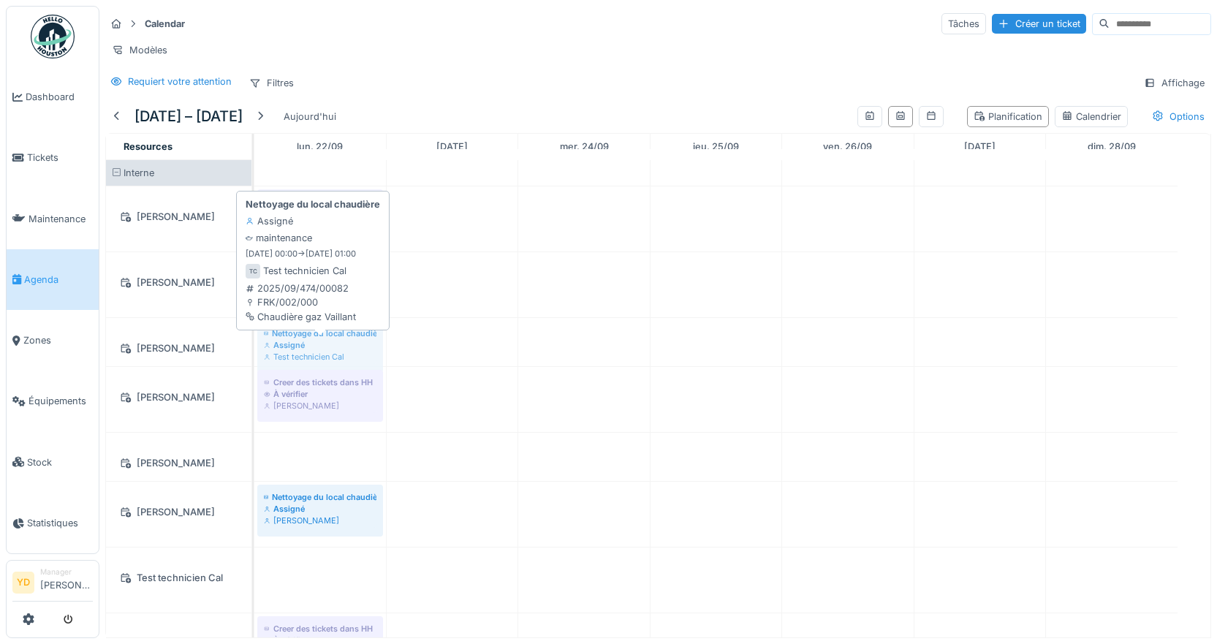
drag, startPoint x: 450, startPoint y: 576, endPoint x: 331, endPoint y: 346, distance: 259.3
click at [331, 346] on tbody "Creer des tickets dans HH À vérifier Barbara Van nuffelen Creer des tickets dan…" at bounding box center [715, 419] width 923 height 518
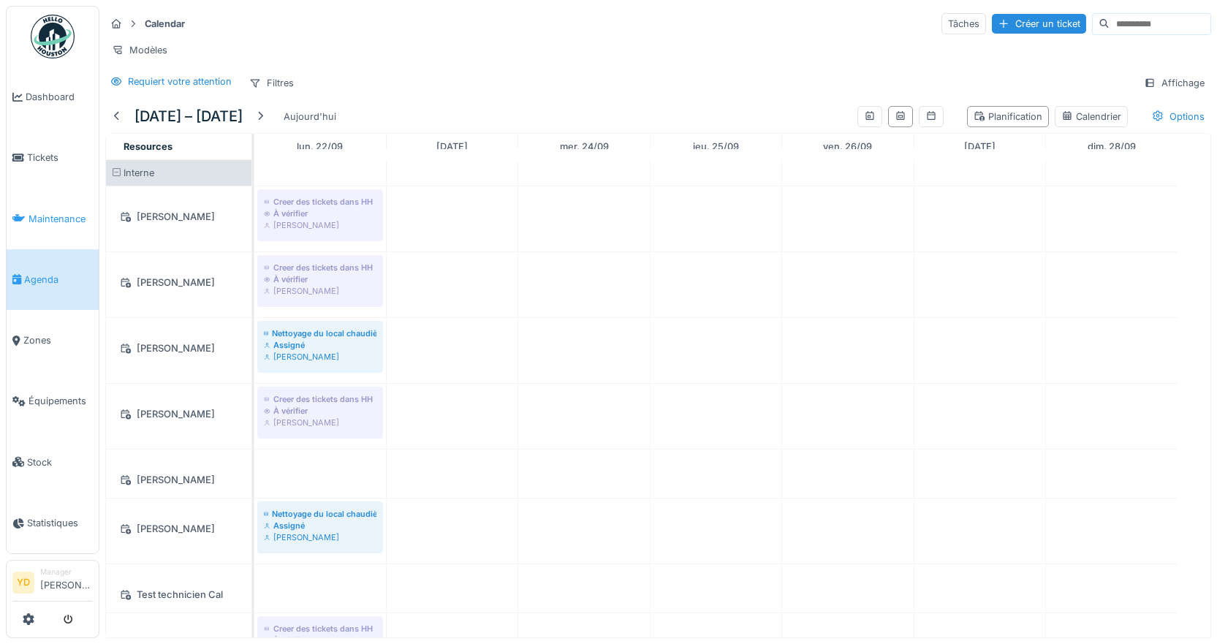
click at [48, 215] on span "Maintenance" at bounding box center [61, 219] width 64 height 14
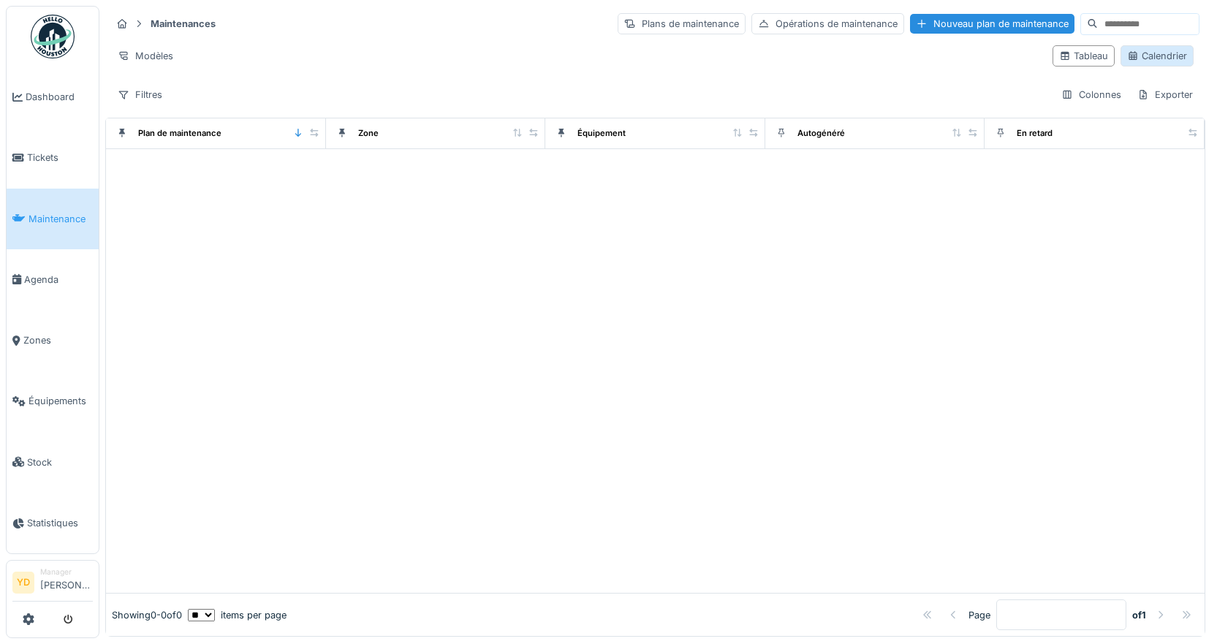
click at [1131, 62] on div "Calendrier" at bounding box center [1157, 56] width 60 height 14
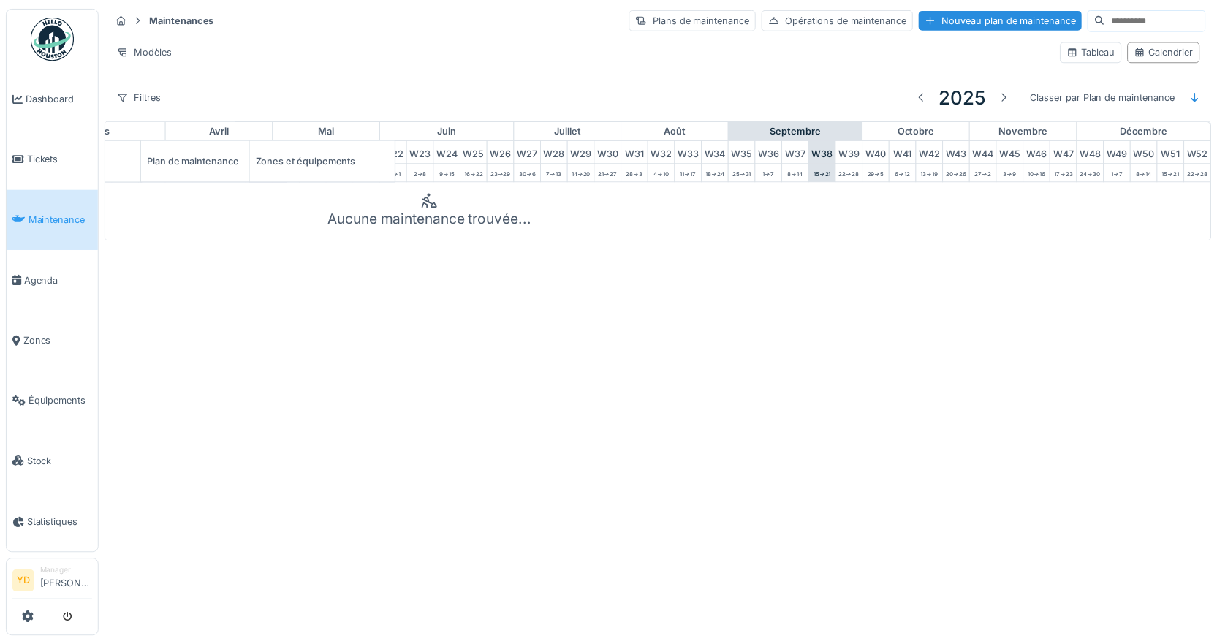
scroll to position [0, 654]
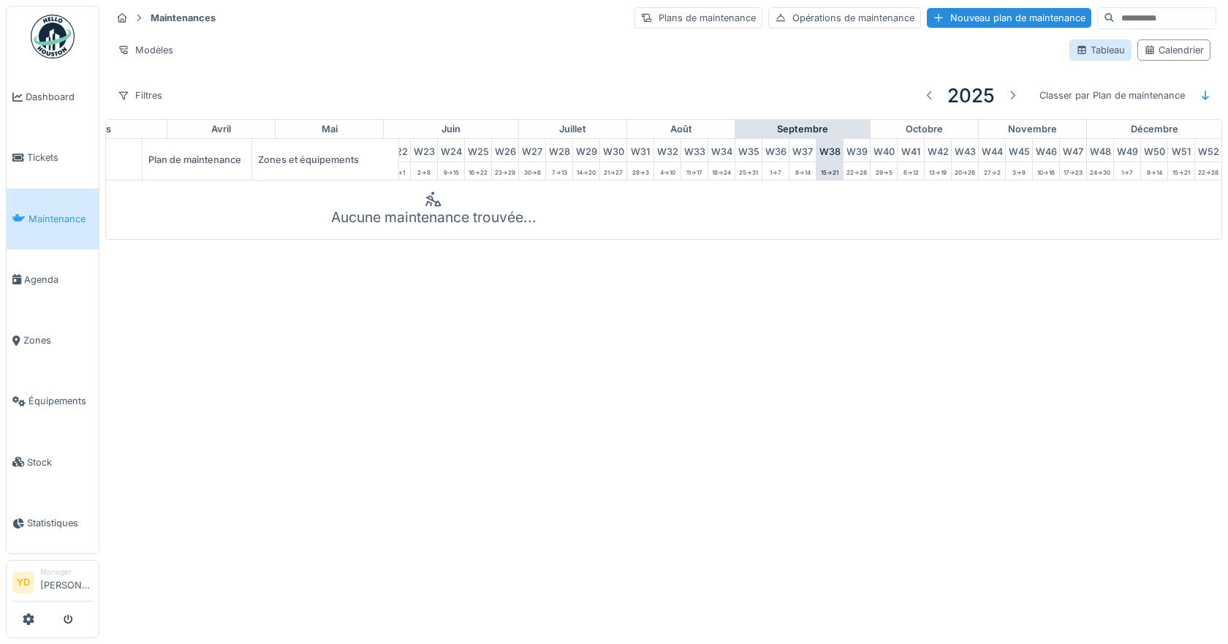
click at [1082, 44] on div "Tableau" at bounding box center [1100, 50] width 49 height 14
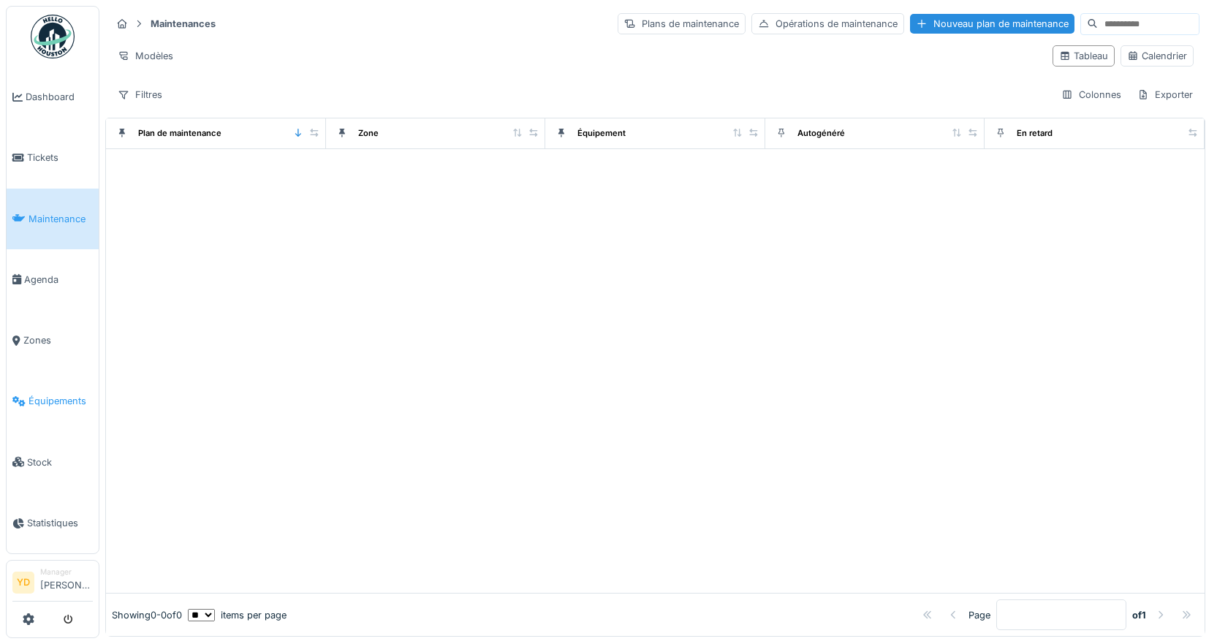
click at [42, 394] on span "Équipements" at bounding box center [61, 401] width 64 height 14
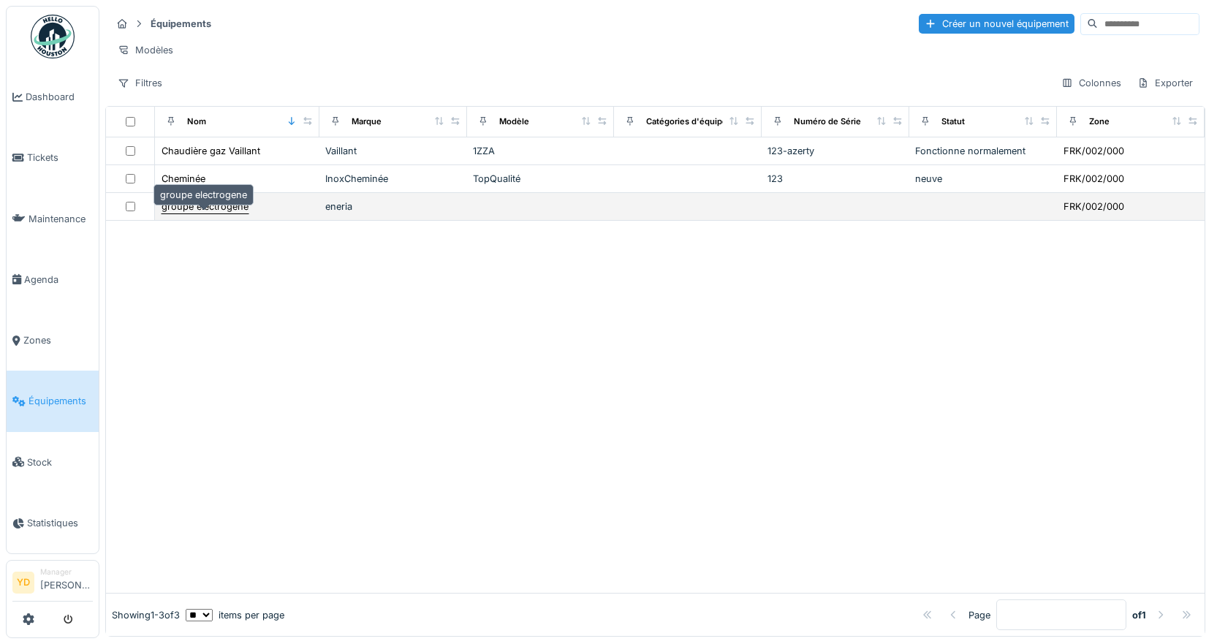
click at [224, 213] on div "groupe electrogene" at bounding box center [205, 207] width 87 height 14
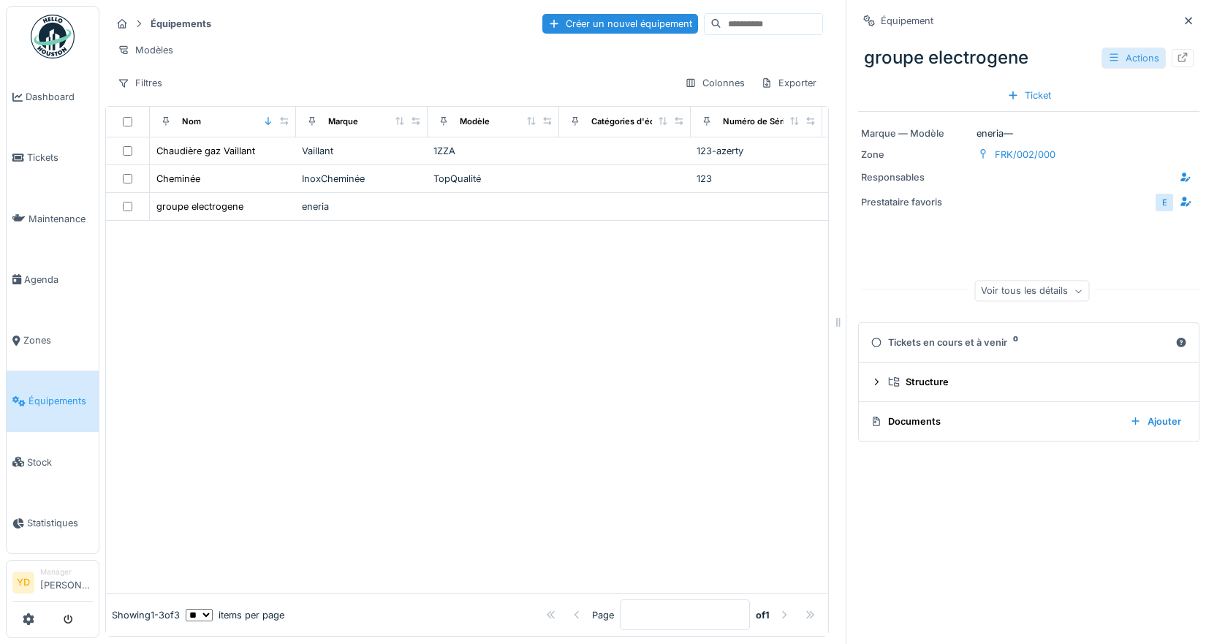
click at [1123, 56] on div "Actions" at bounding box center [1134, 58] width 64 height 21
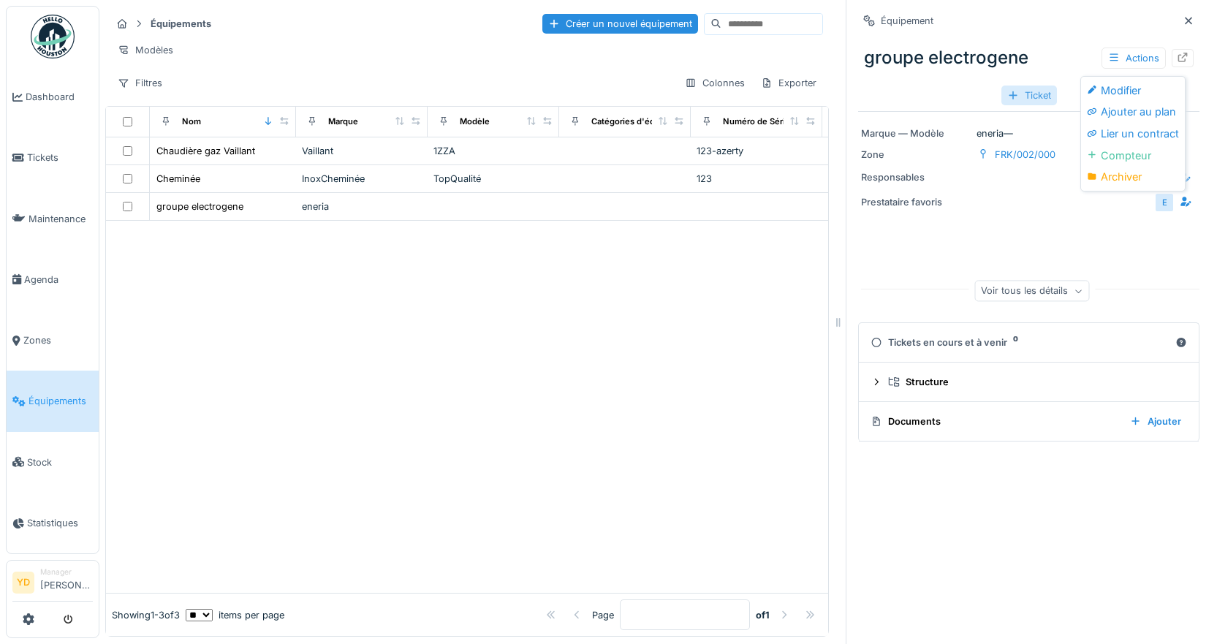
click at [1021, 100] on div "Ticket" at bounding box center [1030, 96] width 56 height 20
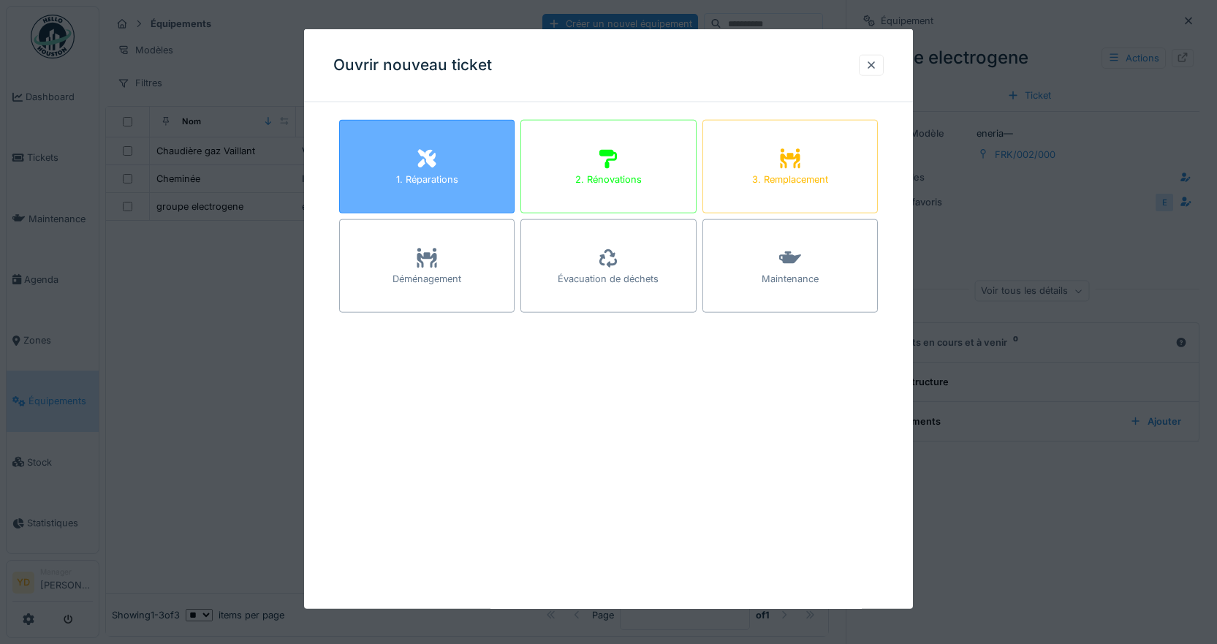
click at [444, 156] on div "1. Réparations" at bounding box center [426, 167] width 175 height 94
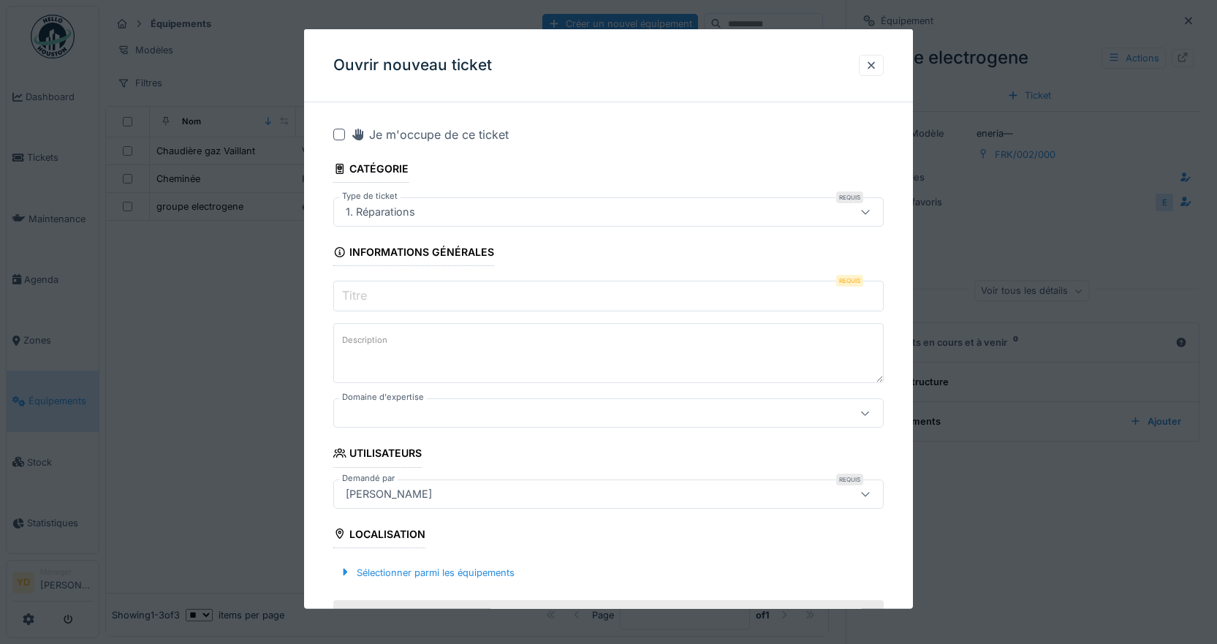
click at [415, 301] on input "Titre" at bounding box center [608, 296] width 551 height 31
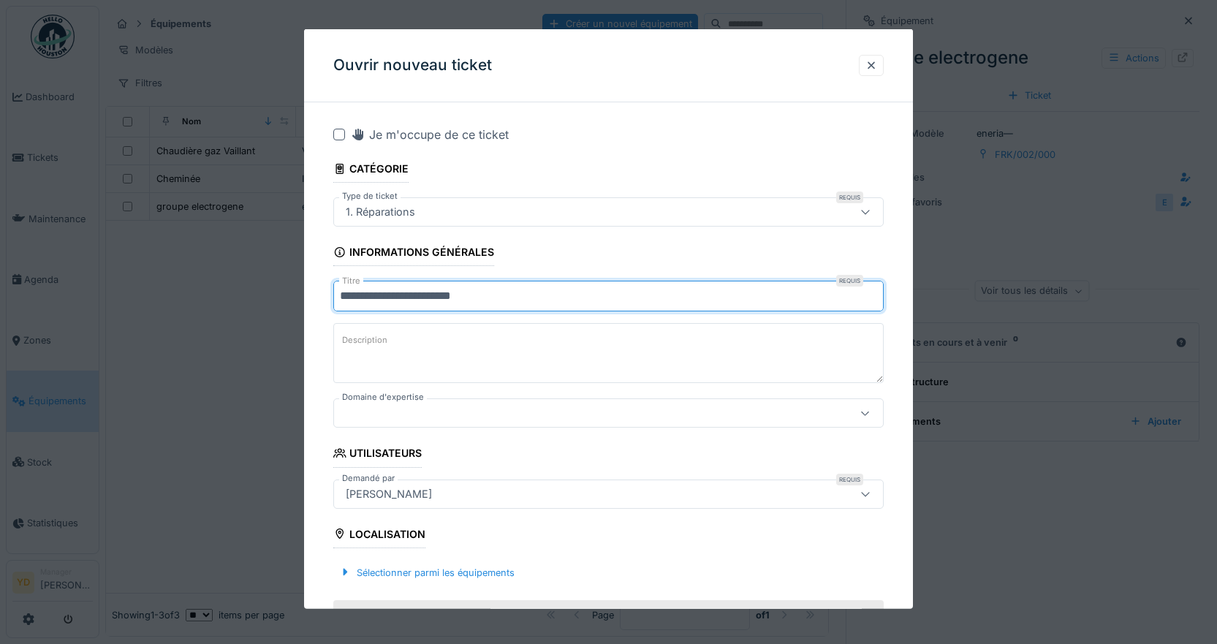
type input "**********"
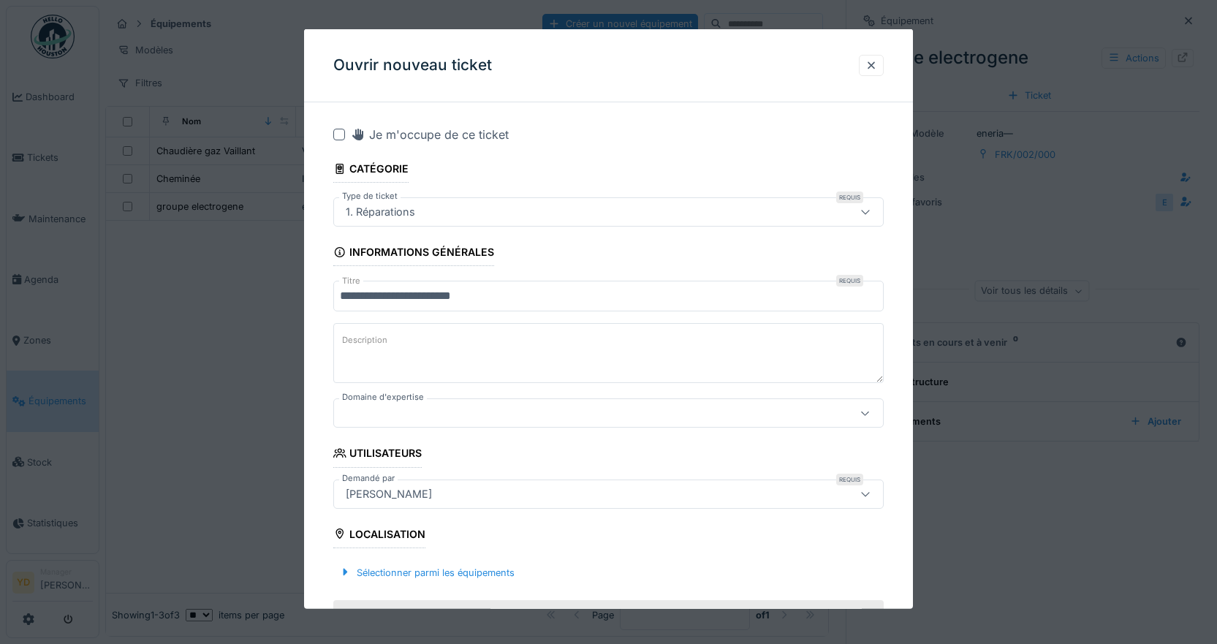
click at [459, 356] on textarea "Description" at bounding box center [608, 353] width 551 height 60
type textarea "**********"
click at [501, 411] on div at bounding box center [576, 413] width 472 height 16
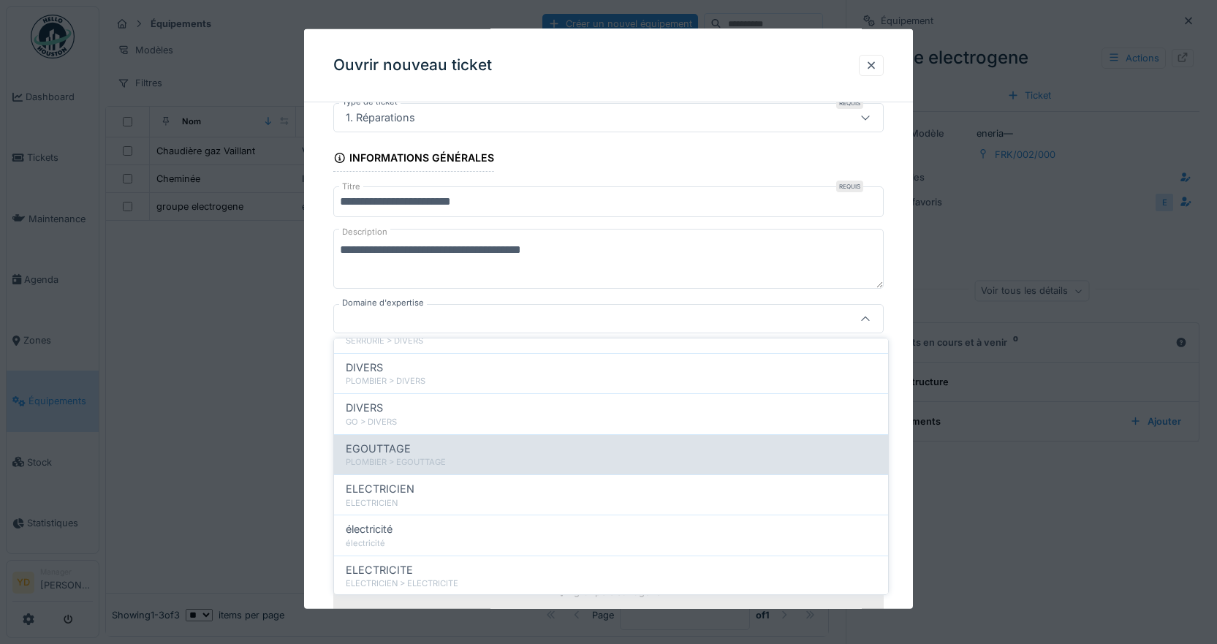
scroll to position [682, 0]
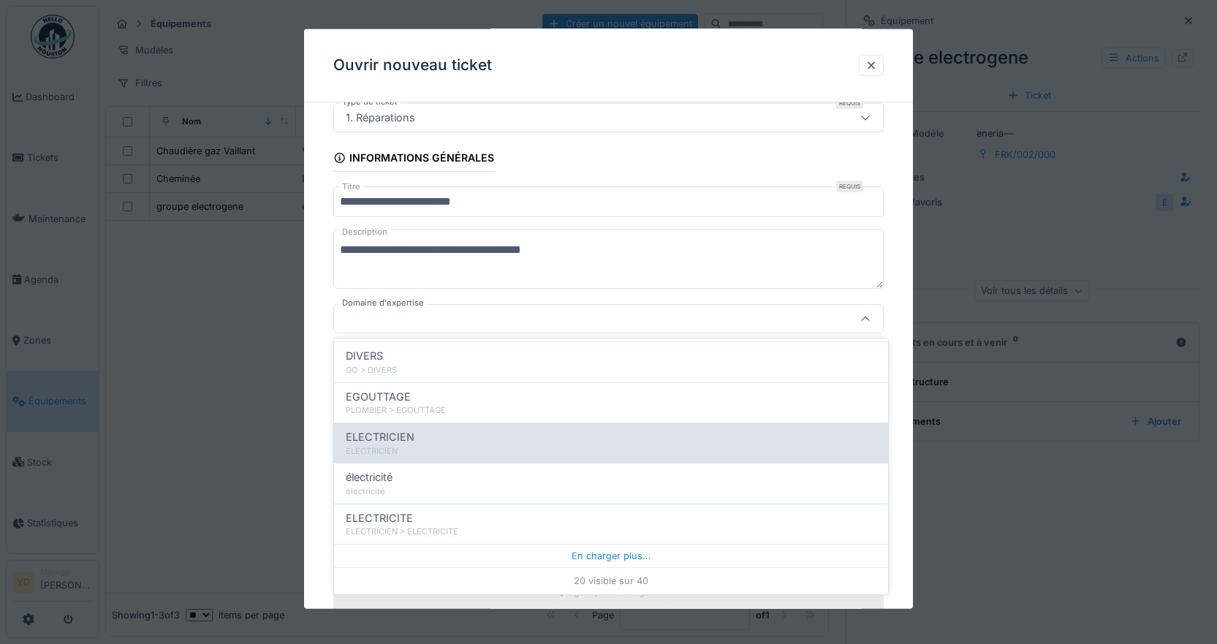
click at [395, 439] on span "ELECTRICIEN" at bounding box center [380, 437] width 69 height 16
type input "****"
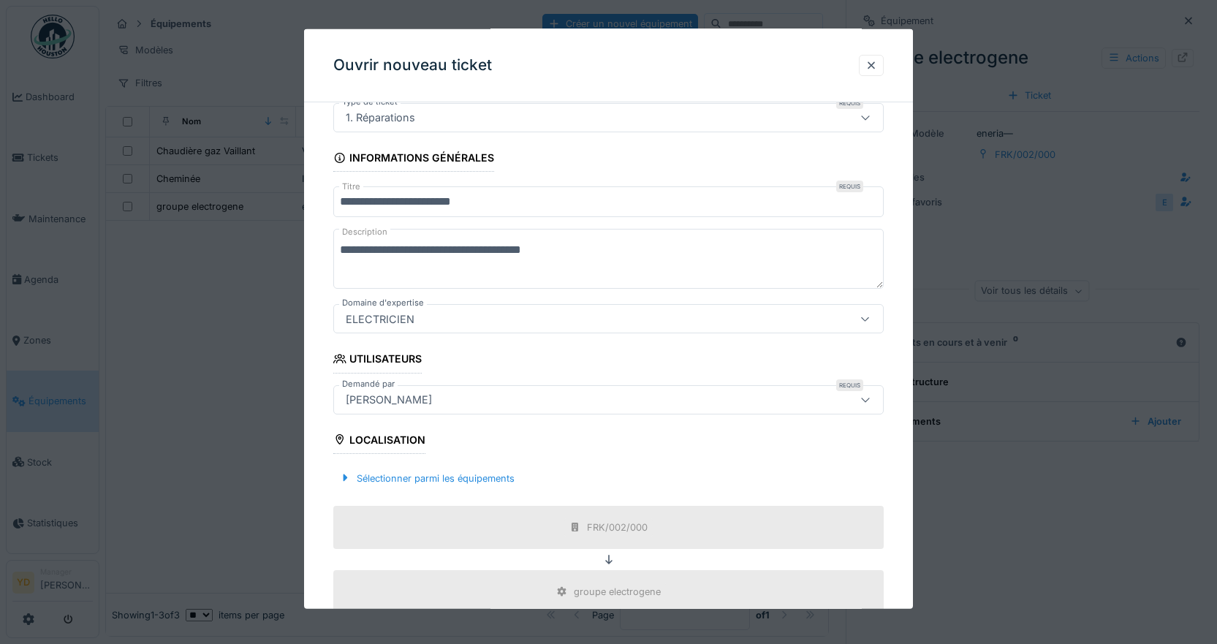
click at [559, 398] on div "[PERSON_NAME]" at bounding box center [576, 399] width 472 height 16
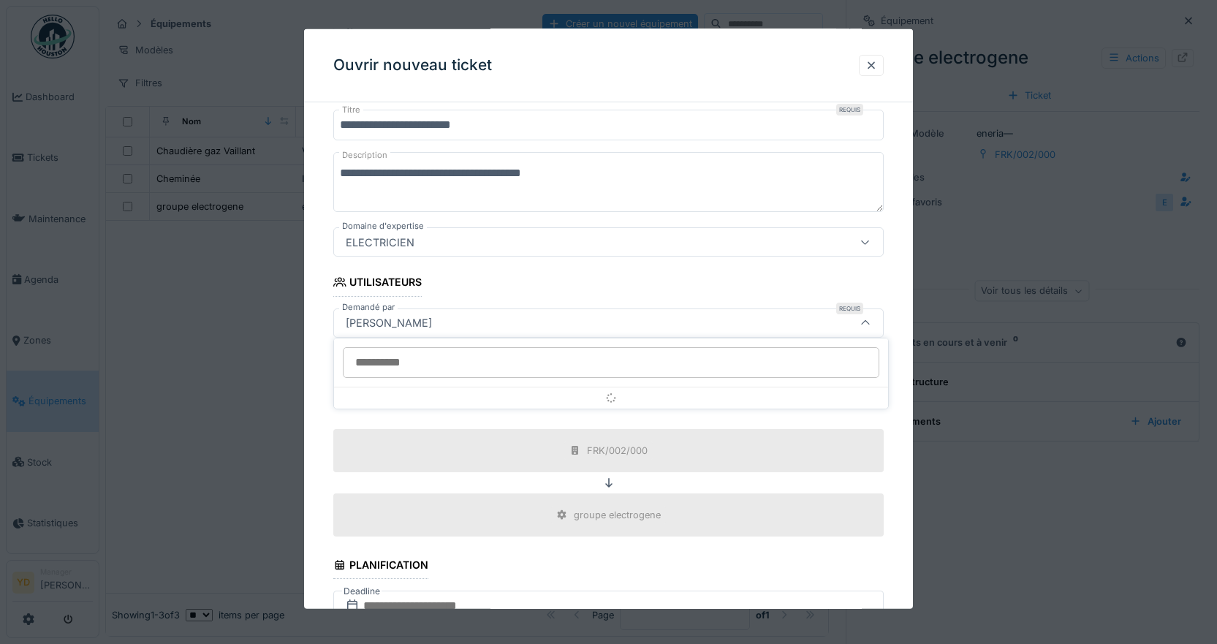
scroll to position [175, 0]
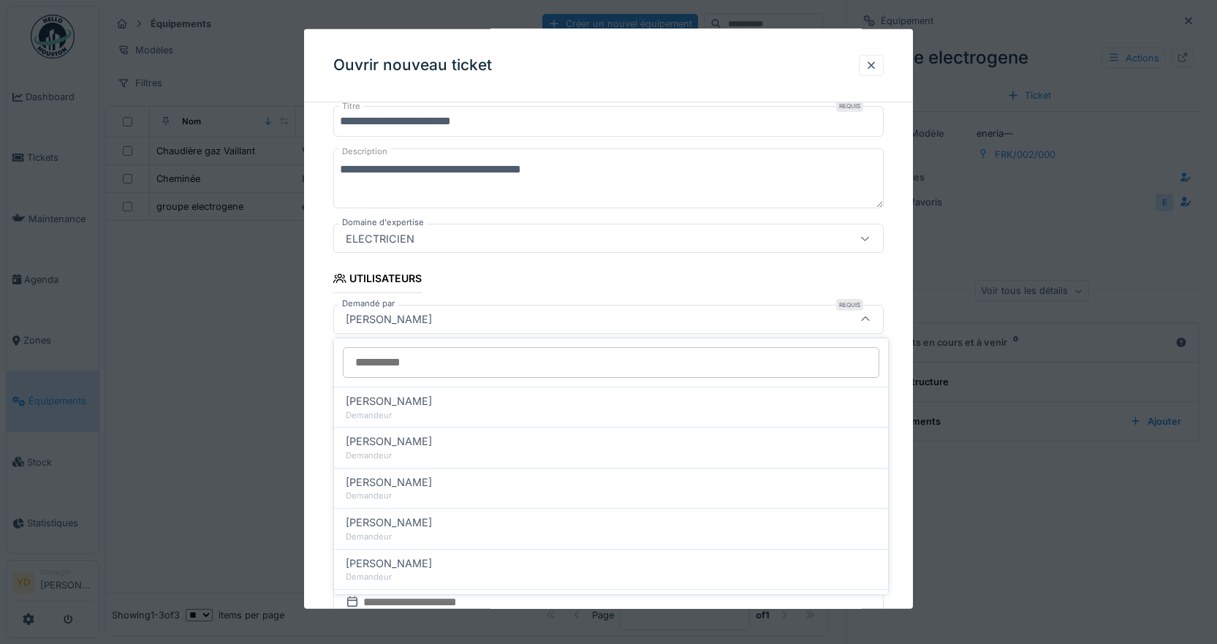
type input "*"
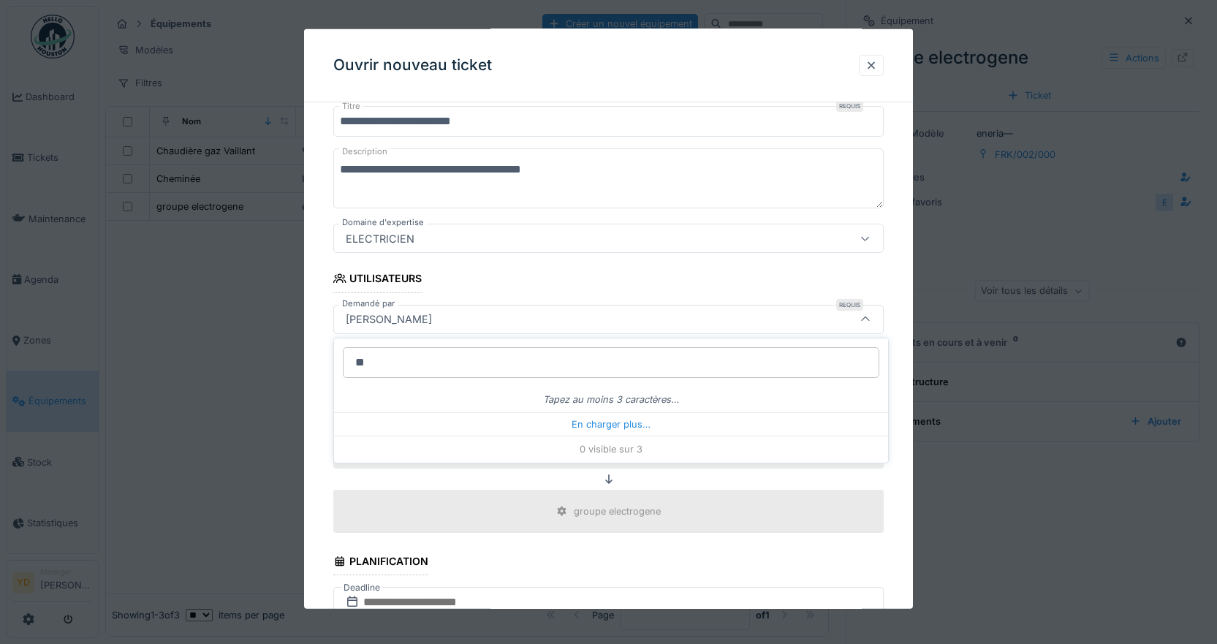
type input "*"
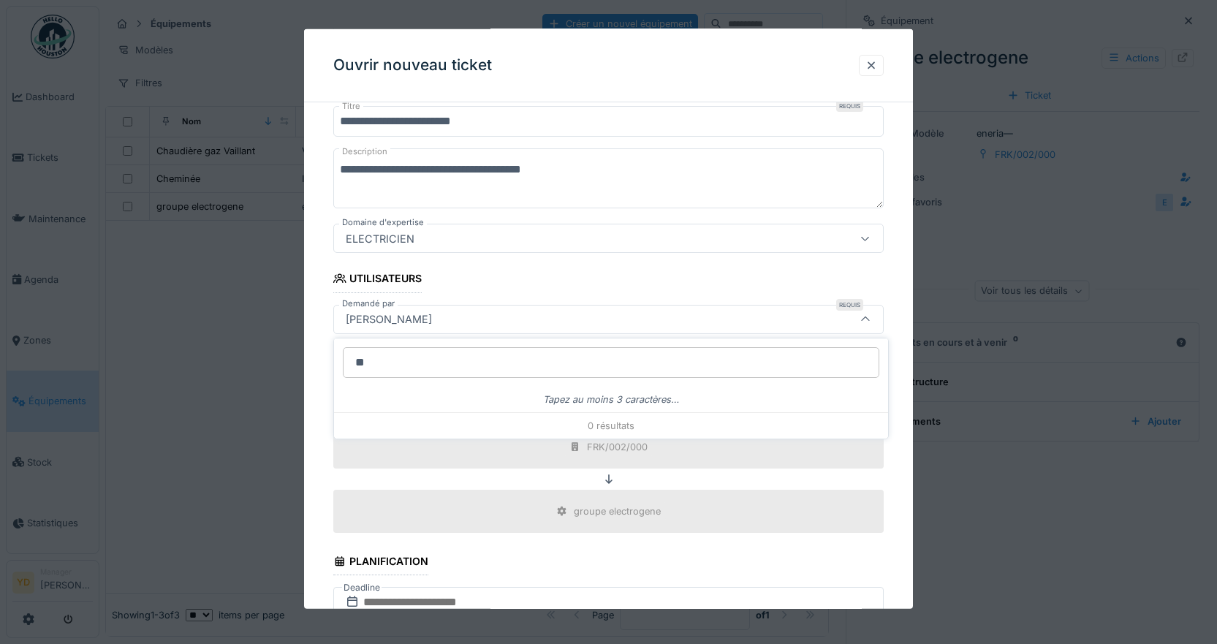
type input "*"
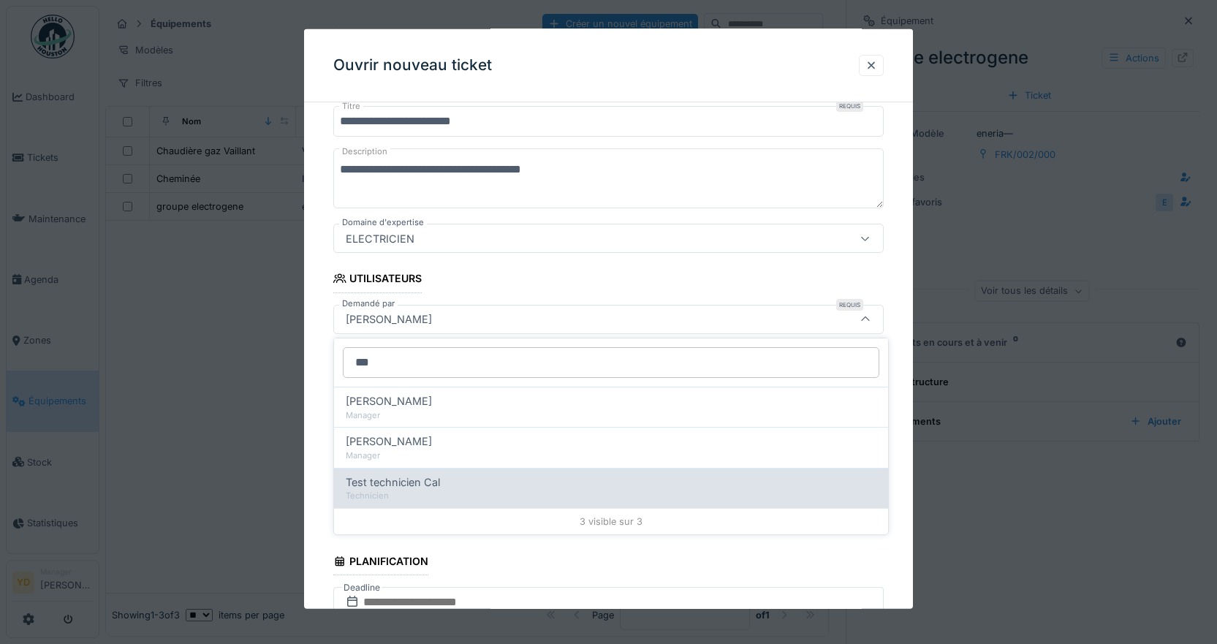
type input "***"
click at [377, 492] on div "Technicien" at bounding box center [611, 496] width 531 height 12
type input "*****"
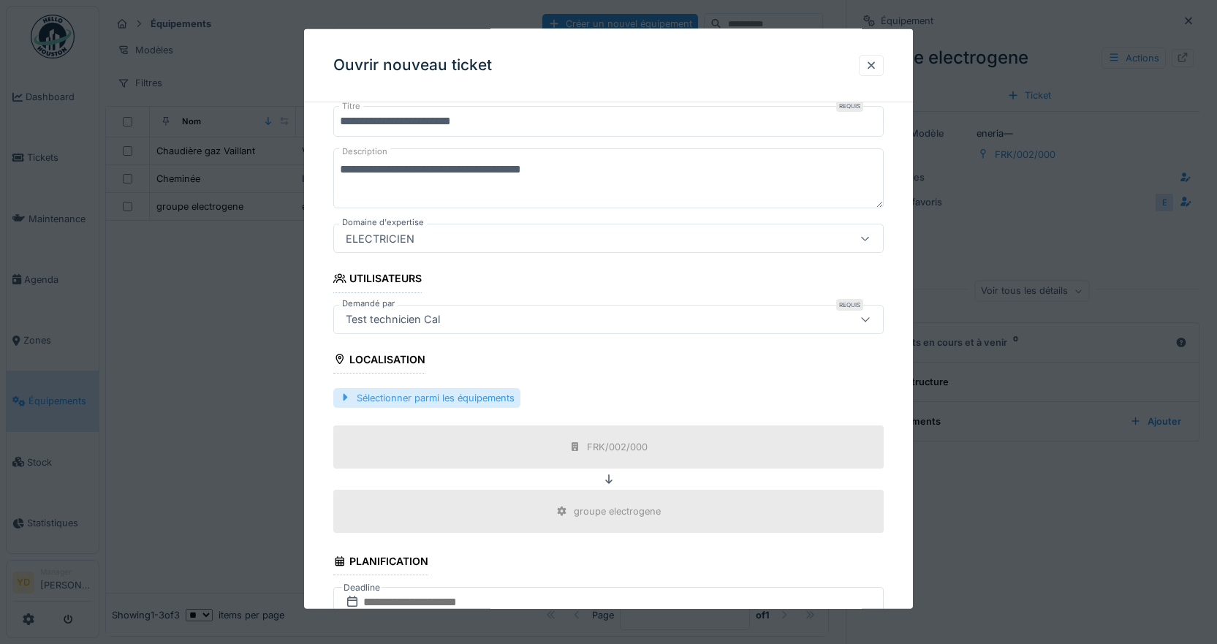
click at [429, 401] on div "Sélectionner parmi les équipements" at bounding box center [426, 398] width 187 height 20
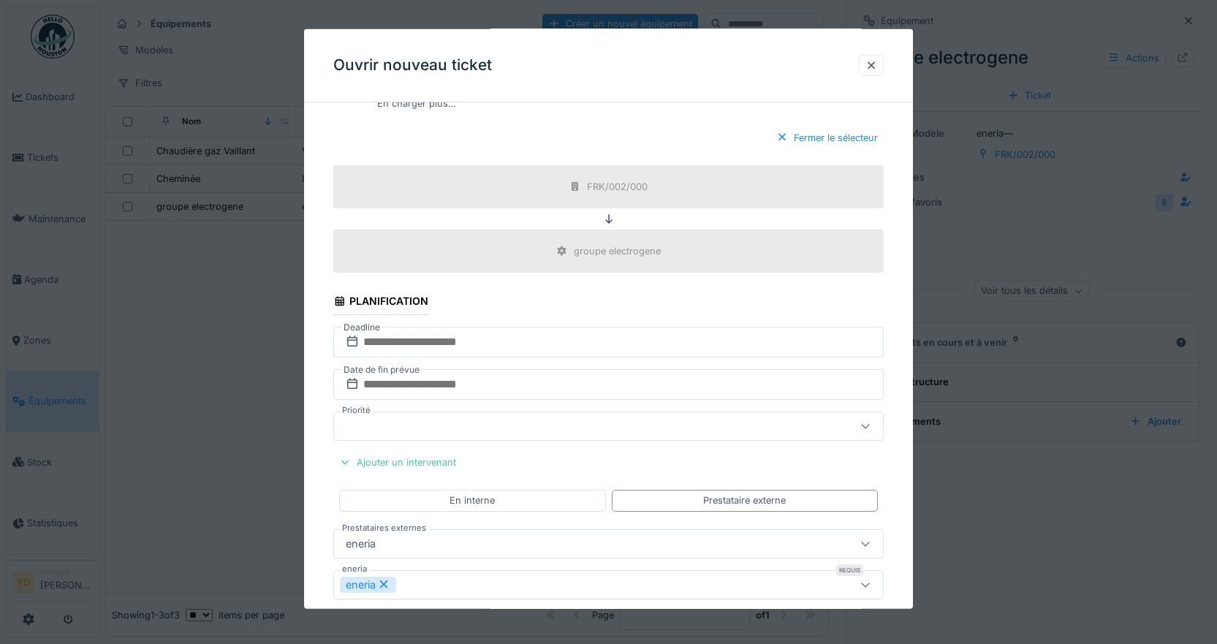
scroll to position [1052, 0]
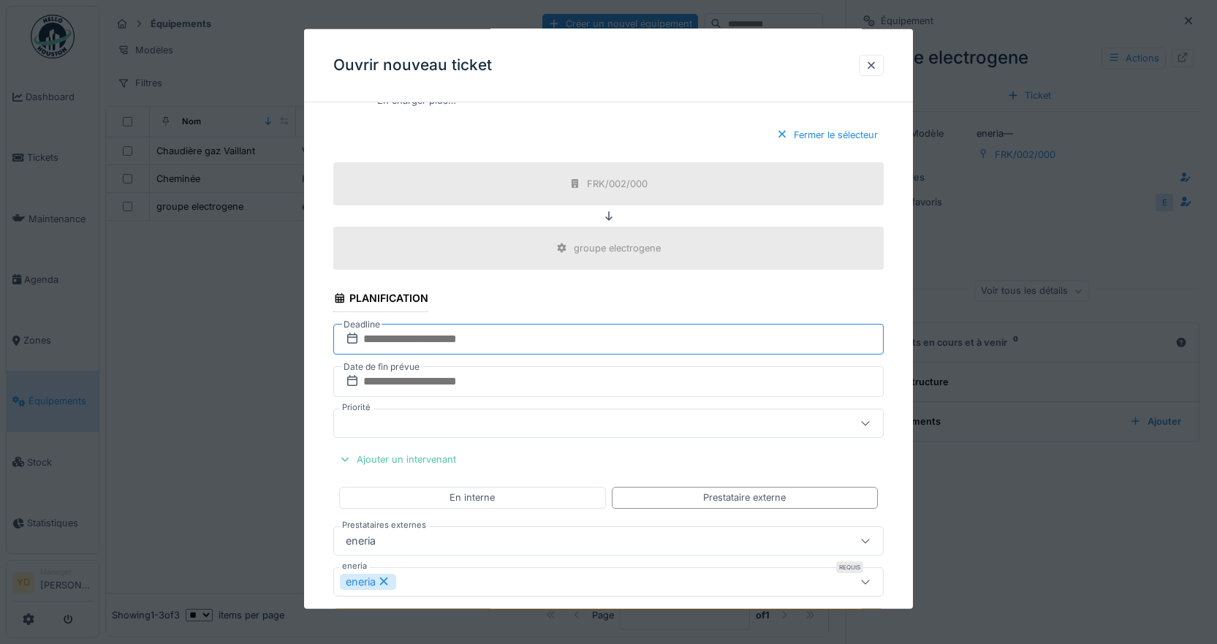
click at [428, 336] on input "text" at bounding box center [608, 339] width 551 height 31
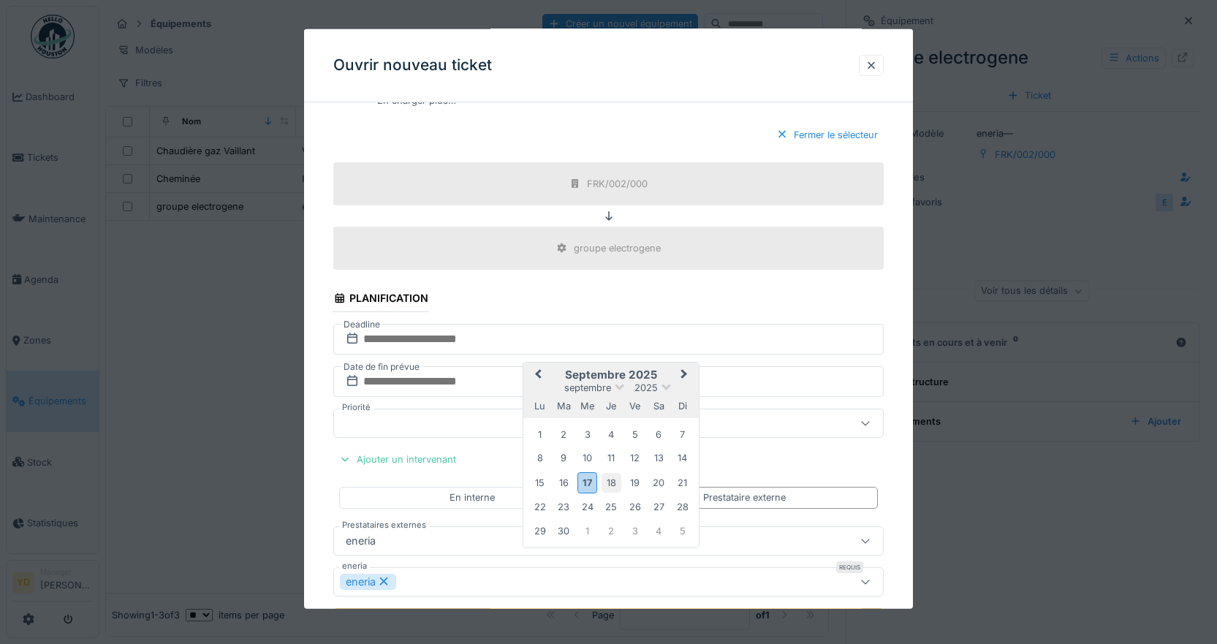
click at [614, 481] on div "18" at bounding box center [612, 482] width 20 height 20
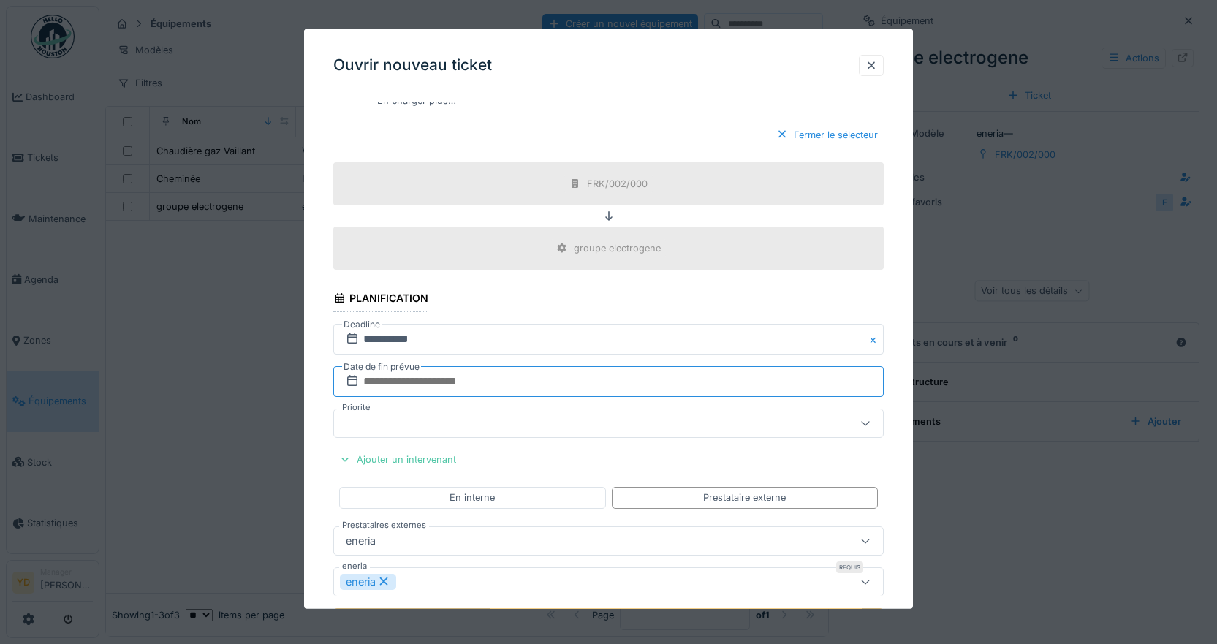
click at [476, 379] on input "text" at bounding box center [608, 381] width 551 height 31
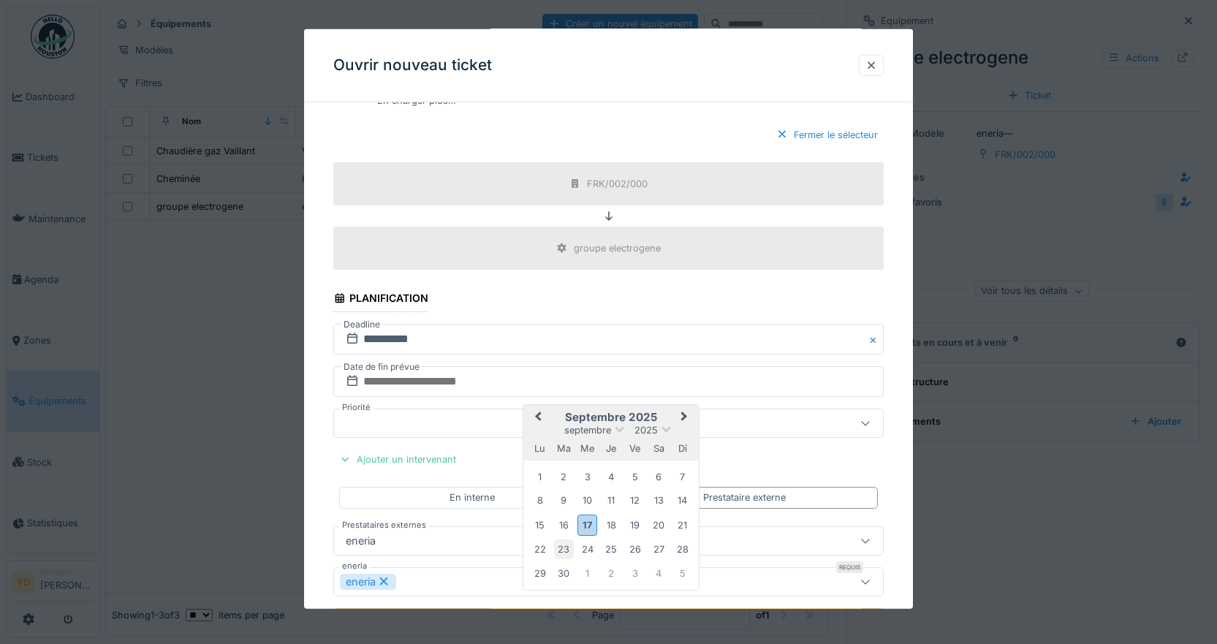
click at [562, 553] on div "23" at bounding box center [564, 550] width 20 height 20
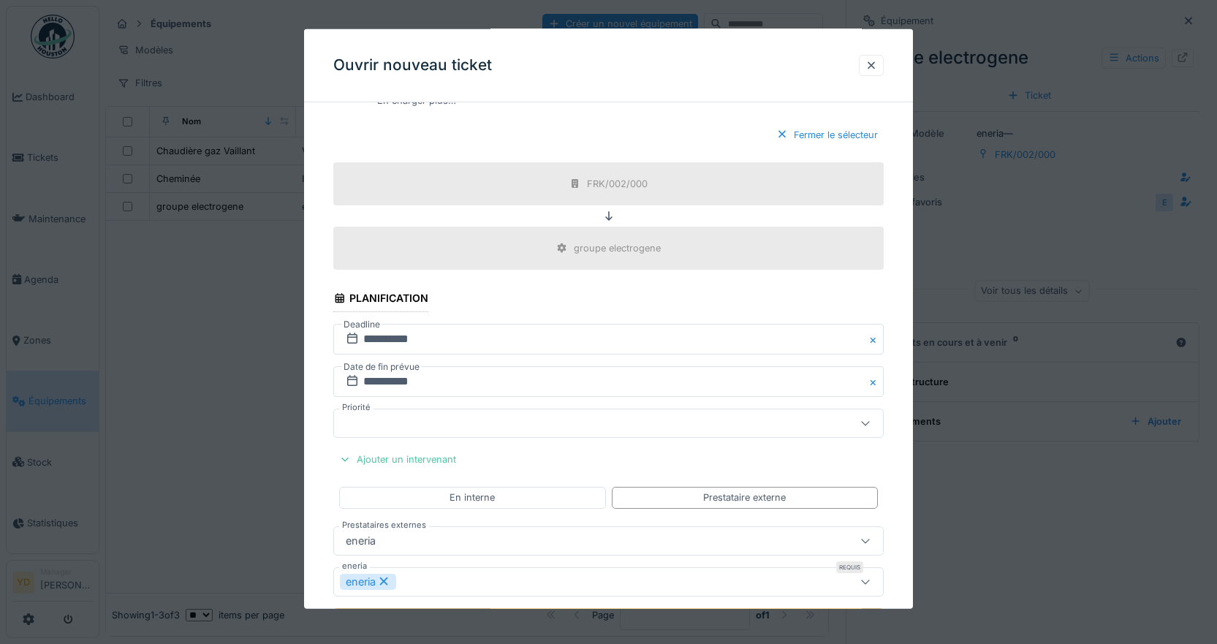
click at [400, 423] on div at bounding box center [576, 423] width 472 height 16
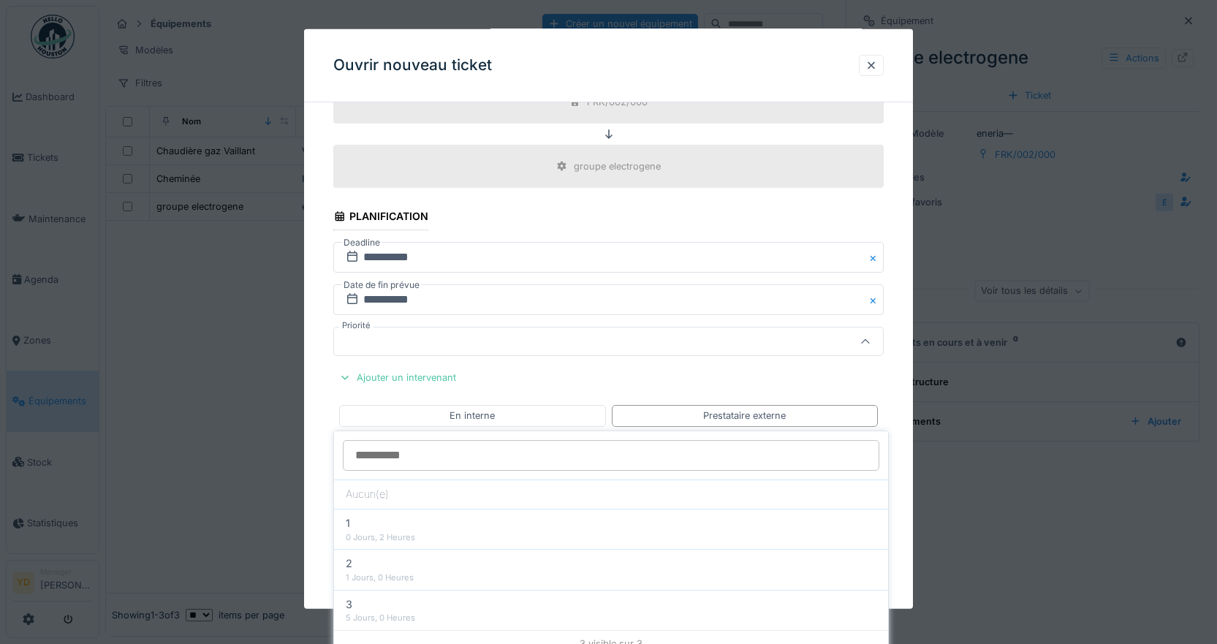
scroll to position [1157, 0]
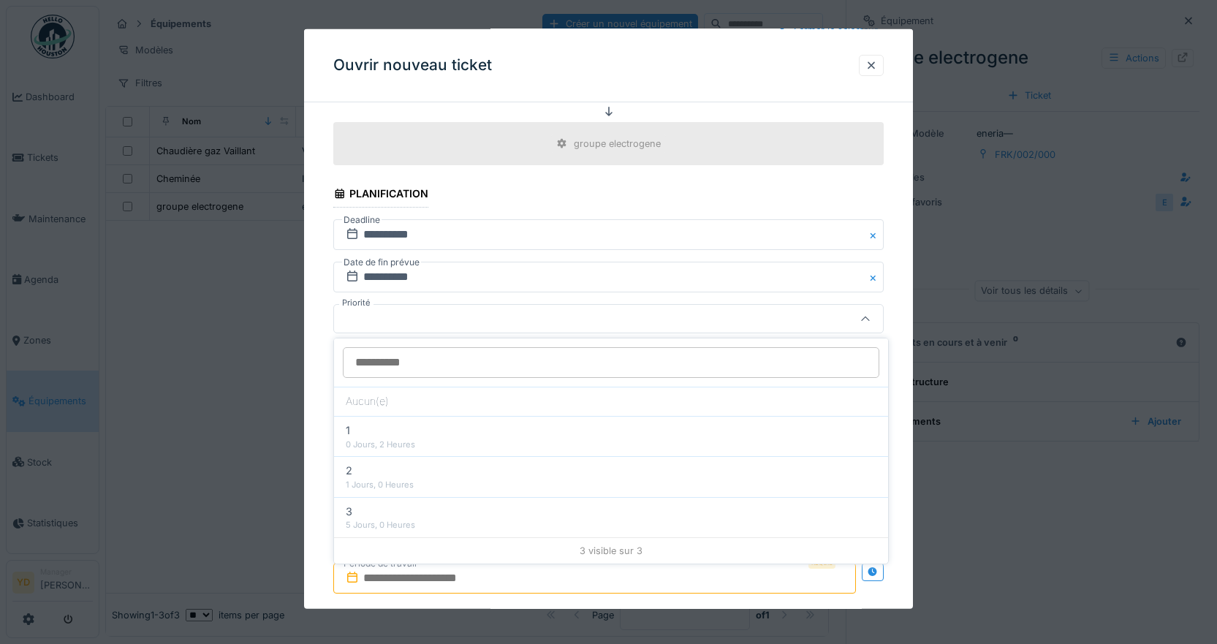
click at [374, 519] on div "3 5 Jours, 0 Heures" at bounding box center [611, 517] width 554 height 40
type input "***"
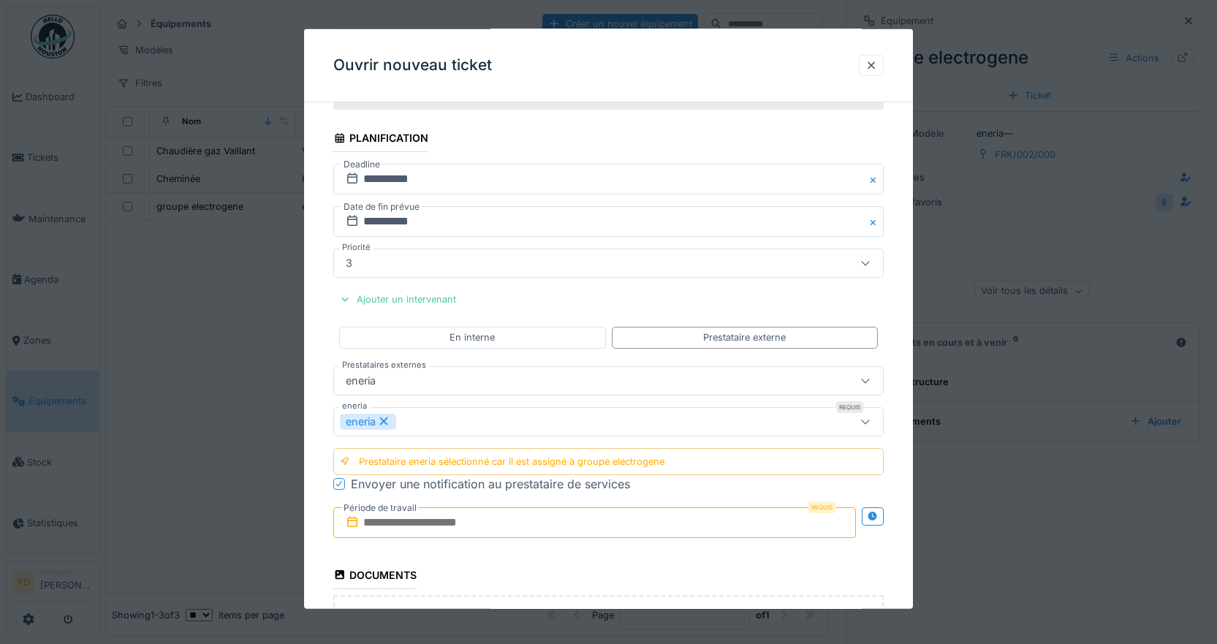
scroll to position [1376, 0]
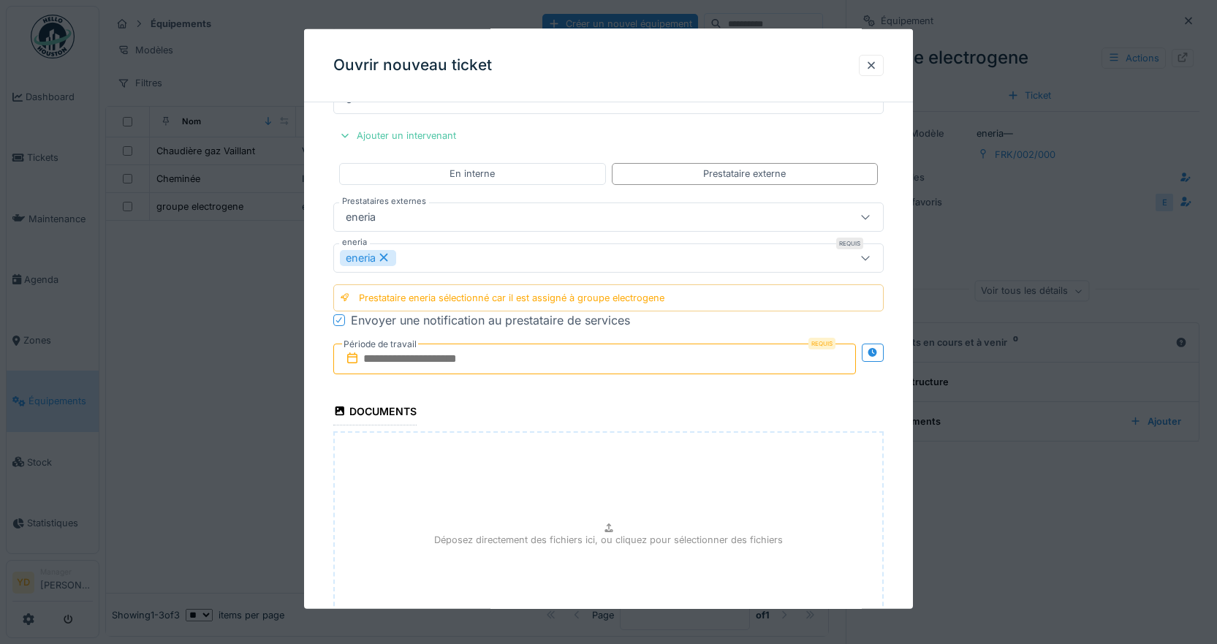
click at [488, 359] on input "text" at bounding box center [594, 358] width 523 height 31
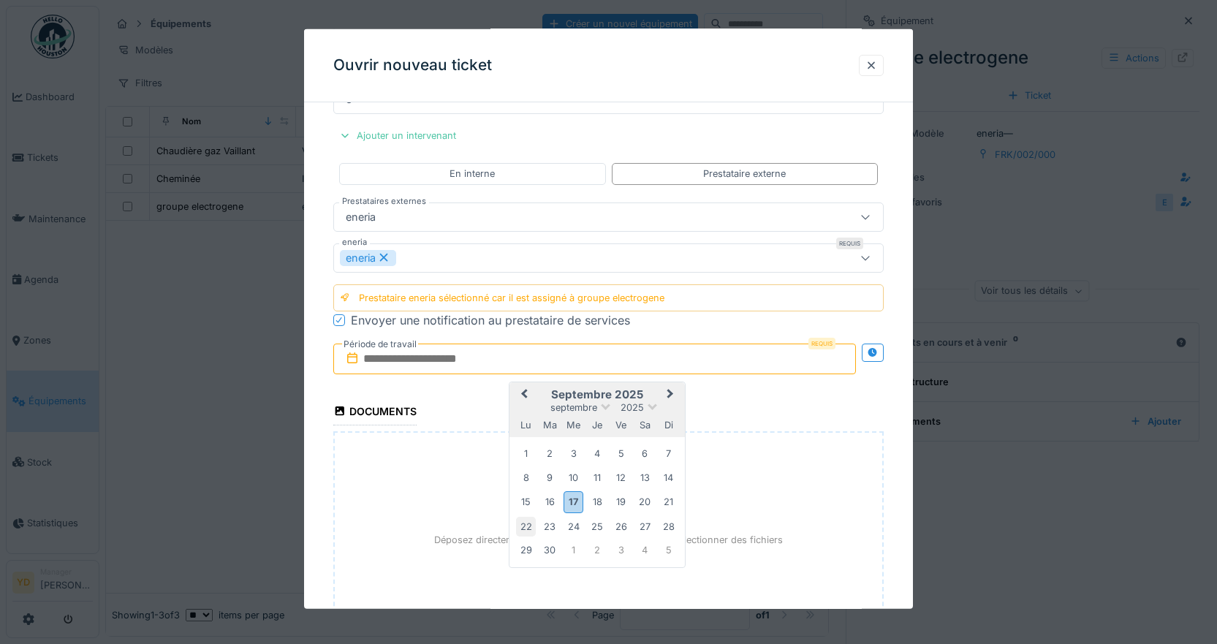
click at [530, 529] on div "22" at bounding box center [526, 526] width 20 height 20
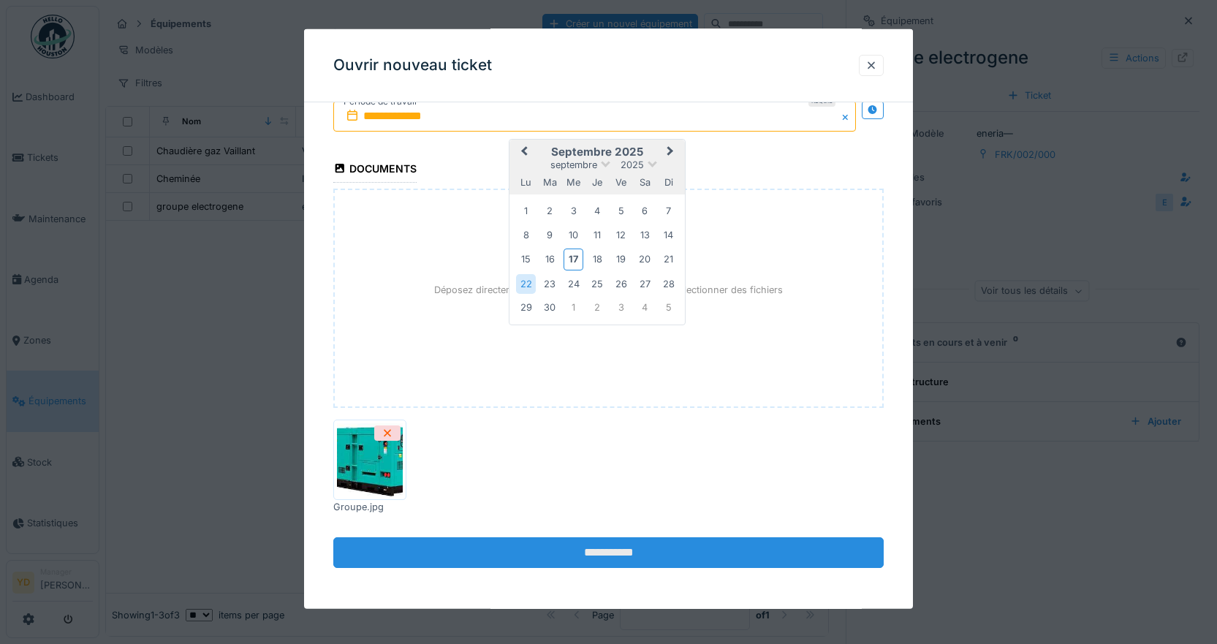
scroll to position [11, 0]
click at [617, 553] on input "**********" at bounding box center [608, 552] width 551 height 31
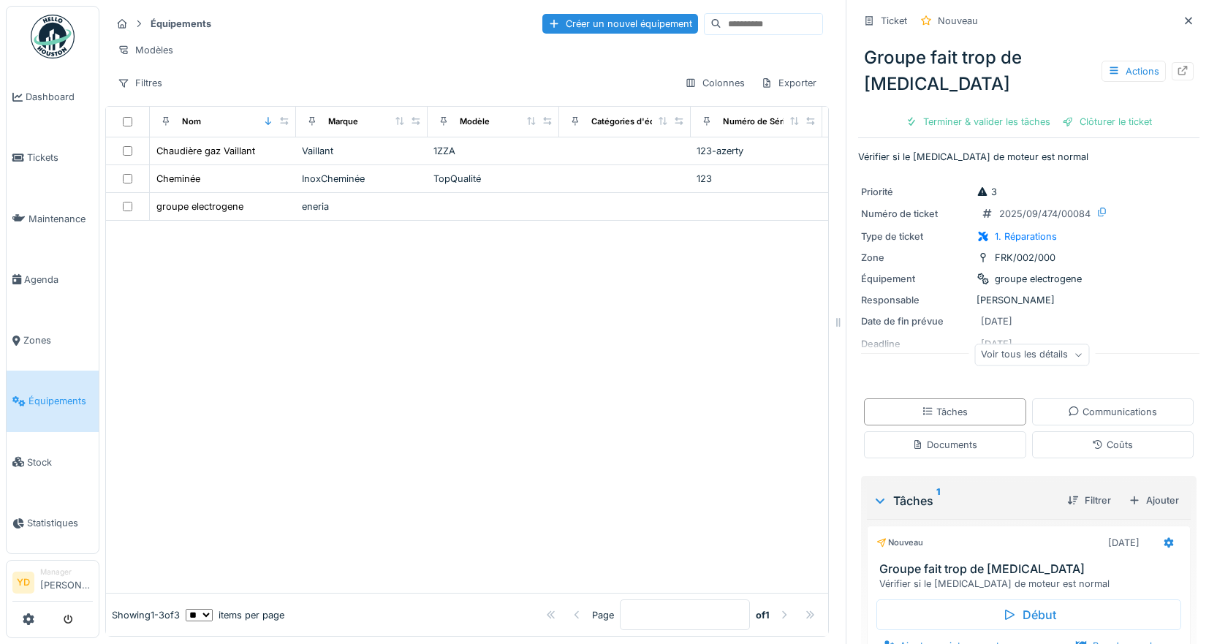
click at [1041, 344] on div "Voir tous les détails" at bounding box center [1032, 354] width 115 height 21
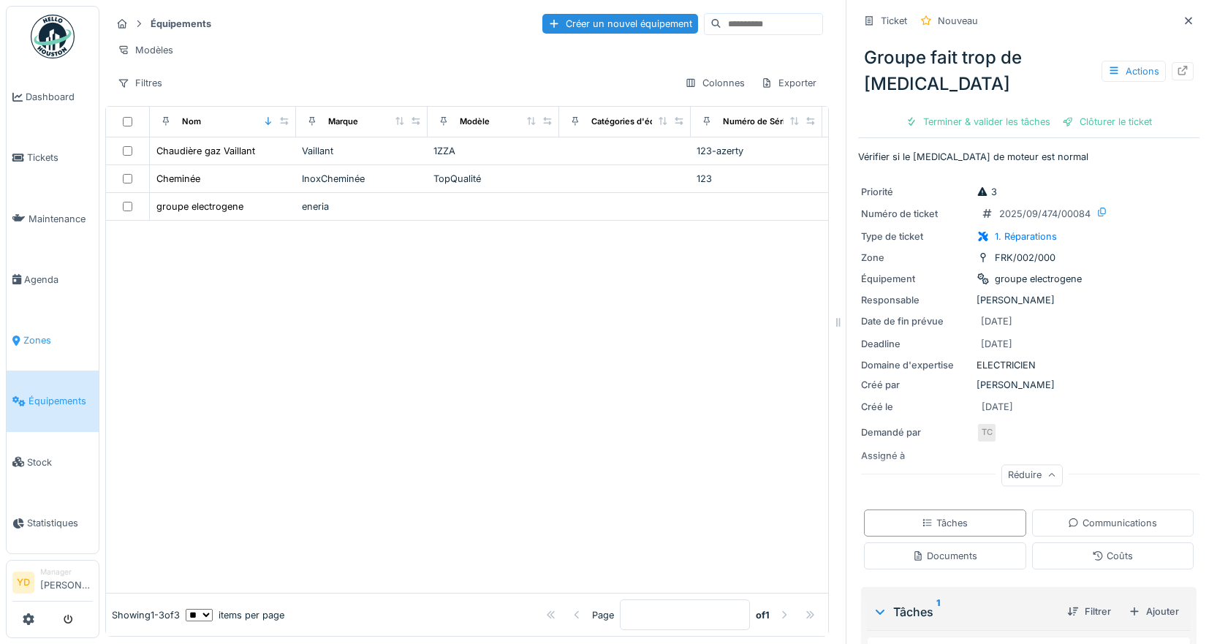
click at [45, 333] on span "Zones" at bounding box center [57, 340] width 69 height 14
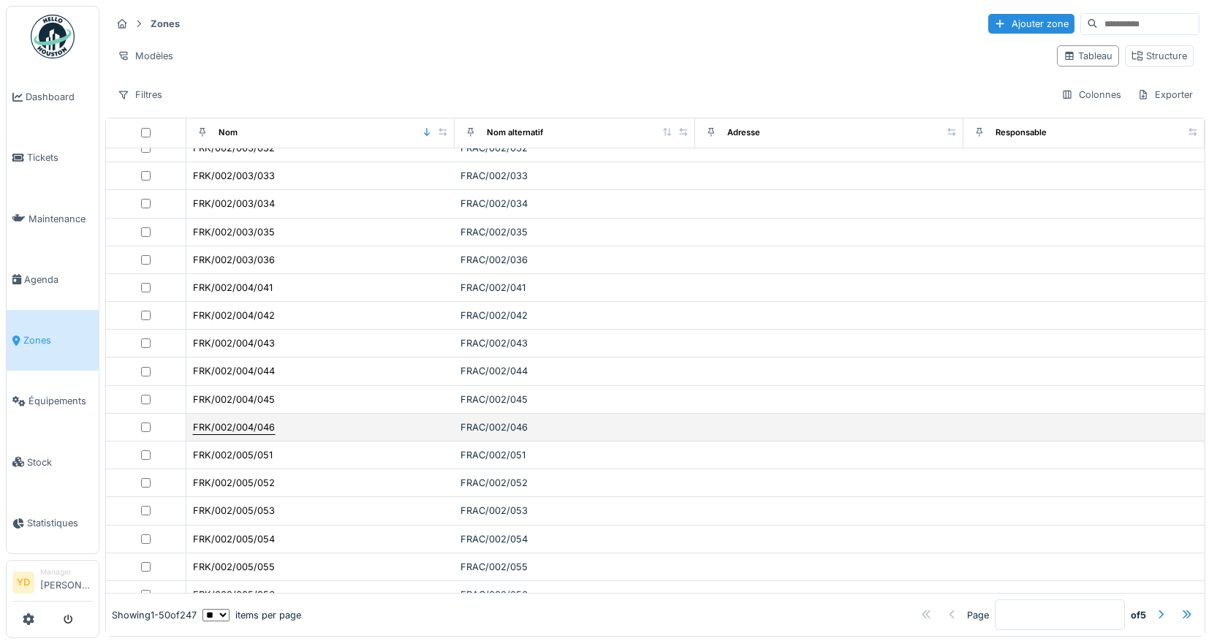
scroll to position [512, 0]
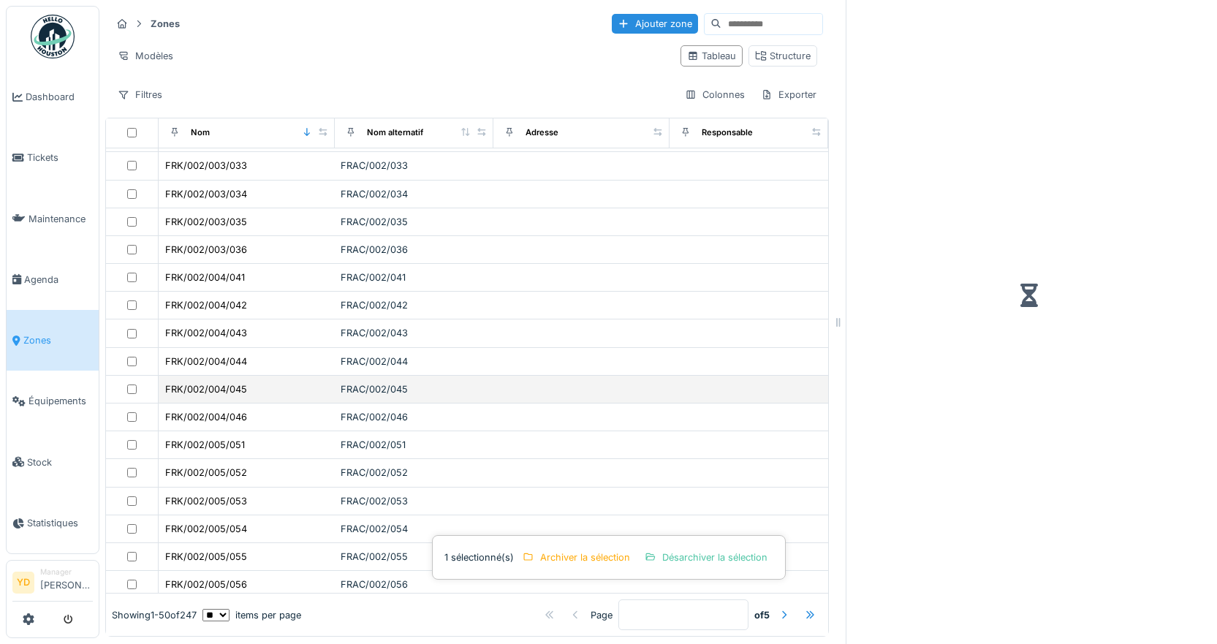
scroll to position [537, 0]
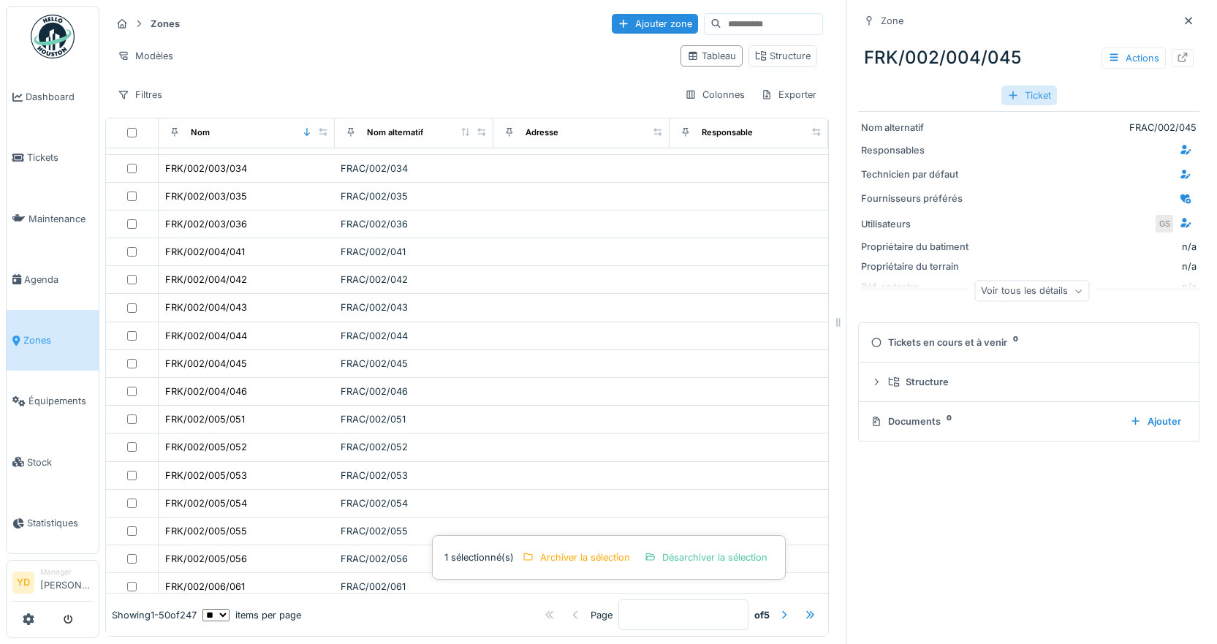
click at [1010, 97] on div "Ticket" at bounding box center [1030, 96] width 56 height 20
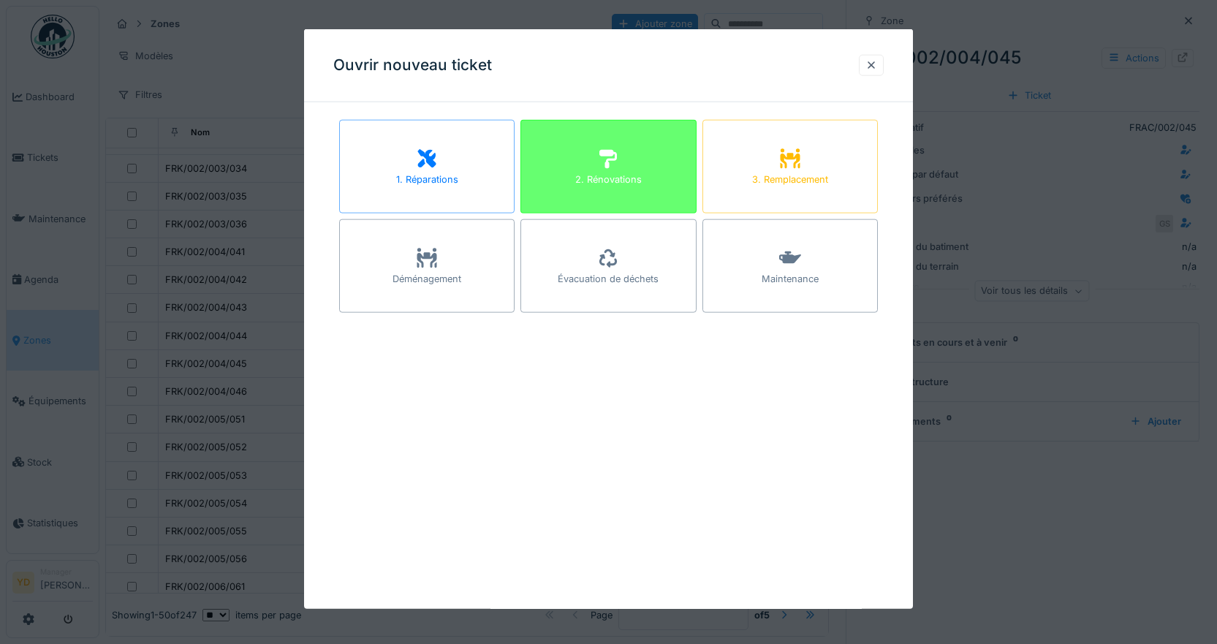
click at [626, 181] on div "2. Rénovations" at bounding box center [608, 180] width 67 height 14
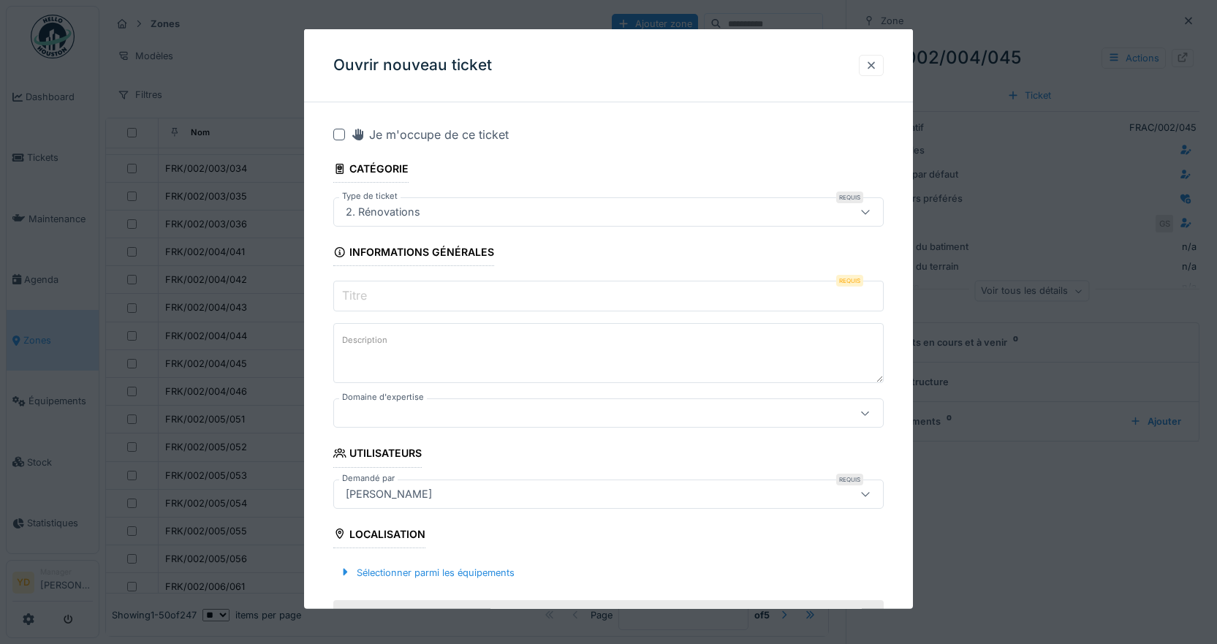
click at [877, 65] on div at bounding box center [872, 65] width 12 height 14
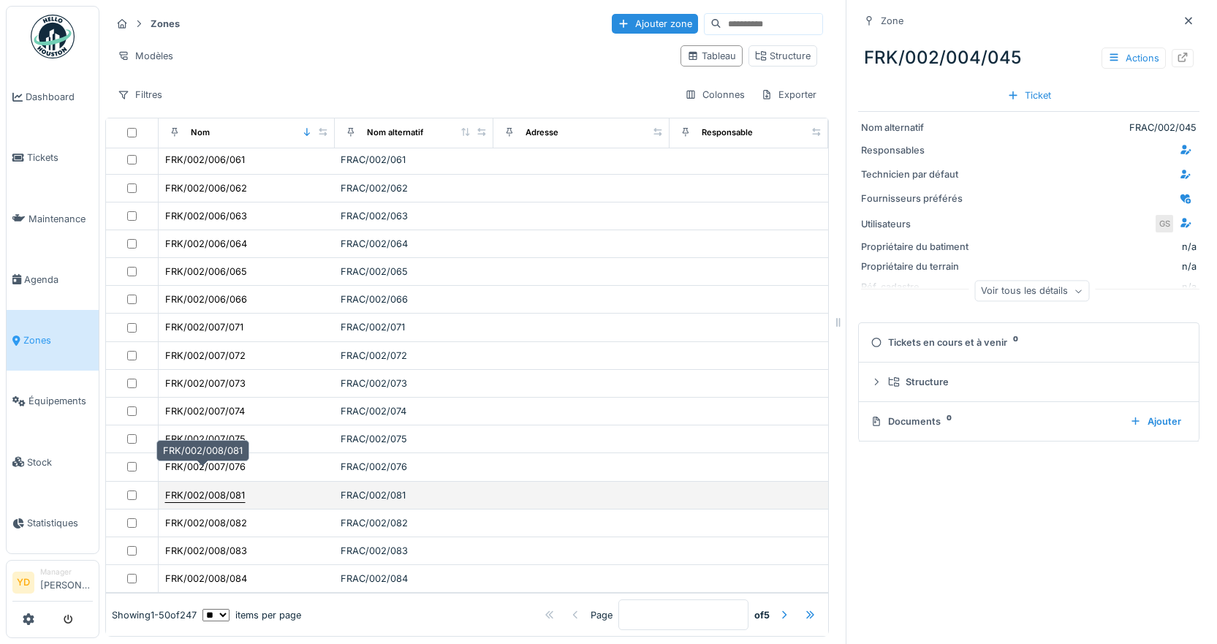
scroll to position [11, 0]
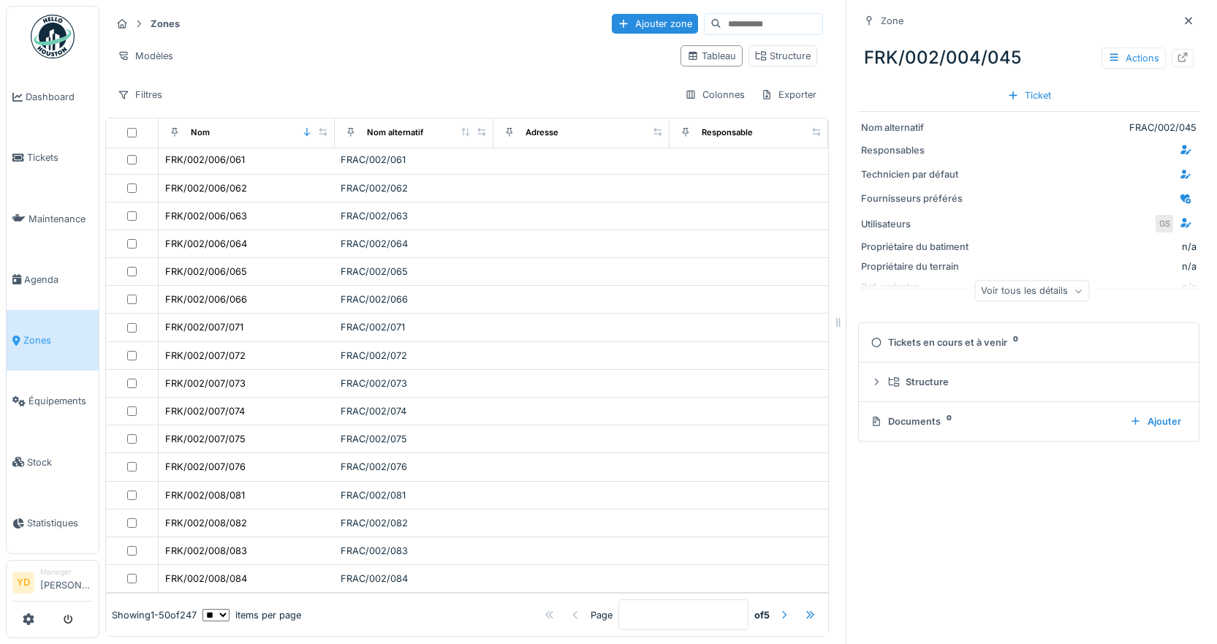
click at [779, 608] on div at bounding box center [785, 615] width 12 height 14
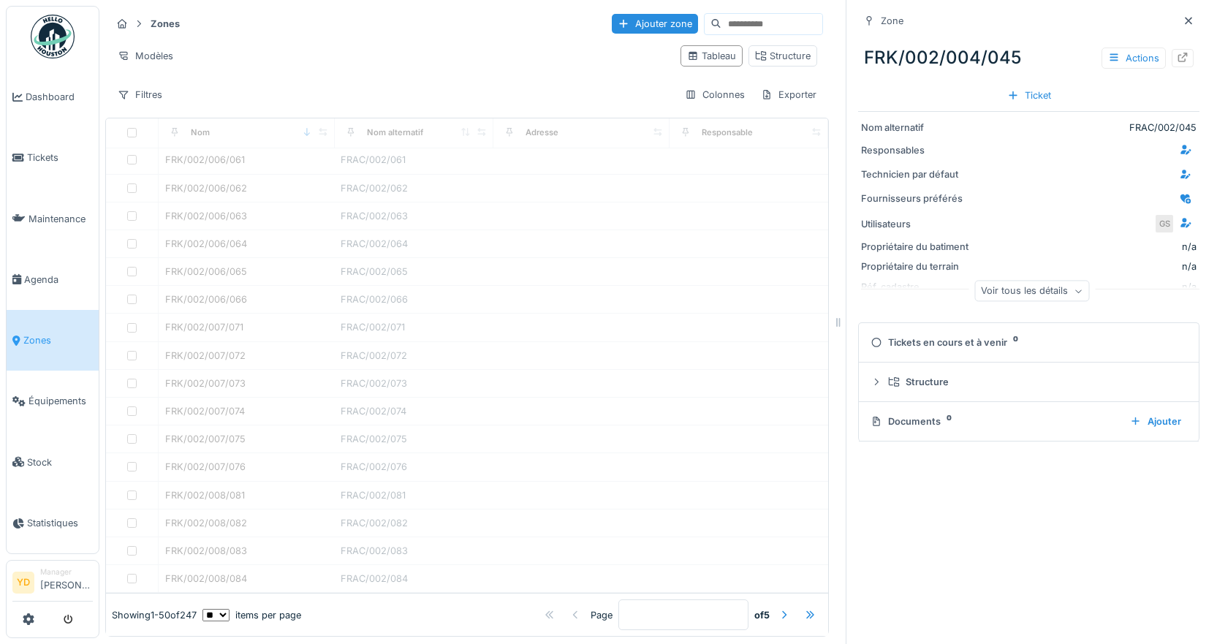
type input "*"
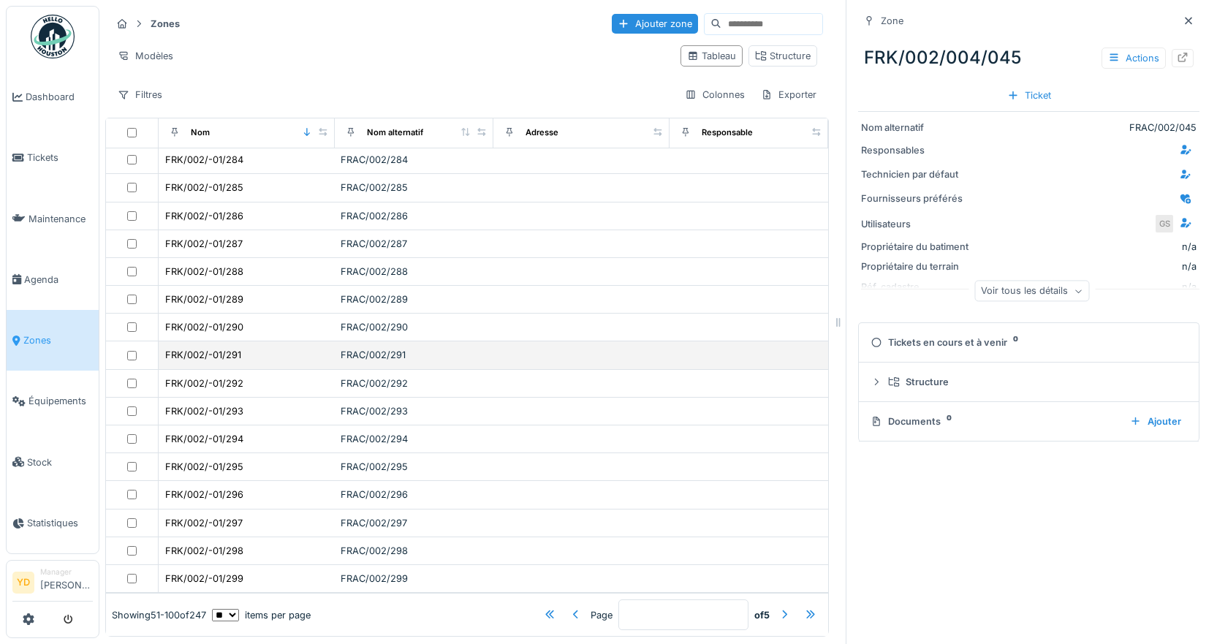
scroll to position [974, 0]
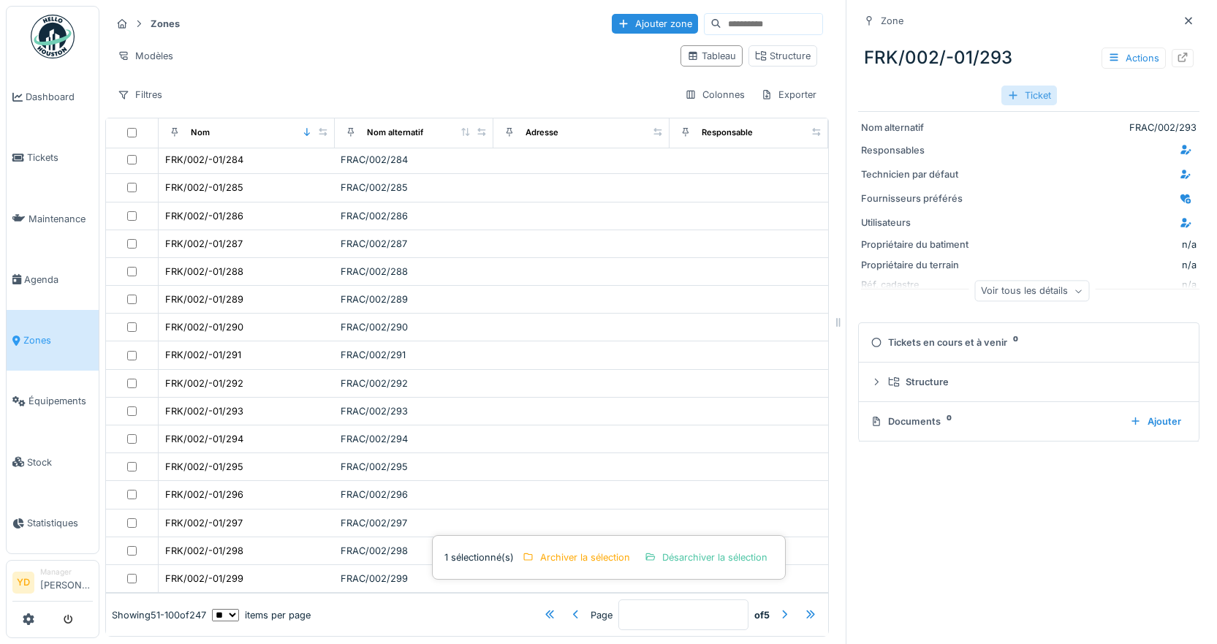
click at [1018, 86] on div "Ticket" at bounding box center [1030, 96] width 56 height 20
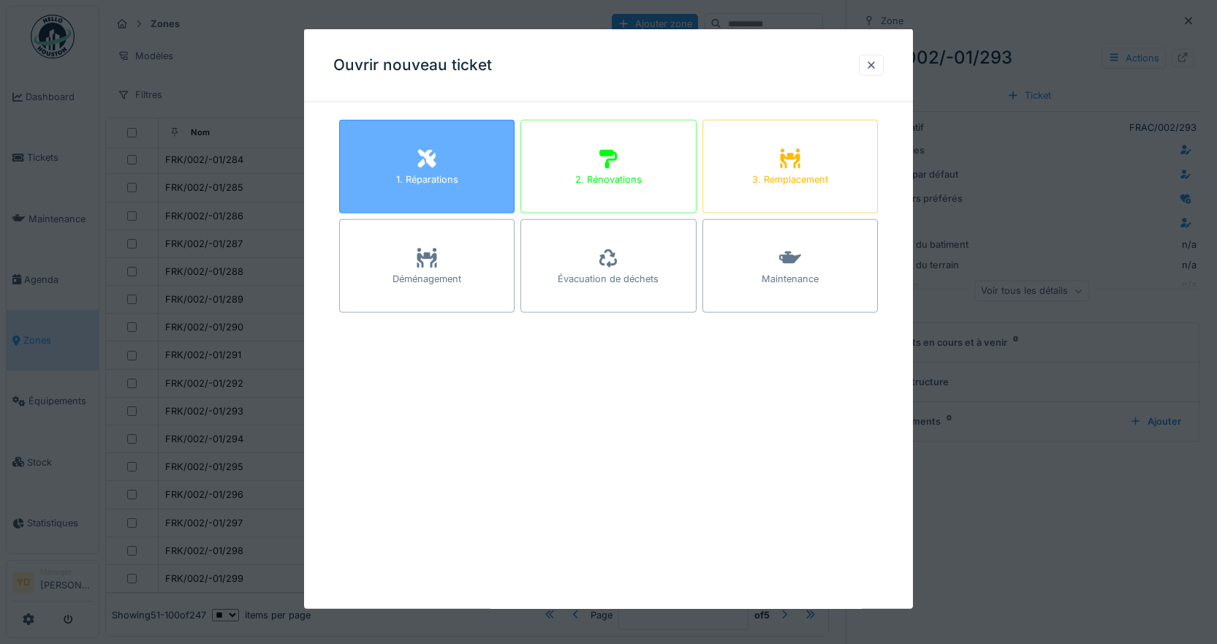
click at [418, 184] on div "1. Réparations" at bounding box center [427, 180] width 62 height 14
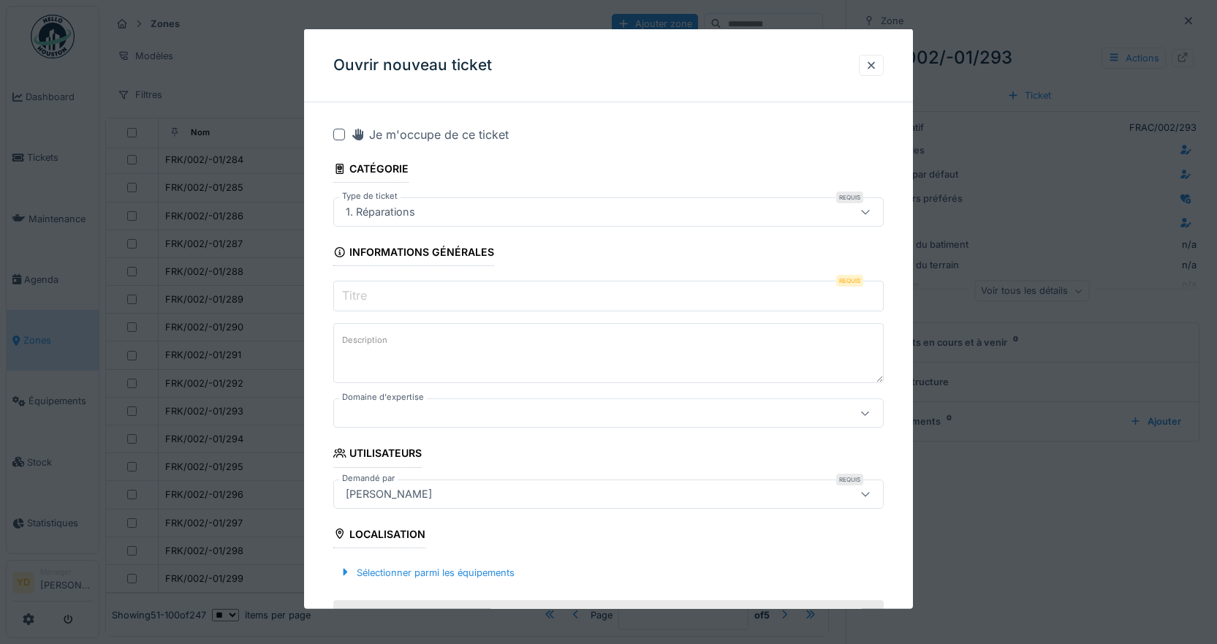
click at [510, 206] on div "1. Réparations" at bounding box center [576, 212] width 472 height 16
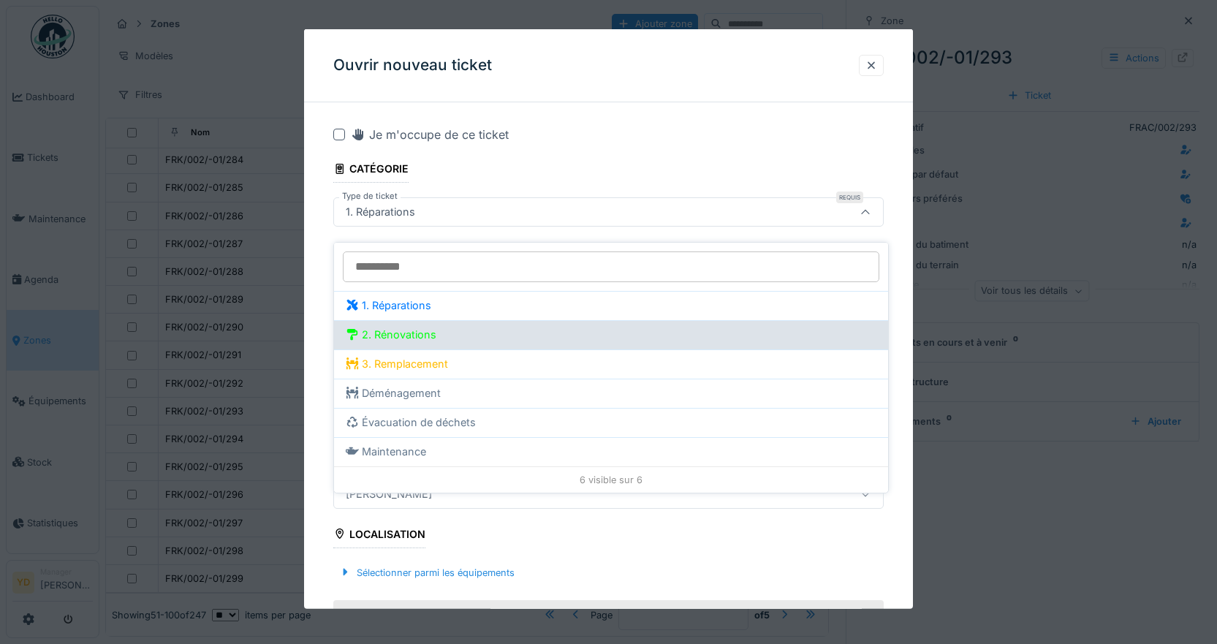
click at [392, 327] on div "2. Rénovations" at bounding box center [611, 335] width 531 height 16
type input "****"
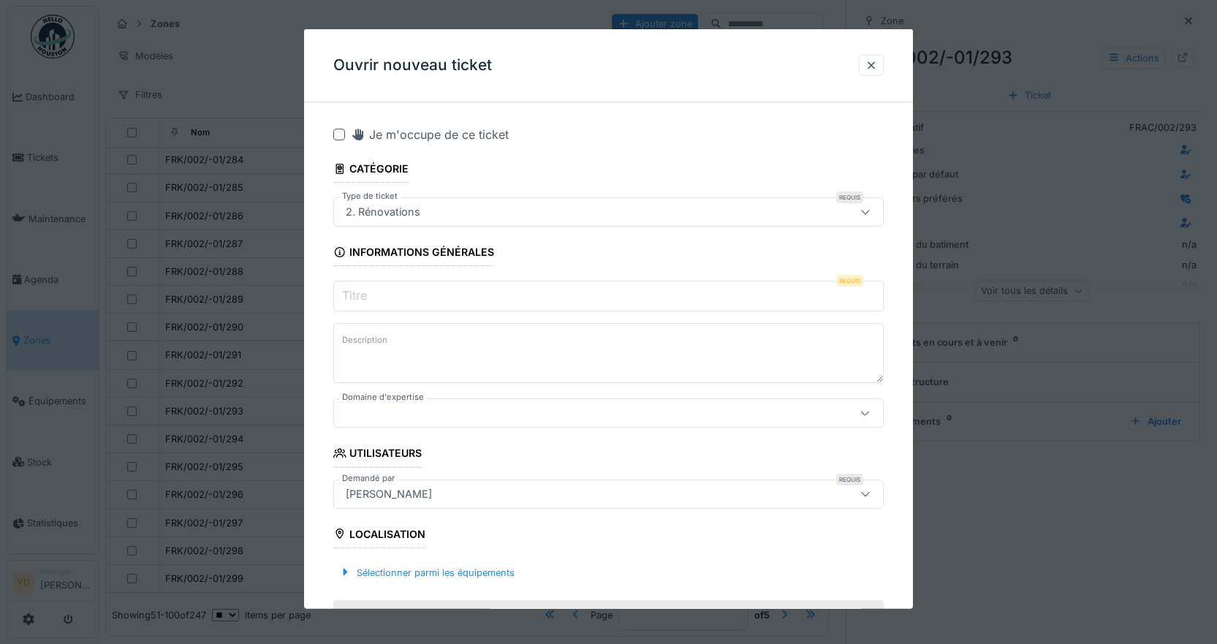
click at [341, 132] on div at bounding box center [339, 135] width 12 height 12
click at [386, 304] on input "Titre" at bounding box center [608, 296] width 551 height 31
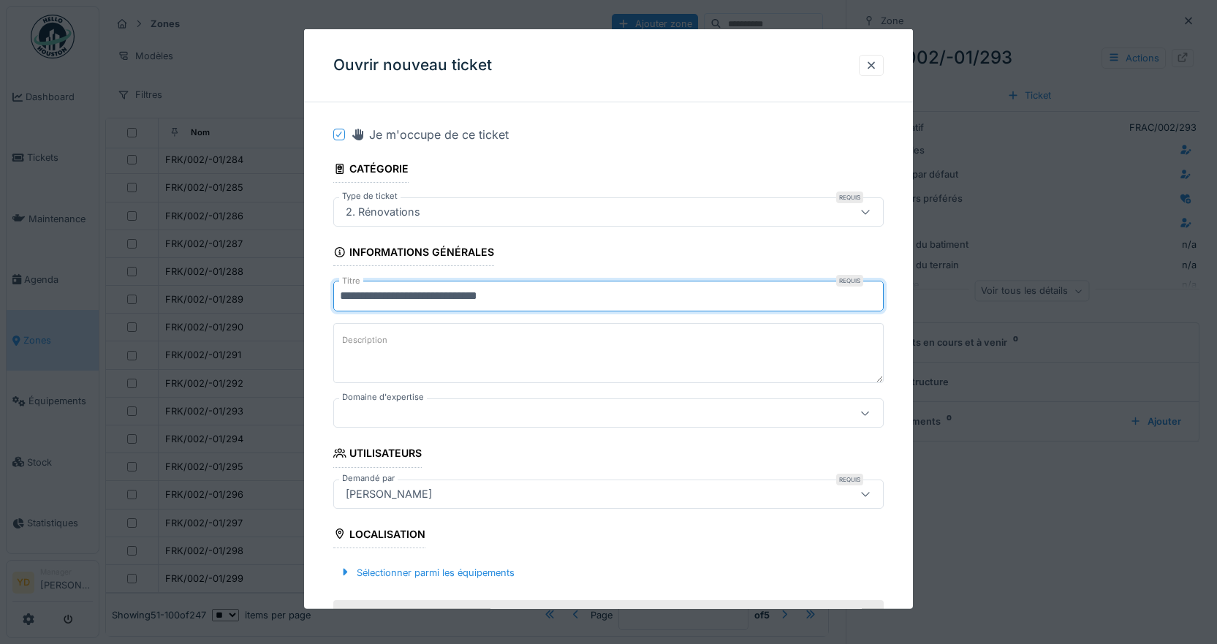
type input "**********"
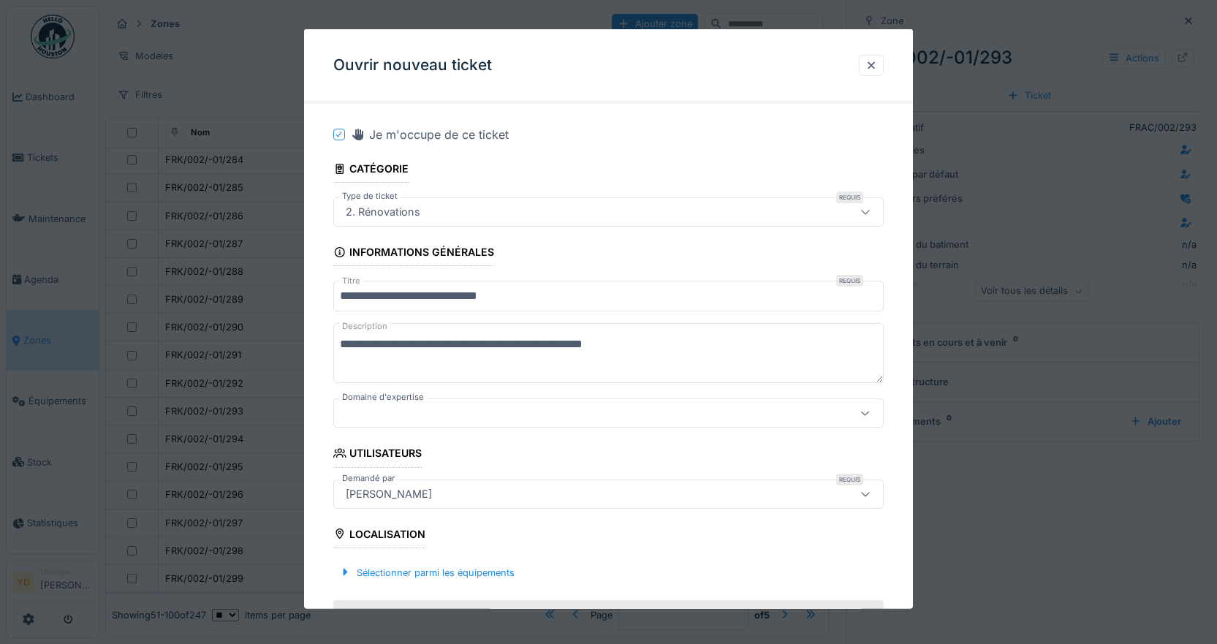
type textarea "**********"
click at [422, 419] on div at bounding box center [576, 413] width 472 height 16
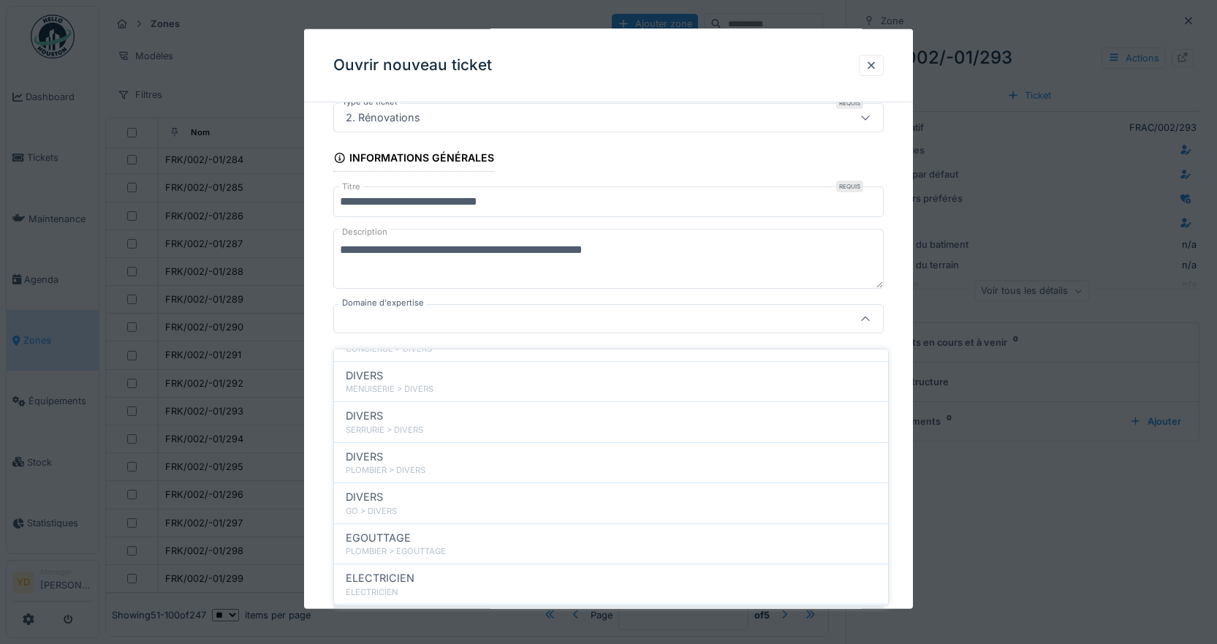
scroll to position [682, 0]
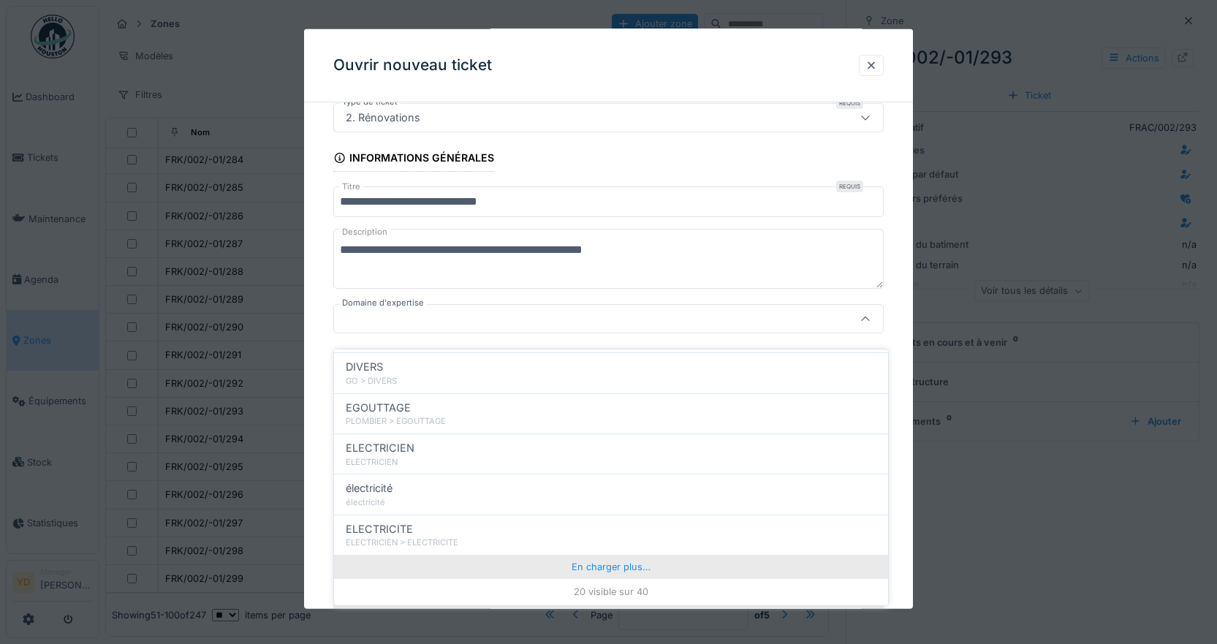
click at [607, 559] on div "En charger plus…" at bounding box center [611, 566] width 554 height 23
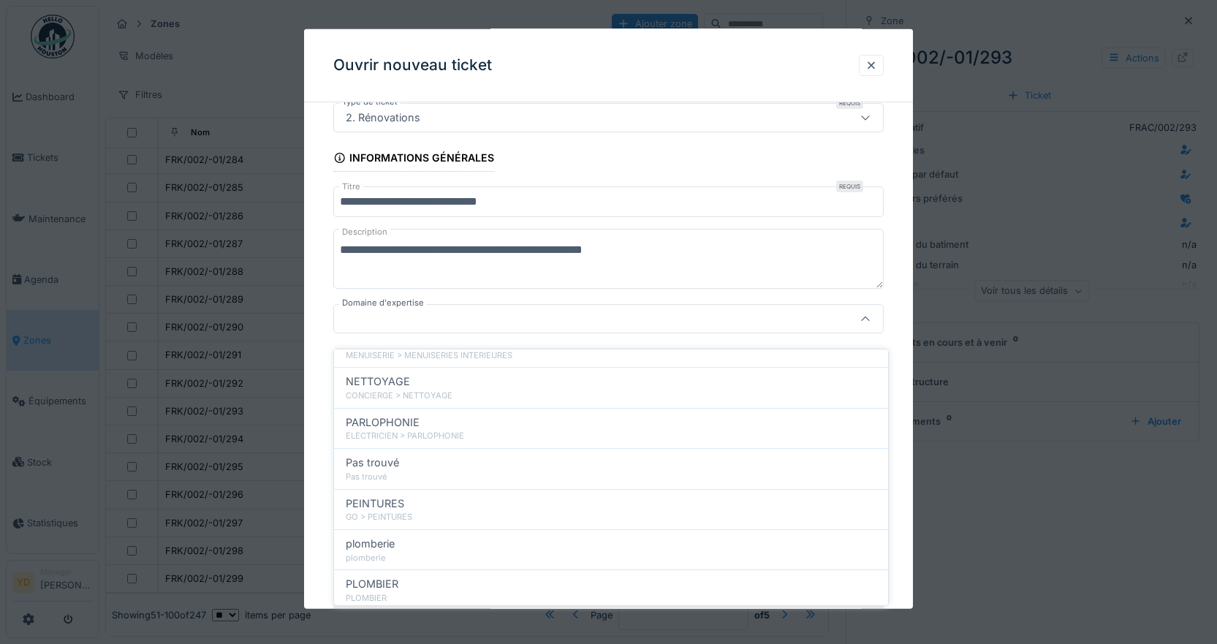
scroll to position [1468, 0]
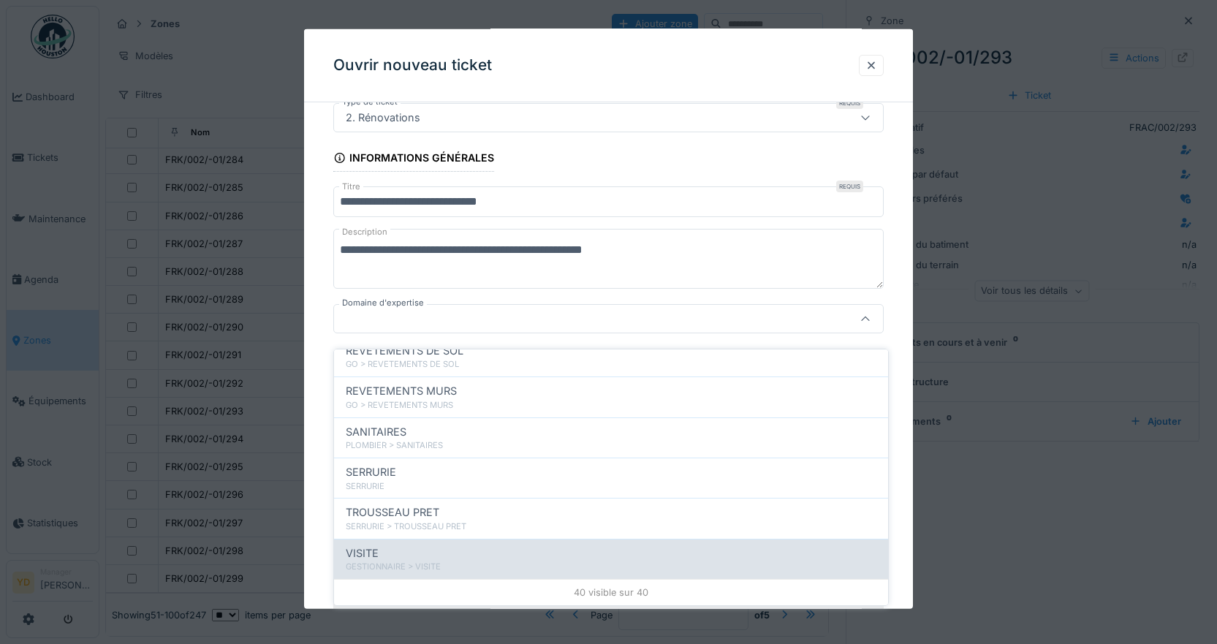
click at [379, 549] on div "VISITE" at bounding box center [611, 553] width 531 height 16
type input "****"
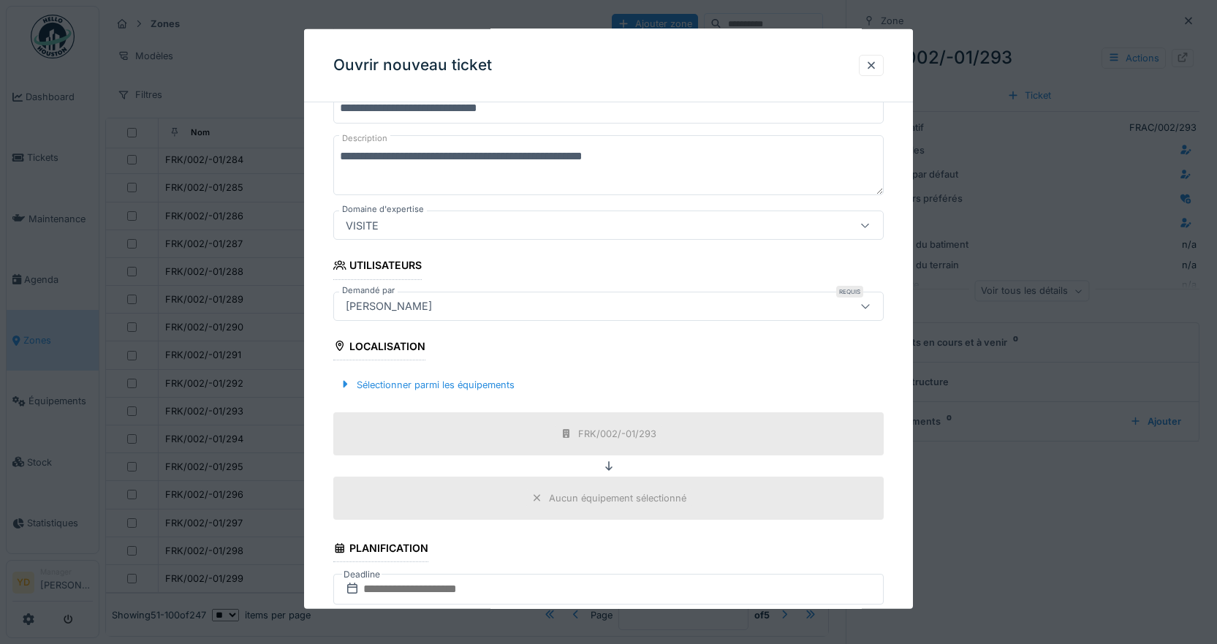
scroll to position [314, 0]
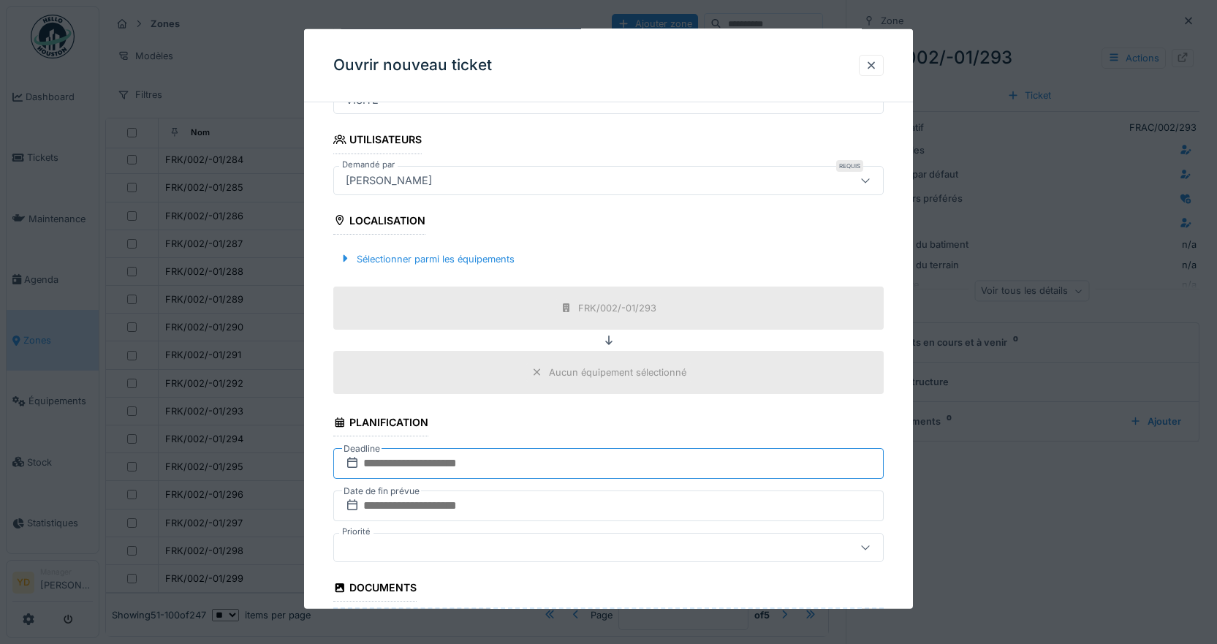
click at [399, 462] on input "text" at bounding box center [608, 463] width 551 height 31
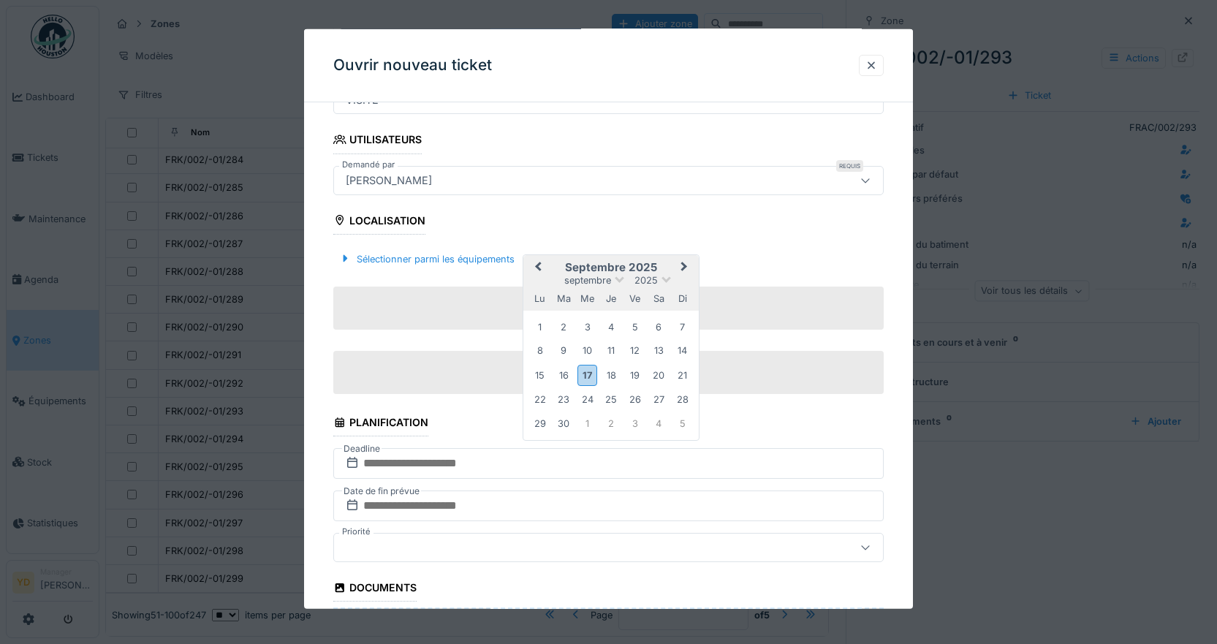
click at [680, 261] on button "Next Month" at bounding box center [685, 268] width 23 height 23
click at [677, 399] on div "26" at bounding box center [683, 400] width 20 height 20
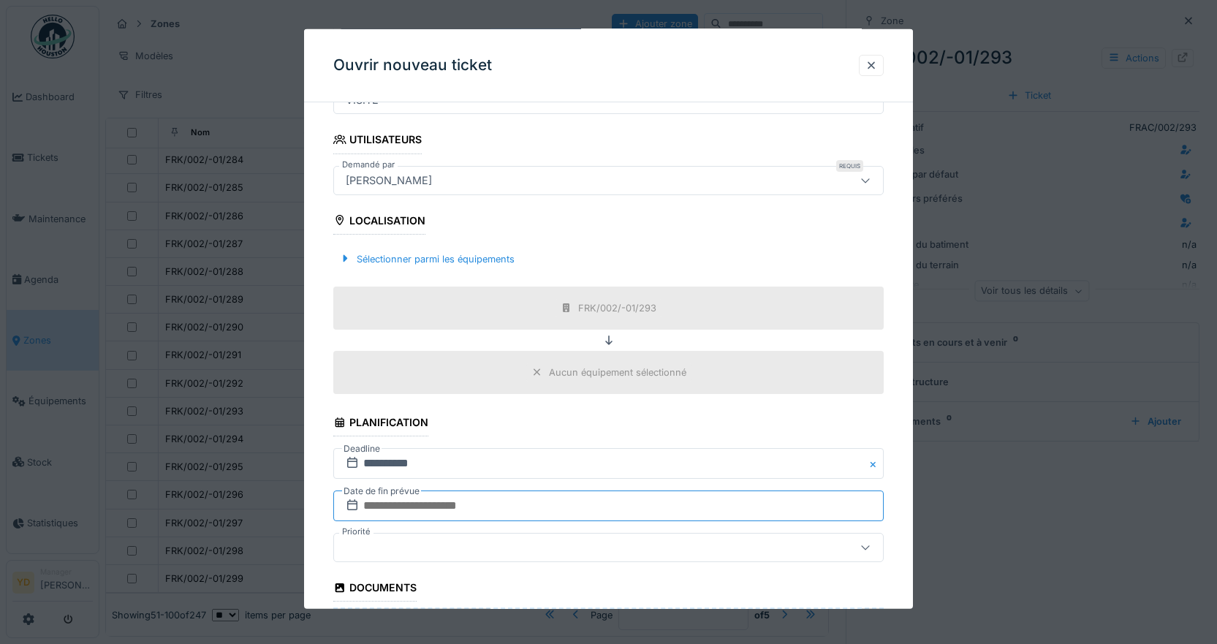
click at [469, 499] on input "text" at bounding box center [608, 506] width 551 height 31
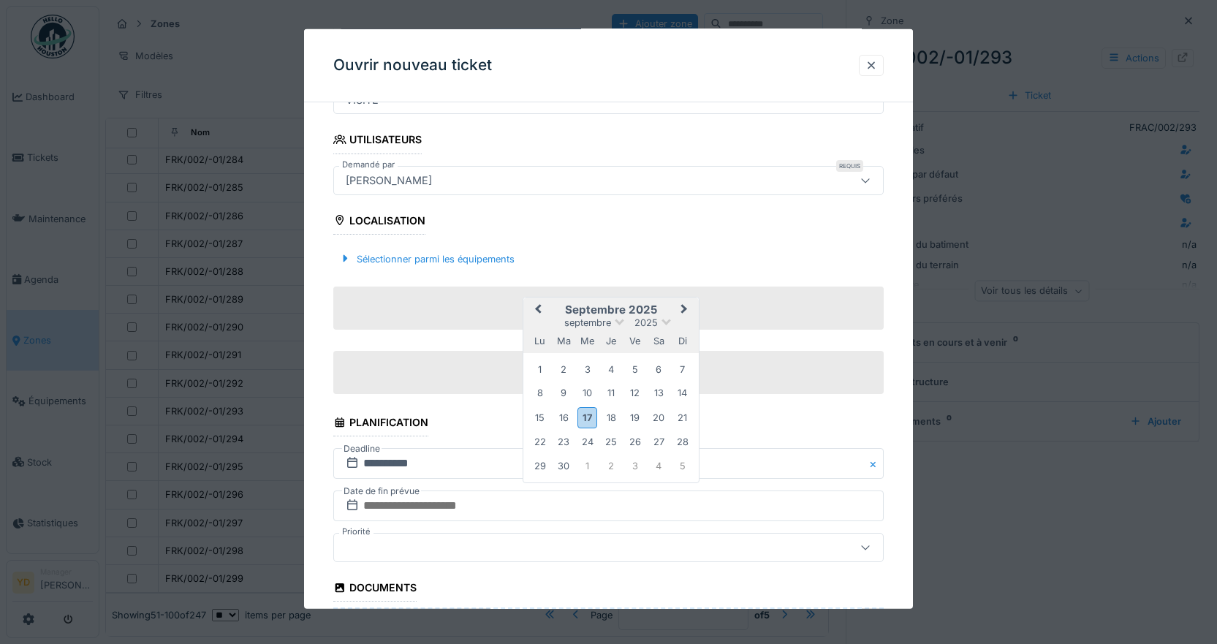
click at [684, 309] on span "Next Month" at bounding box center [684, 310] width 0 height 18
click at [589, 414] on div "15" at bounding box center [588, 418] width 20 height 20
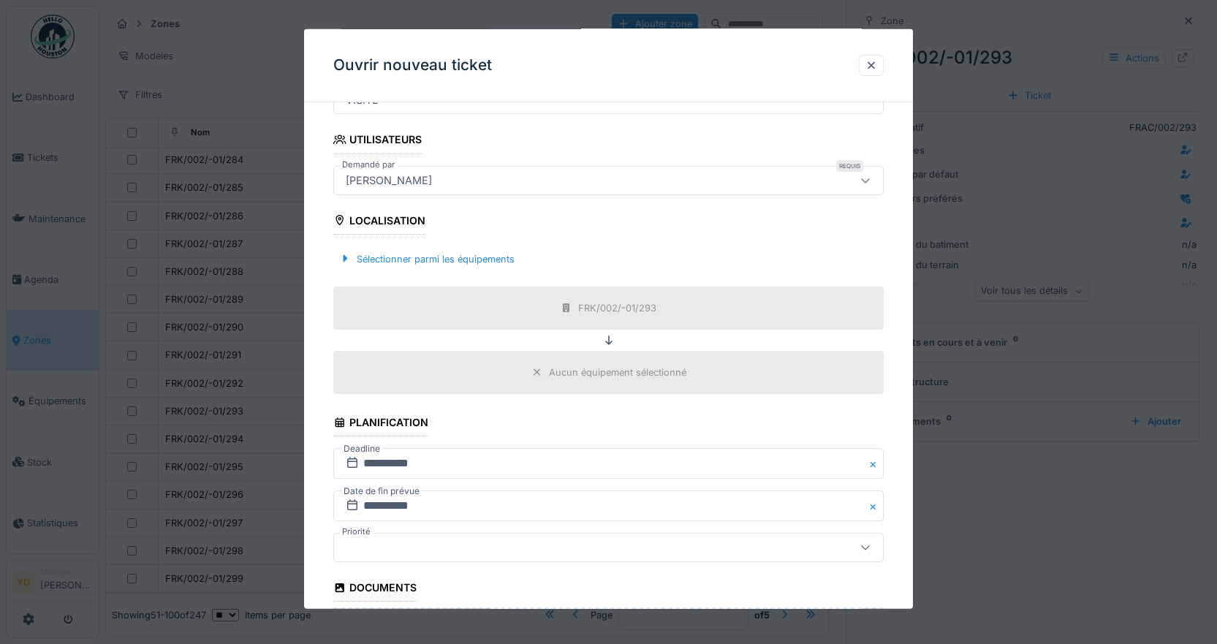
click at [390, 548] on div at bounding box center [576, 548] width 472 height 16
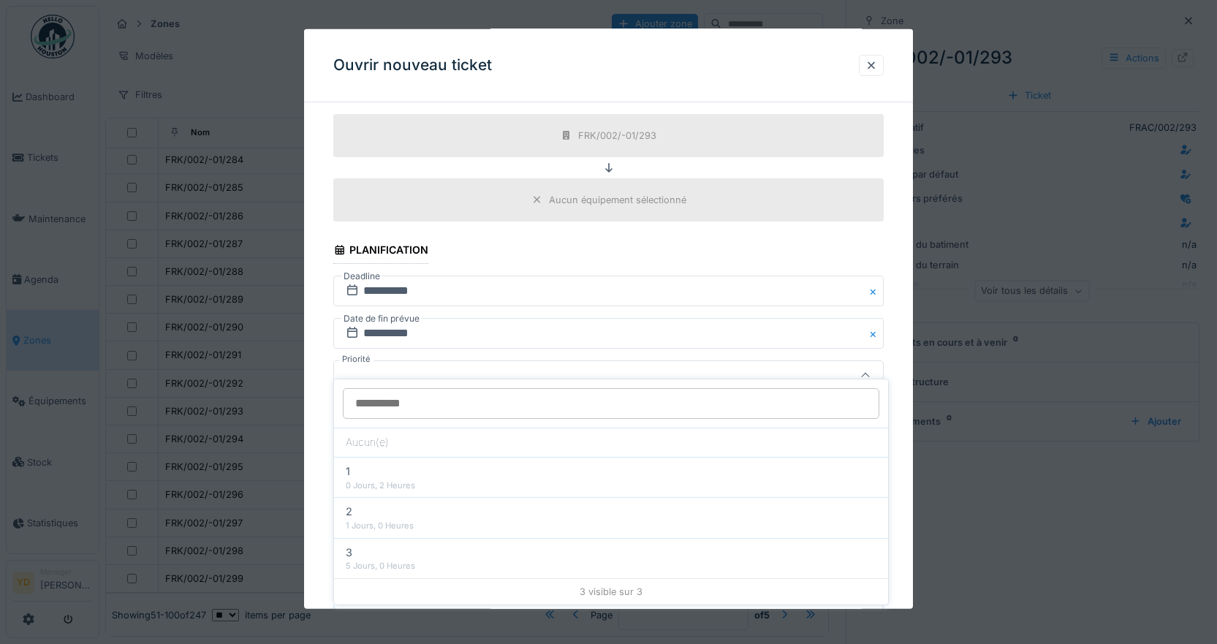
scroll to position [543, 0]
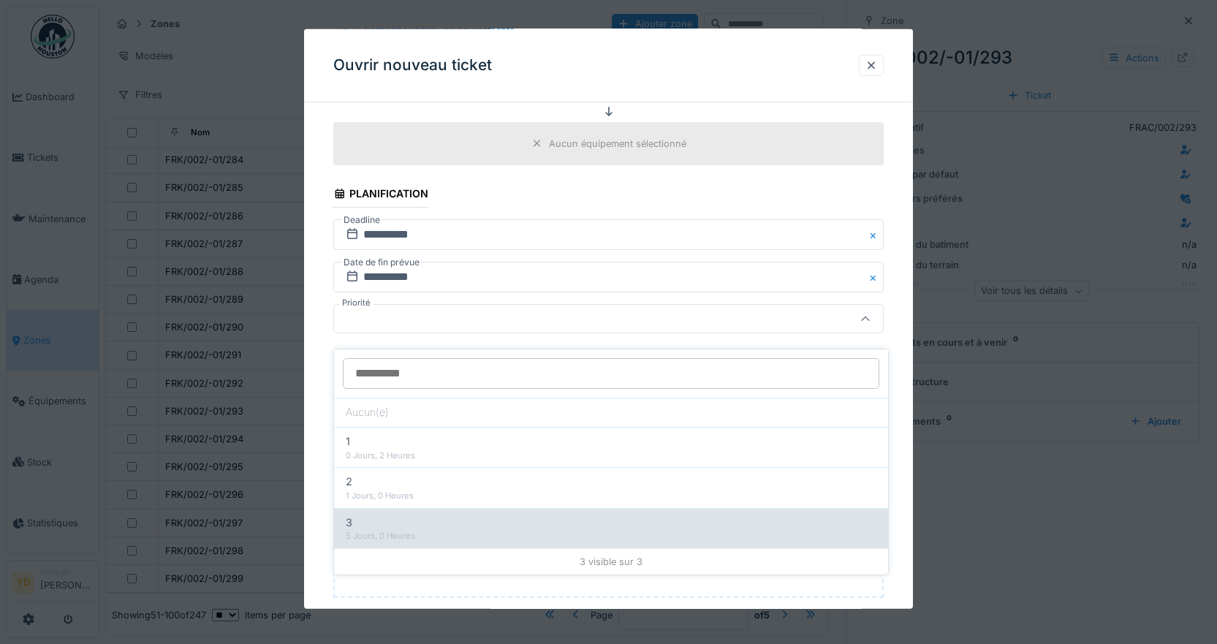
click at [366, 530] on div "5 Jours, 0 Heures" at bounding box center [611, 536] width 531 height 12
type input "***"
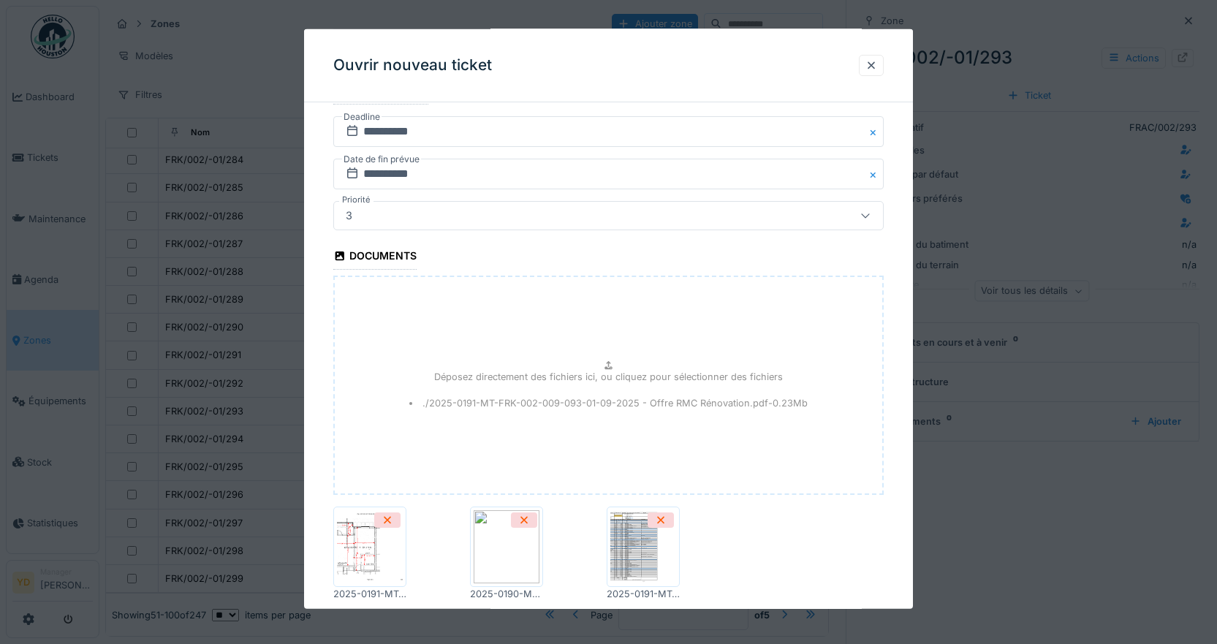
scroll to position [733, 0]
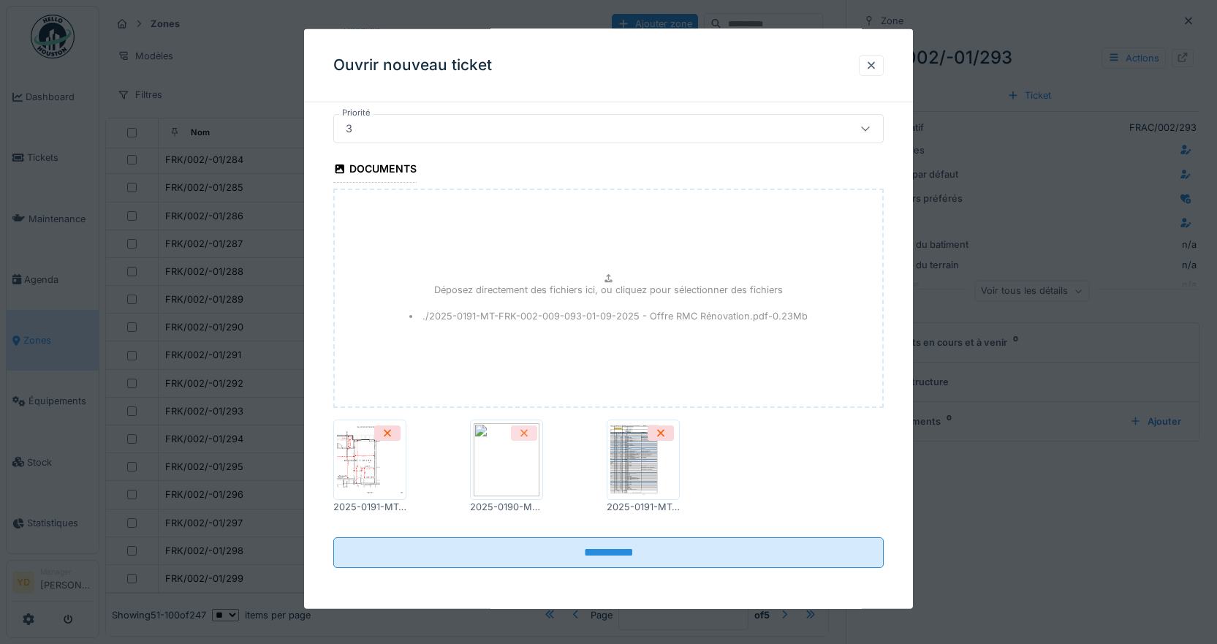
click at [528, 434] on icon at bounding box center [524, 433] width 12 height 10
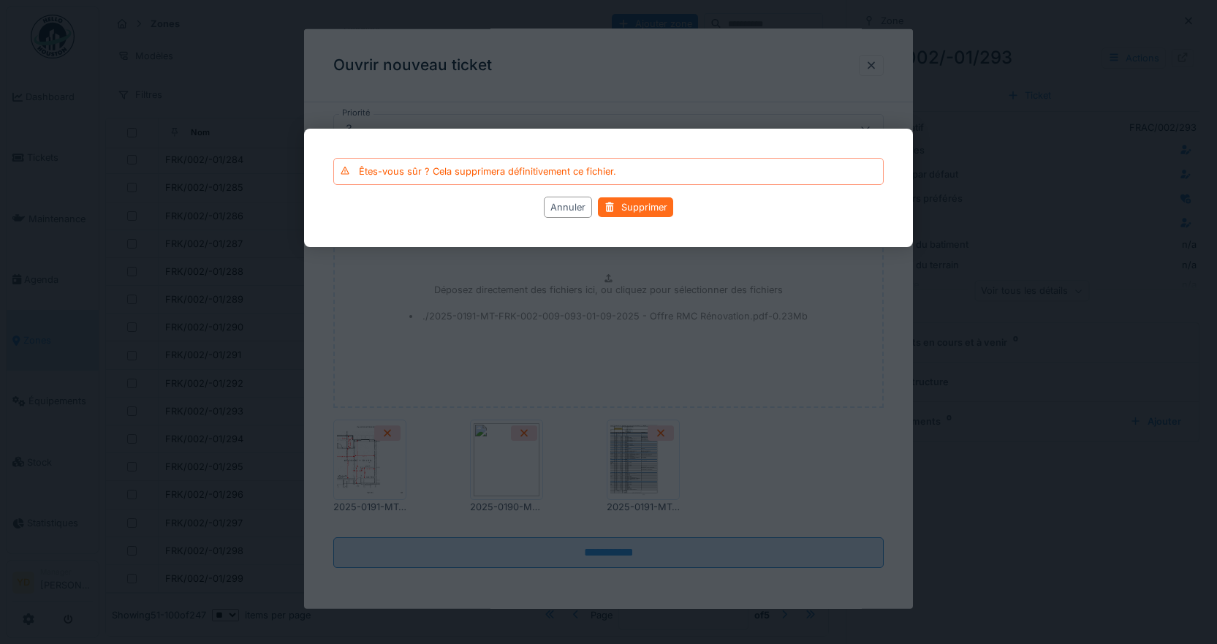
click at [647, 205] on div "Supprimer" at bounding box center [635, 207] width 75 height 20
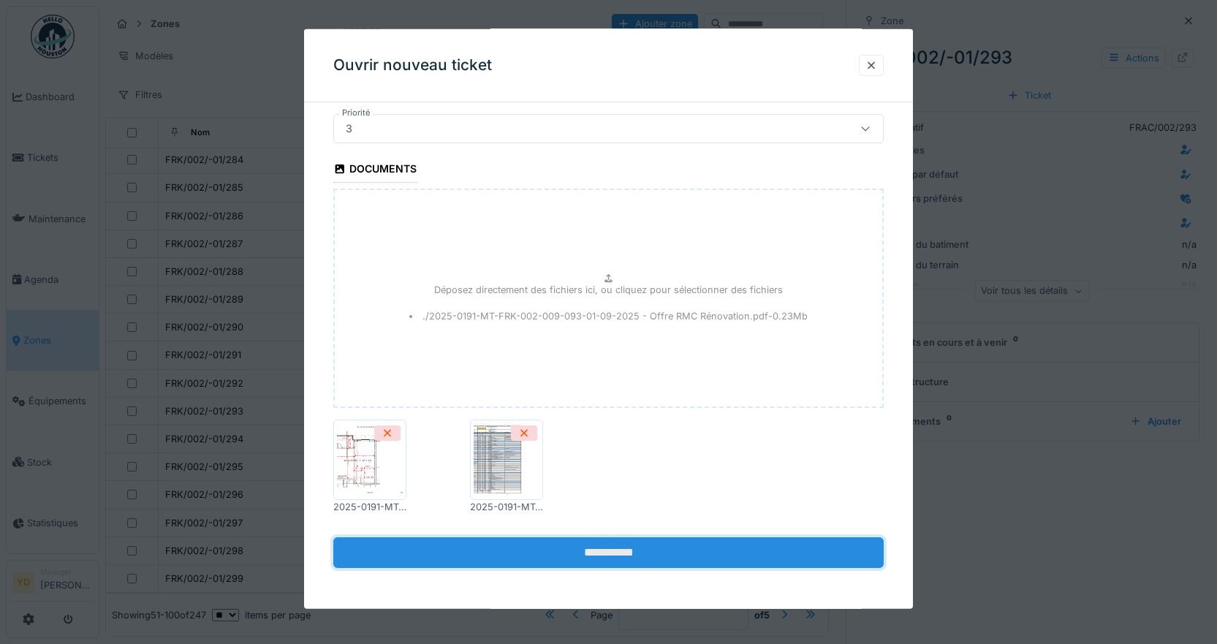
click at [608, 555] on input "**********" at bounding box center [608, 552] width 551 height 31
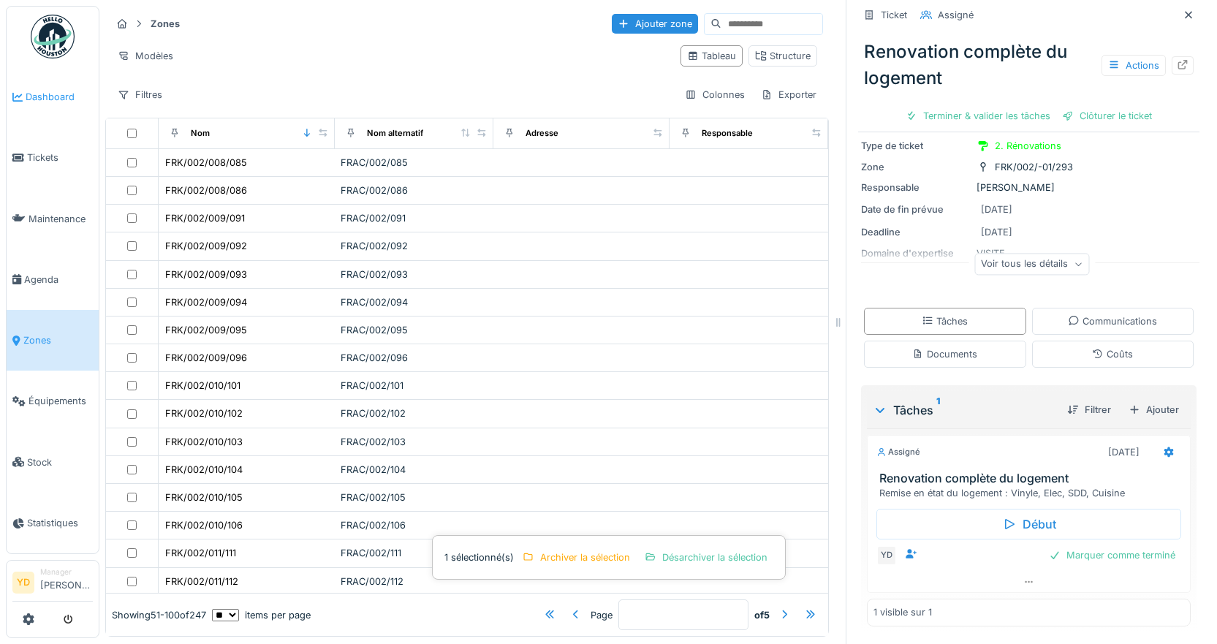
click at [35, 100] on span "Dashboard" at bounding box center [59, 97] width 67 height 14
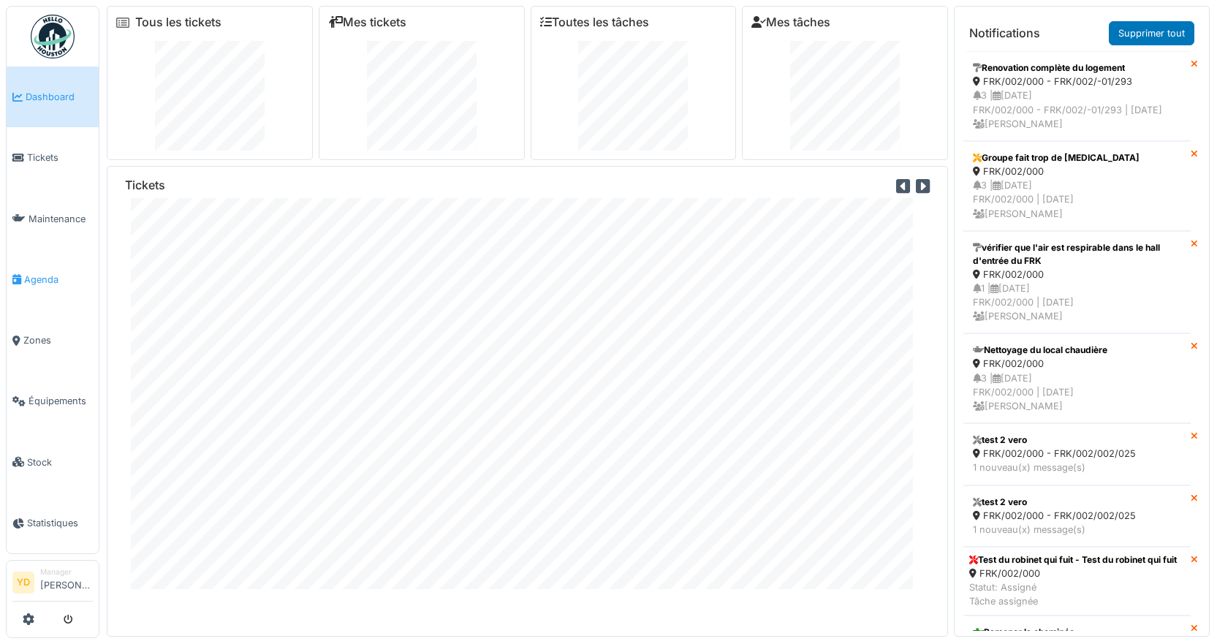
click at [35, 281] on link "Agenda" at bounding box center [53, 279] width 92 height 61
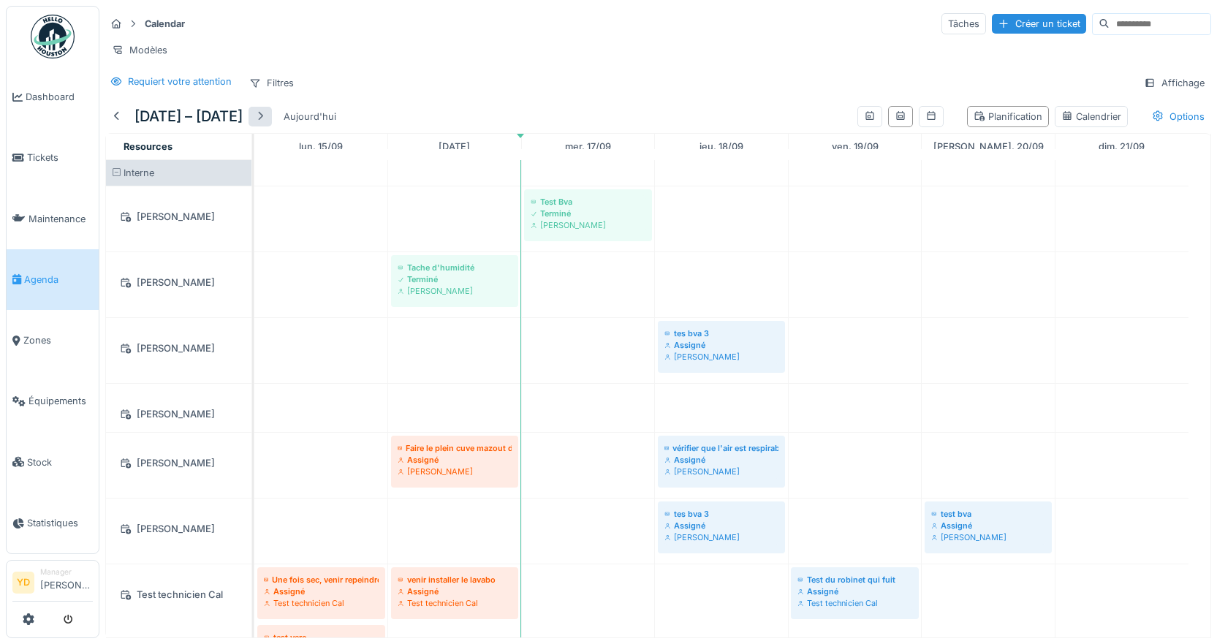
click at [266, 124] on div at bounding box center [260, 117] width 12 height 14
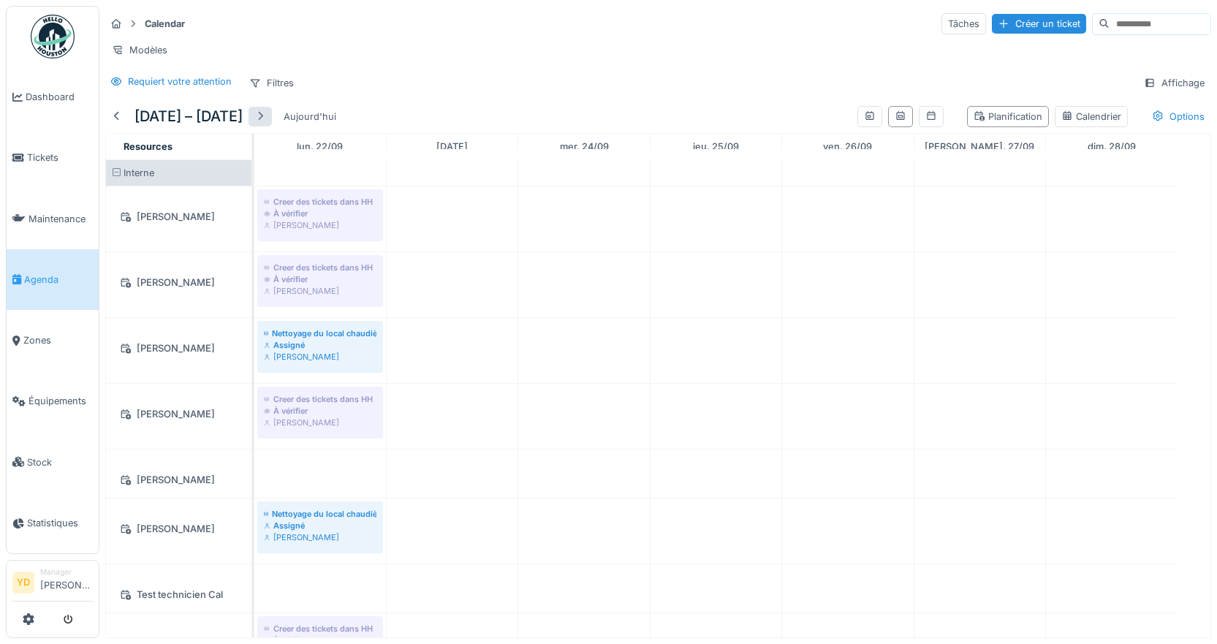
click at [272, 126] on div at bounding box center [260, 117] width 23 height 20
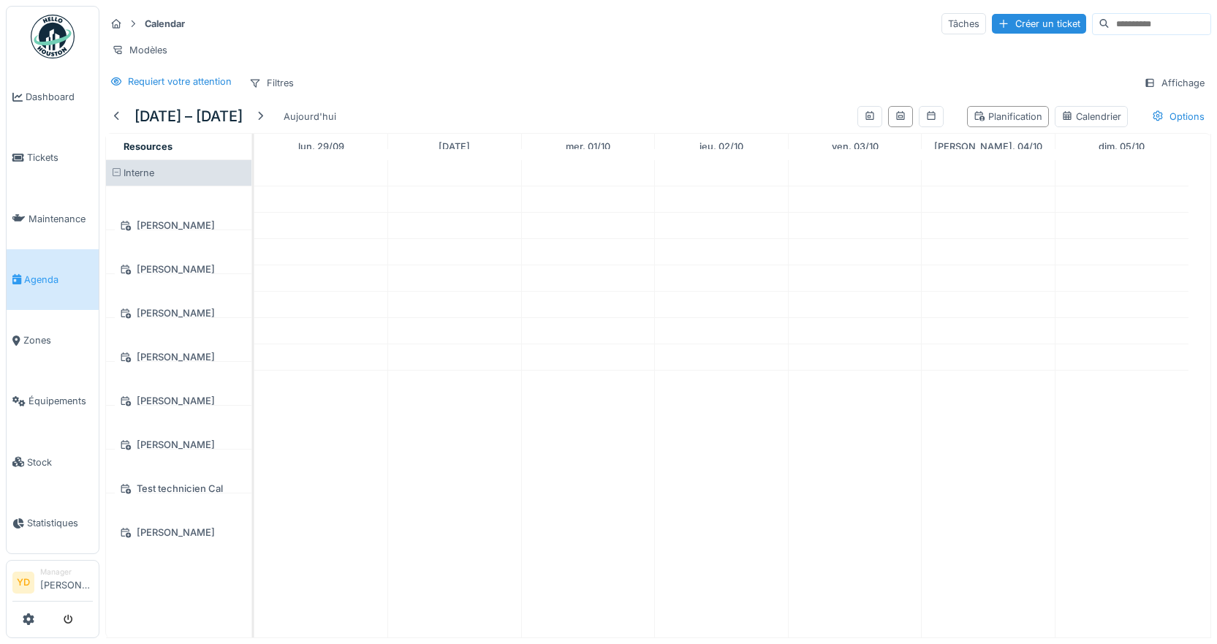
click at [243, 125] on h5 "29 sept. – 5 oct. 2025" at bounding box center [189, 116] width 108 height 18
click at [266, 124] on div at bounding box center [260, 117] width 12 height 14
click at [309, 126] on div "Aujourd'hui" at bounding box center [310, 117] width 64 height 20
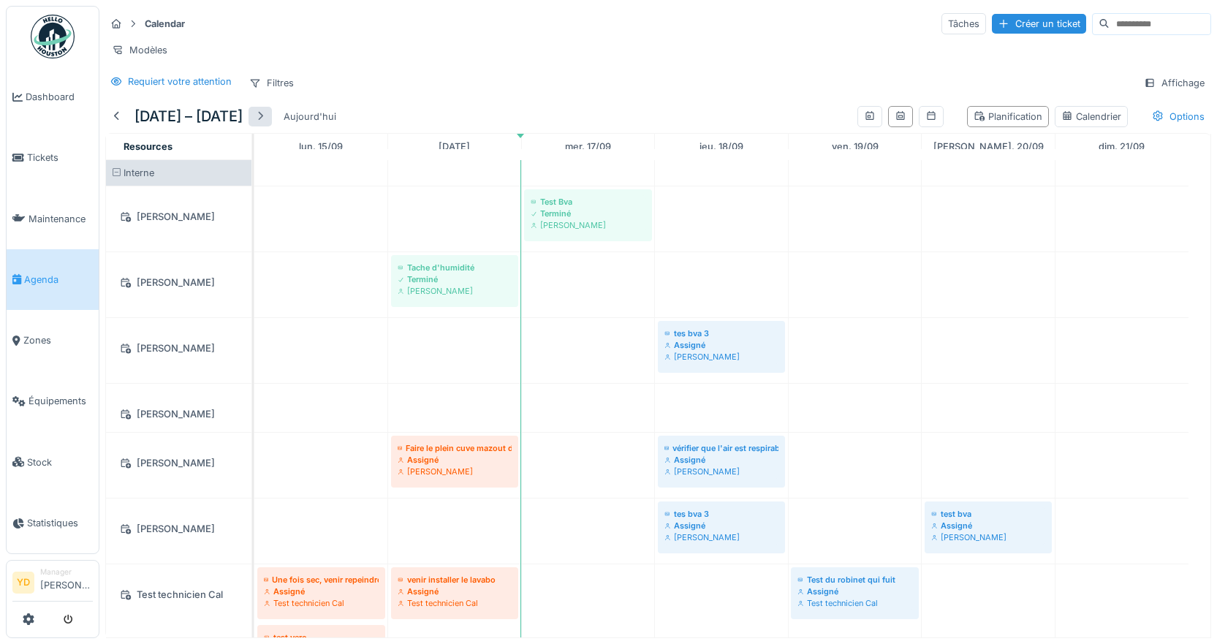
click at [266, 124] on div at bounding box center [260, 117] width 12 height 14
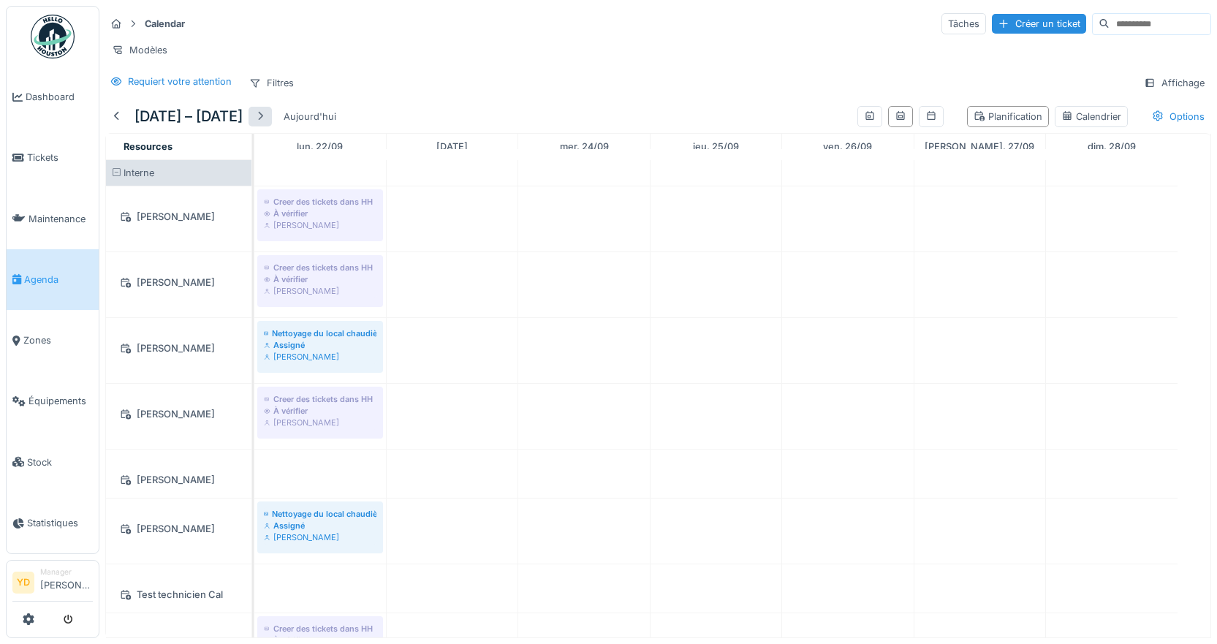
click at [266, 124] on div at bounding box center [260, 117] width 12 height 14
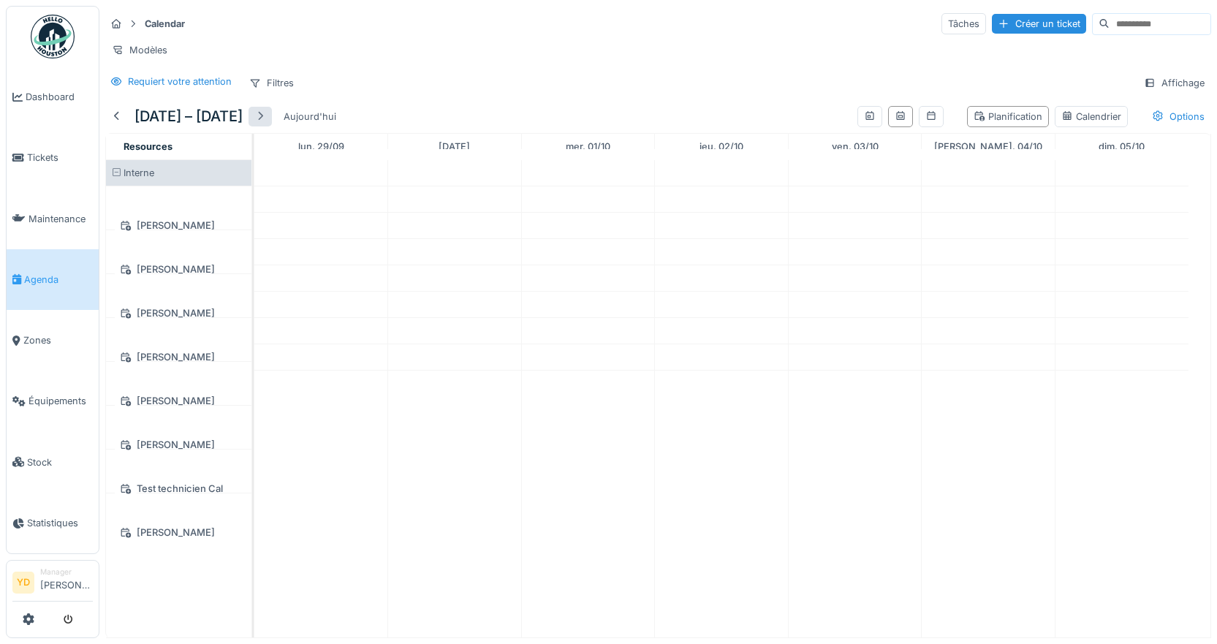
click at [266, 124] on div at bounding box center [260, 117] width 12 height 14
click at [260, 125] on div at bounding box center [260, 117] width 23 height 20
click at [266, 124] on div at bounding box center [260, 117] width 12 height 14
click at [116, 124] on div at bounding box center [117, 117] width 12 height 14
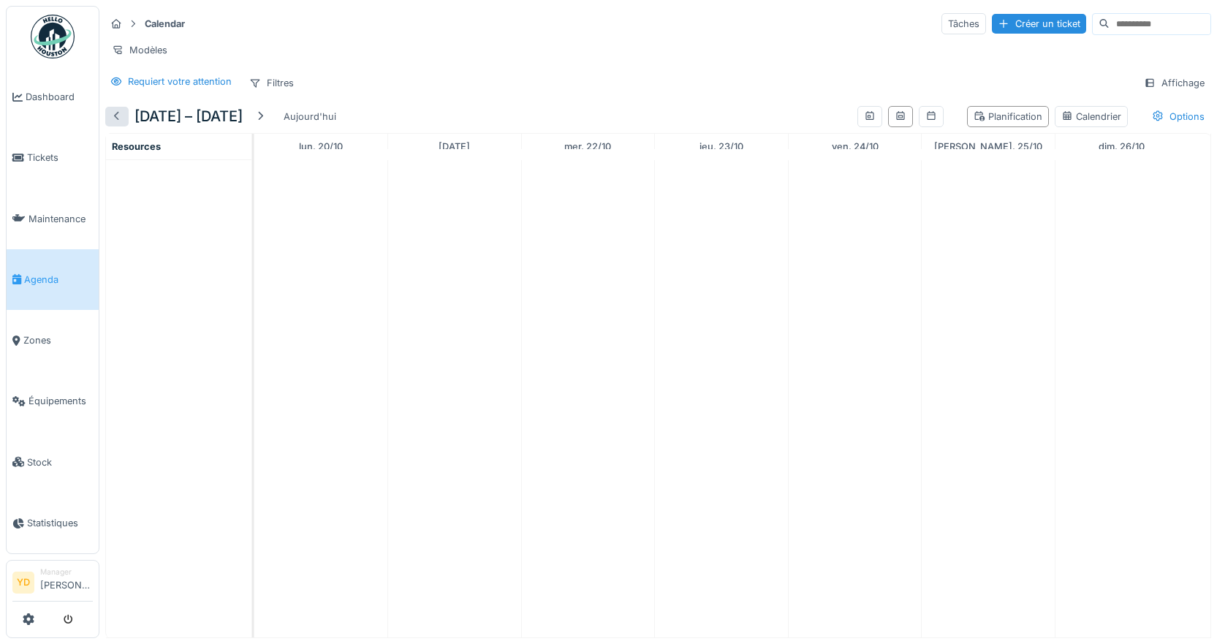
click at [116, 124] on div at bounding box center [117, 117] width 12 height 14
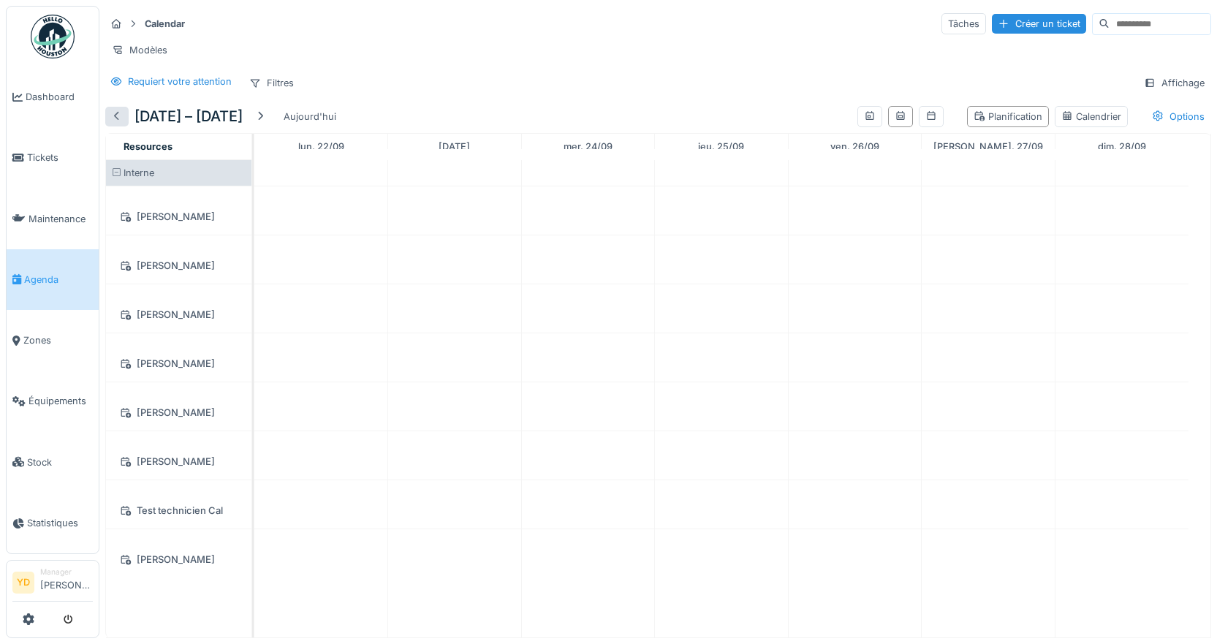
click at [116, 124] on div at bounding box center [117, 117] width 12 height 14
click at [117, 124] on div at bounding box center [117, 117] width 12 height 14
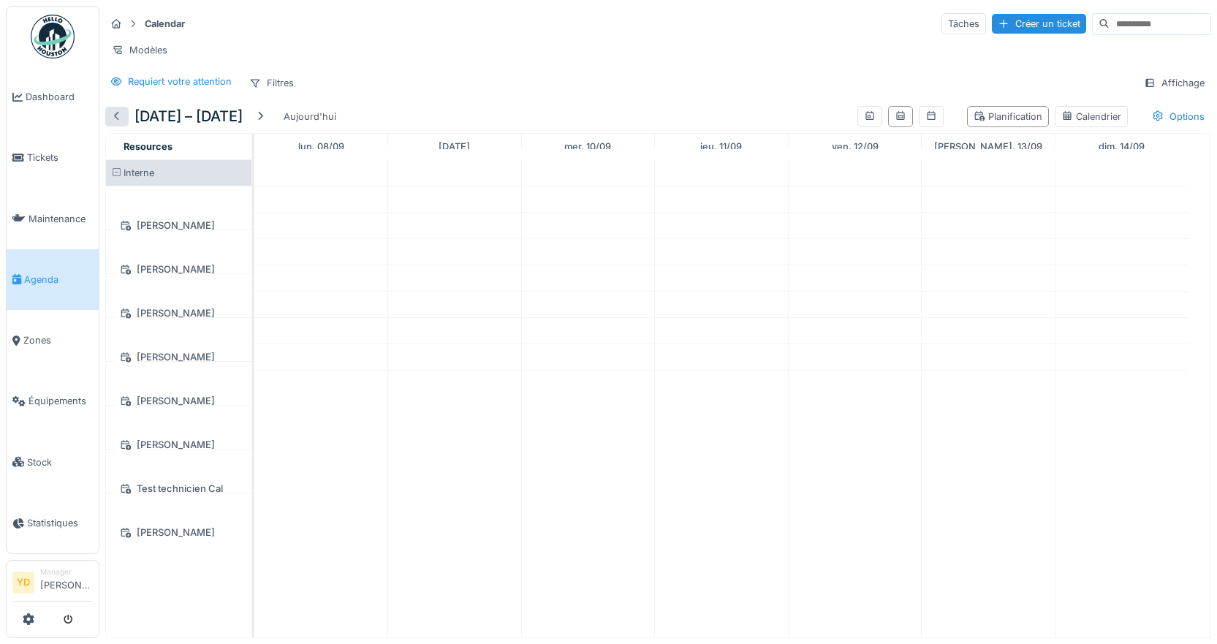
click at [118, 124] on div at bounding box center [117, 117] width 12 height 14
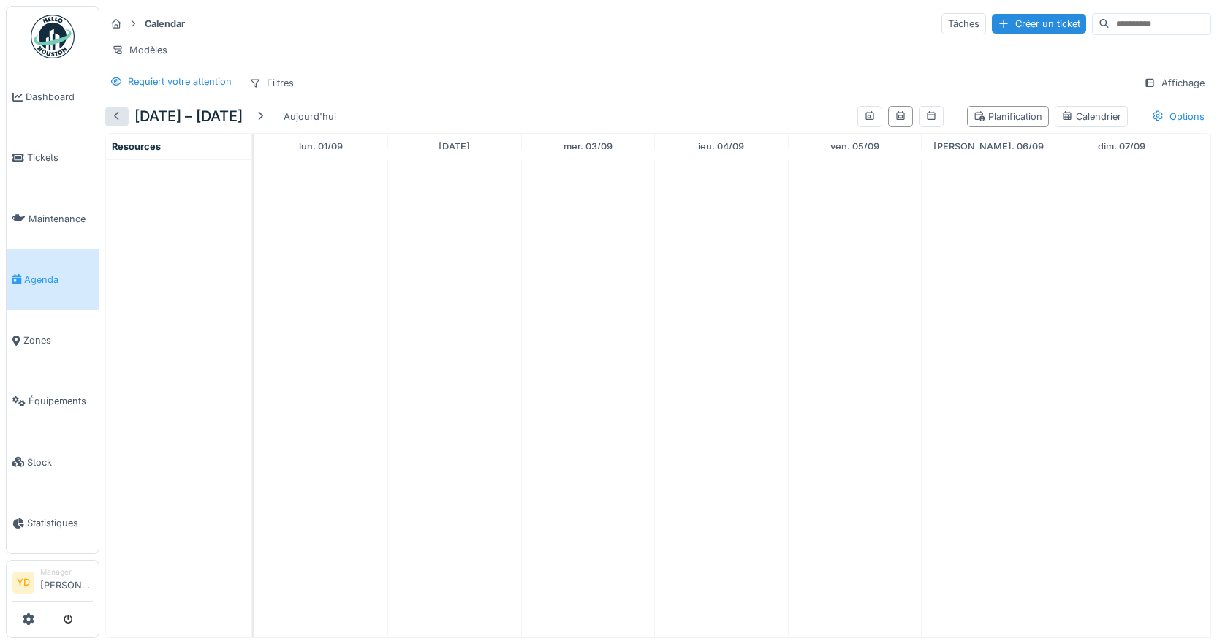
click at [120, 124] on div at bounding box center [117, 117] width 12 height 14
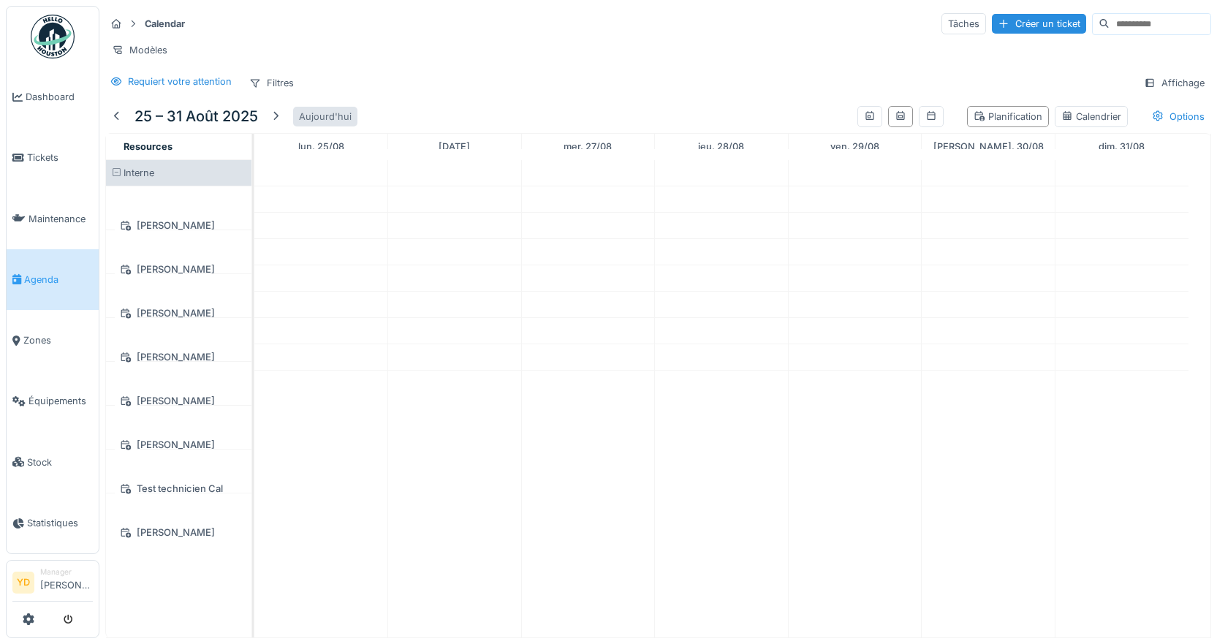
click at [318, 124] on div "Aujourd'hui" at bounding box center [325, 117] width 64 height 20
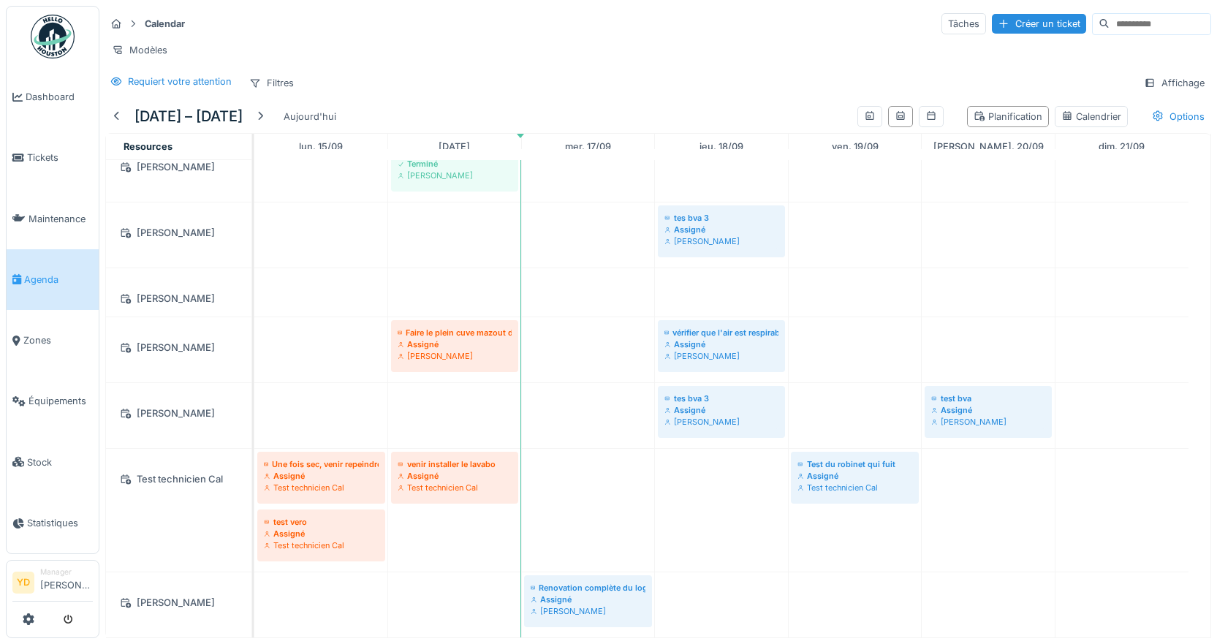
scroll to position [11, 0]
click at [40, 516] on span "Statistiques" at bounding box center [60, 523] width 66 height 14
